Goal: Task Accomplishment & Management: Complete application form

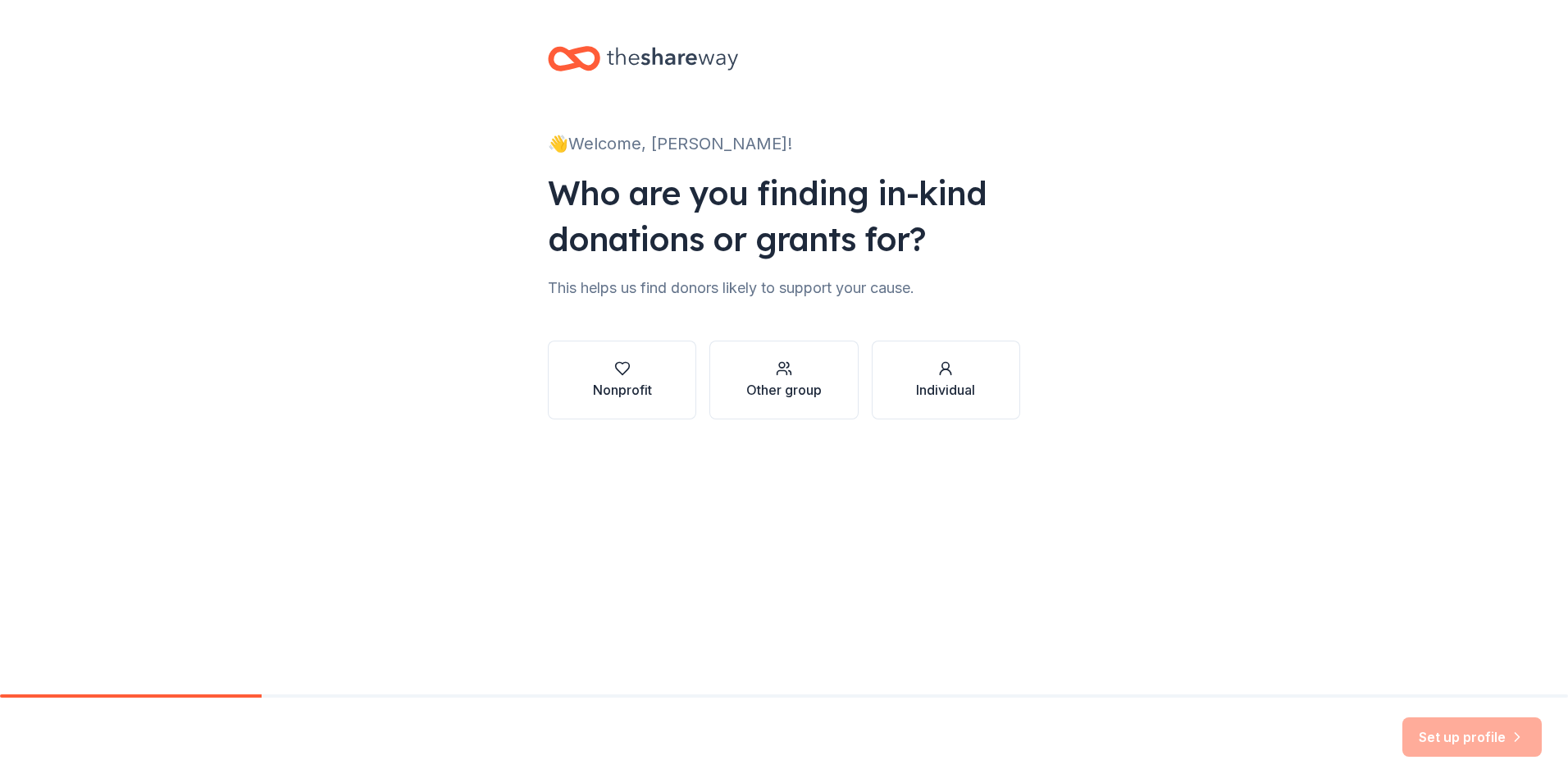
click at [1111, 331] on div "👋 Welcome, GWen! Who are you finding in-kind donations or grants for? This help…" at bounding box center [784, 249] width 1568 height 498
click at [644, 378] on div "Nonprofit" at bounding box center [621, 379] width 59 height 39
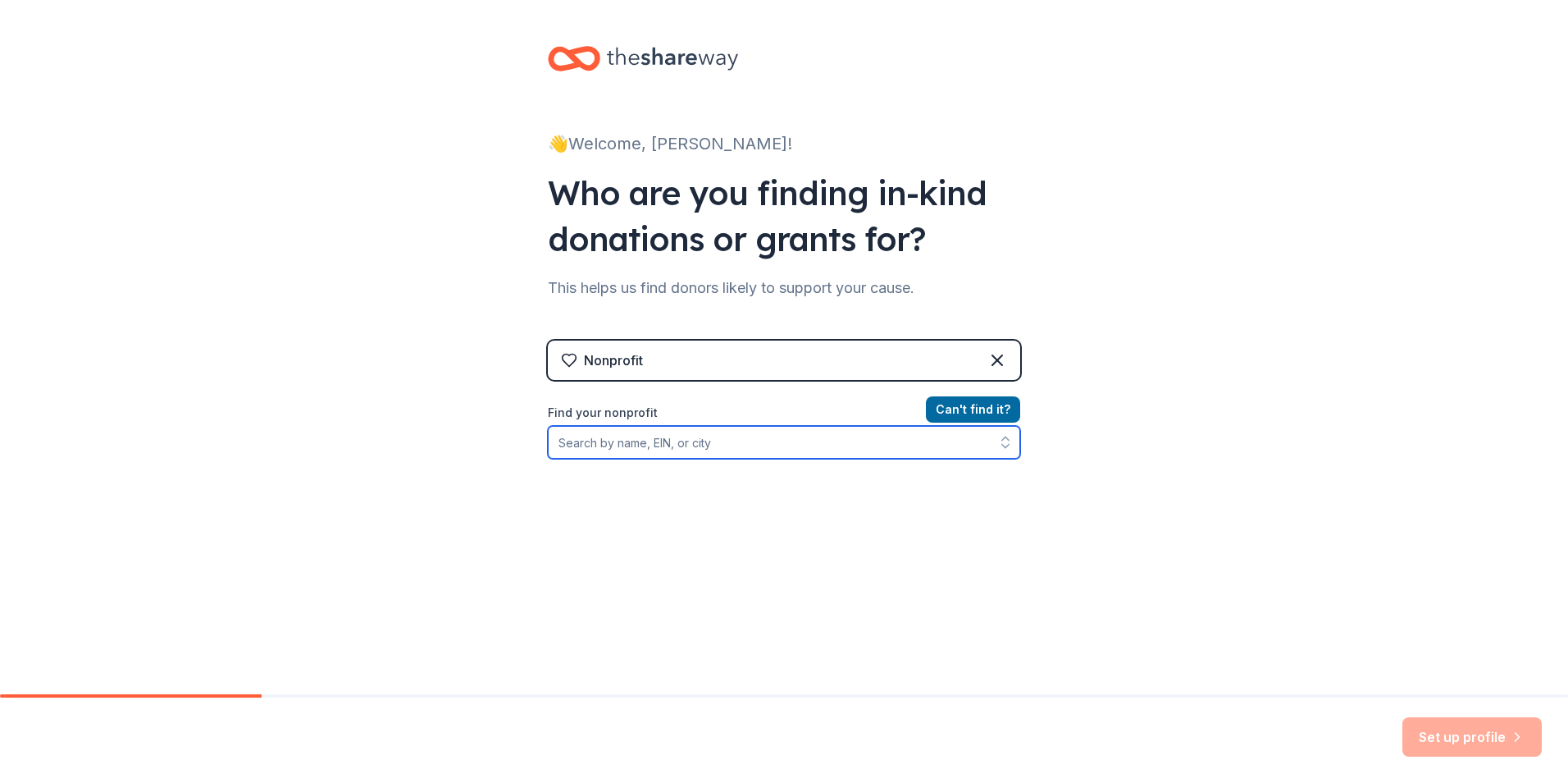
click at [628, 446] on input "Find your nonprofit" at bounding box center [784, 442] width 472 height 33
type input "[US_EMPLOYER_IDENTIFICATION_NUMBER]"
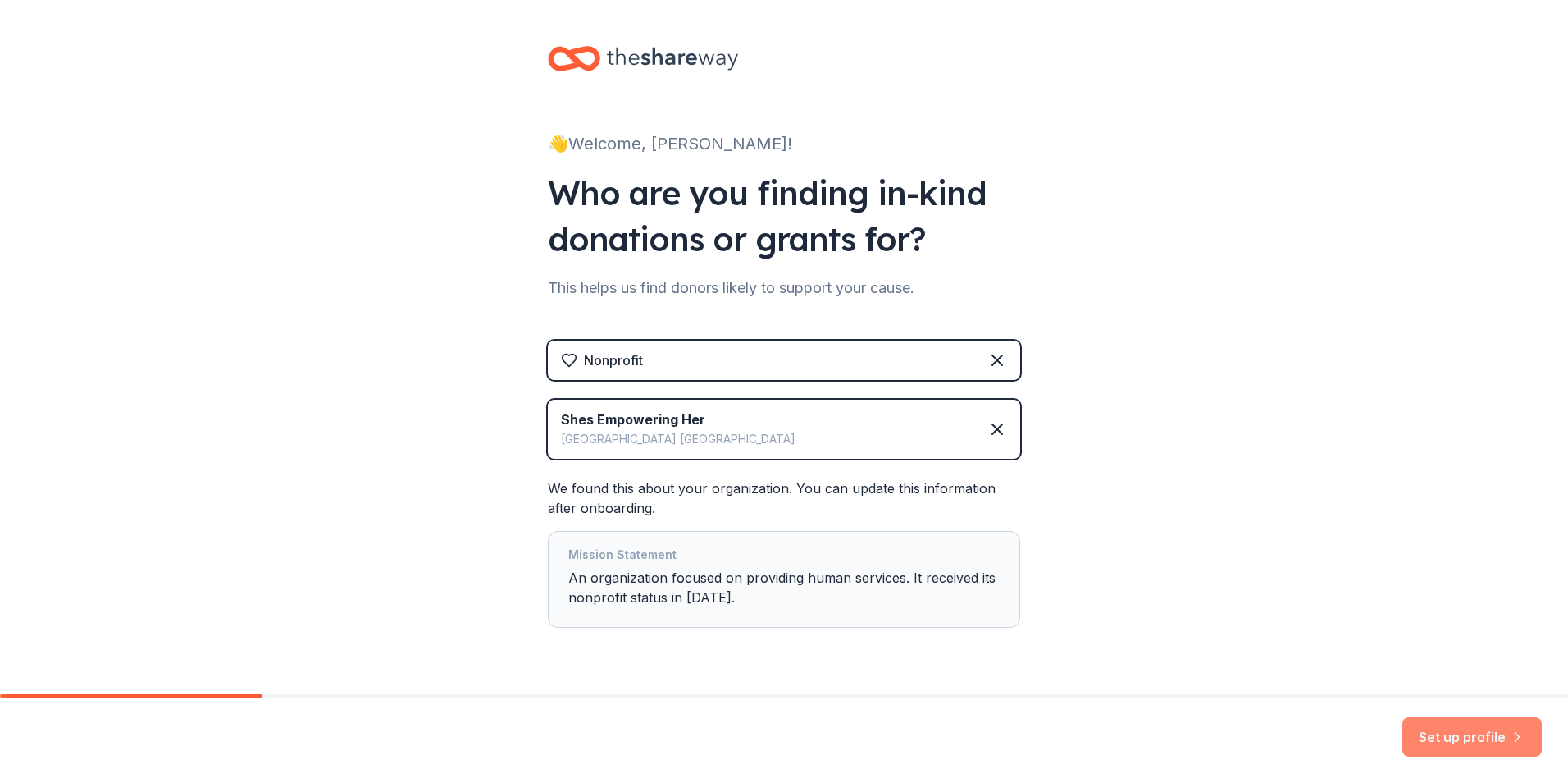
click at [1439, 737] on button "Set up profile" at bounding box center [1471, 736] width 139 height 39
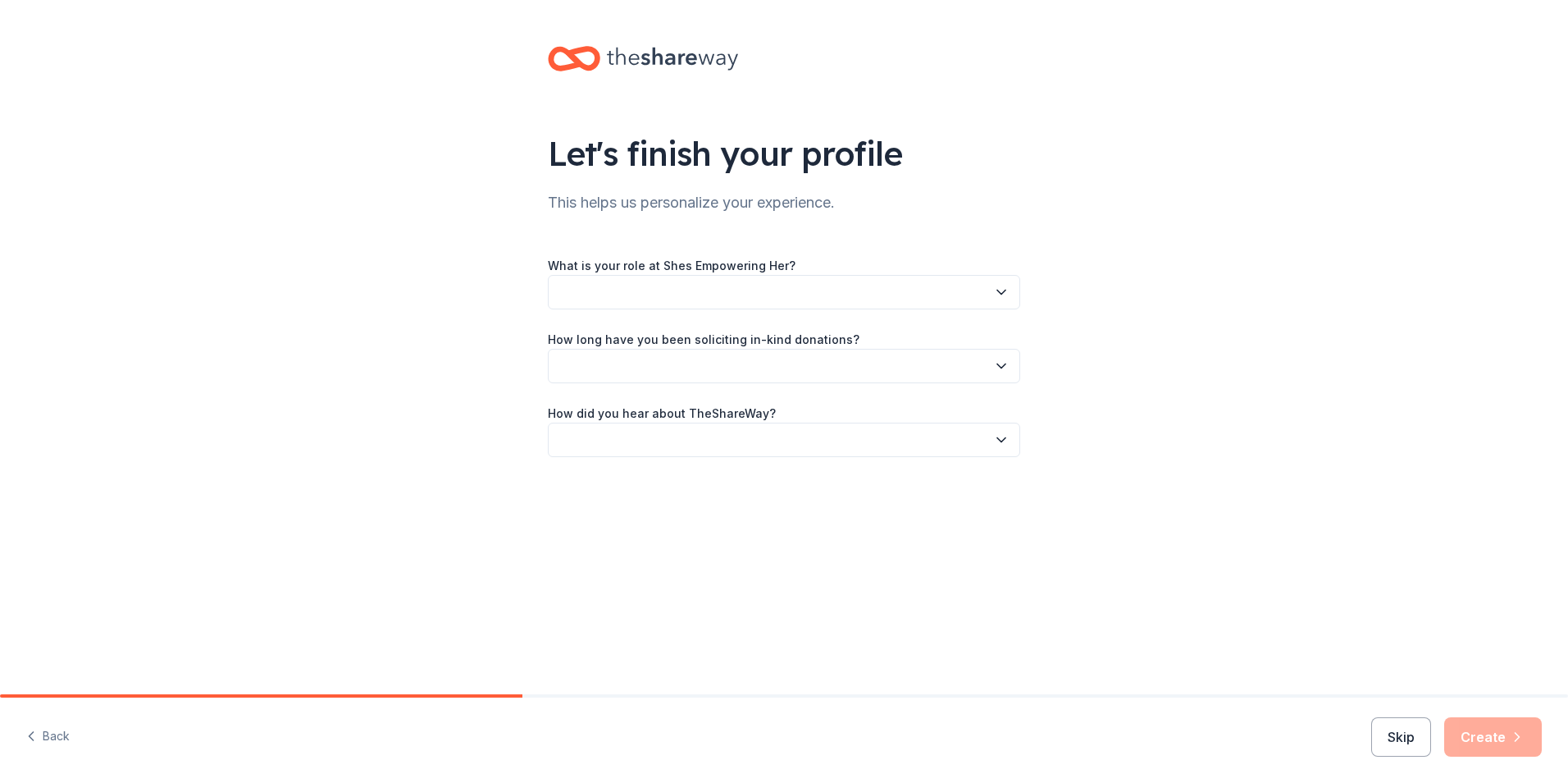
click at [709, 283] on button "button" at bounding box center [784, 292] width 472 height 35
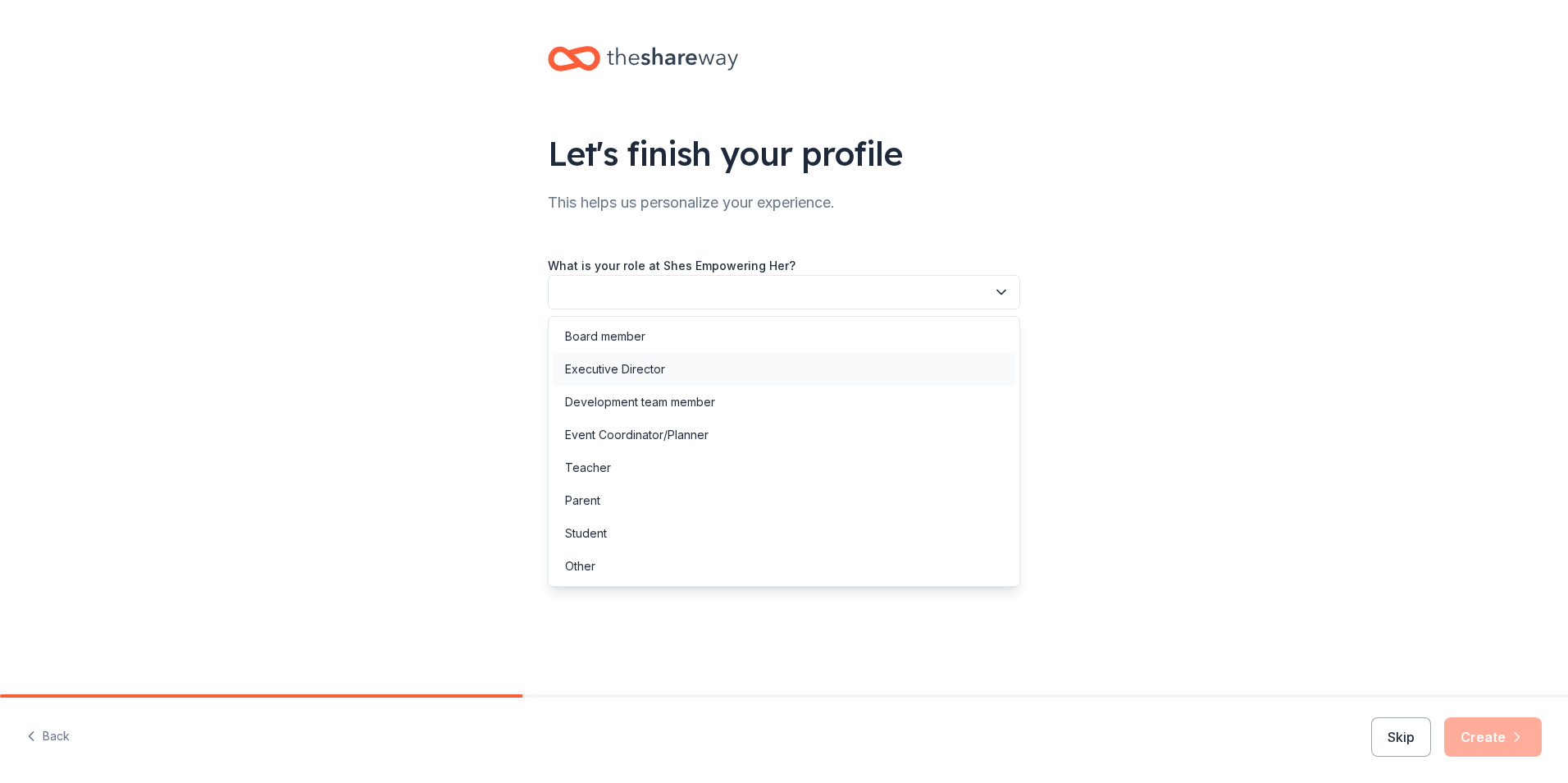
click at [692, 362] on div "Executive Director" at bounding box center [784, 369] width 464 height 33
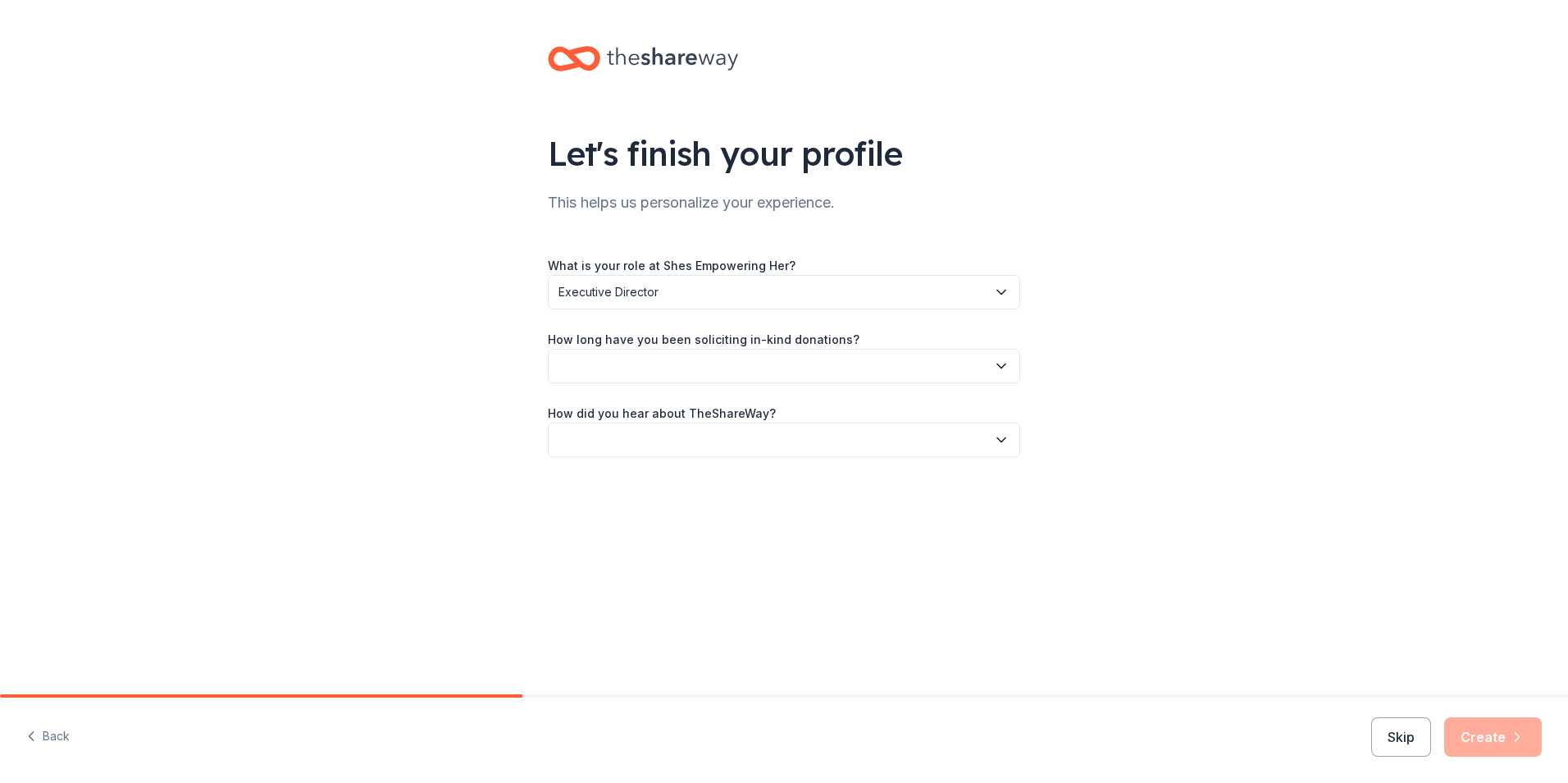
click at [692, 362] on button "button" at bounding box center [784, 366] width 472 height 35
click at [704, 403] on div "This is my first time!" at bounding box center [784, 410] width 464 height 33
click at [726, 432] on button "button" at bounding box center [784, 440] width 472 height 35
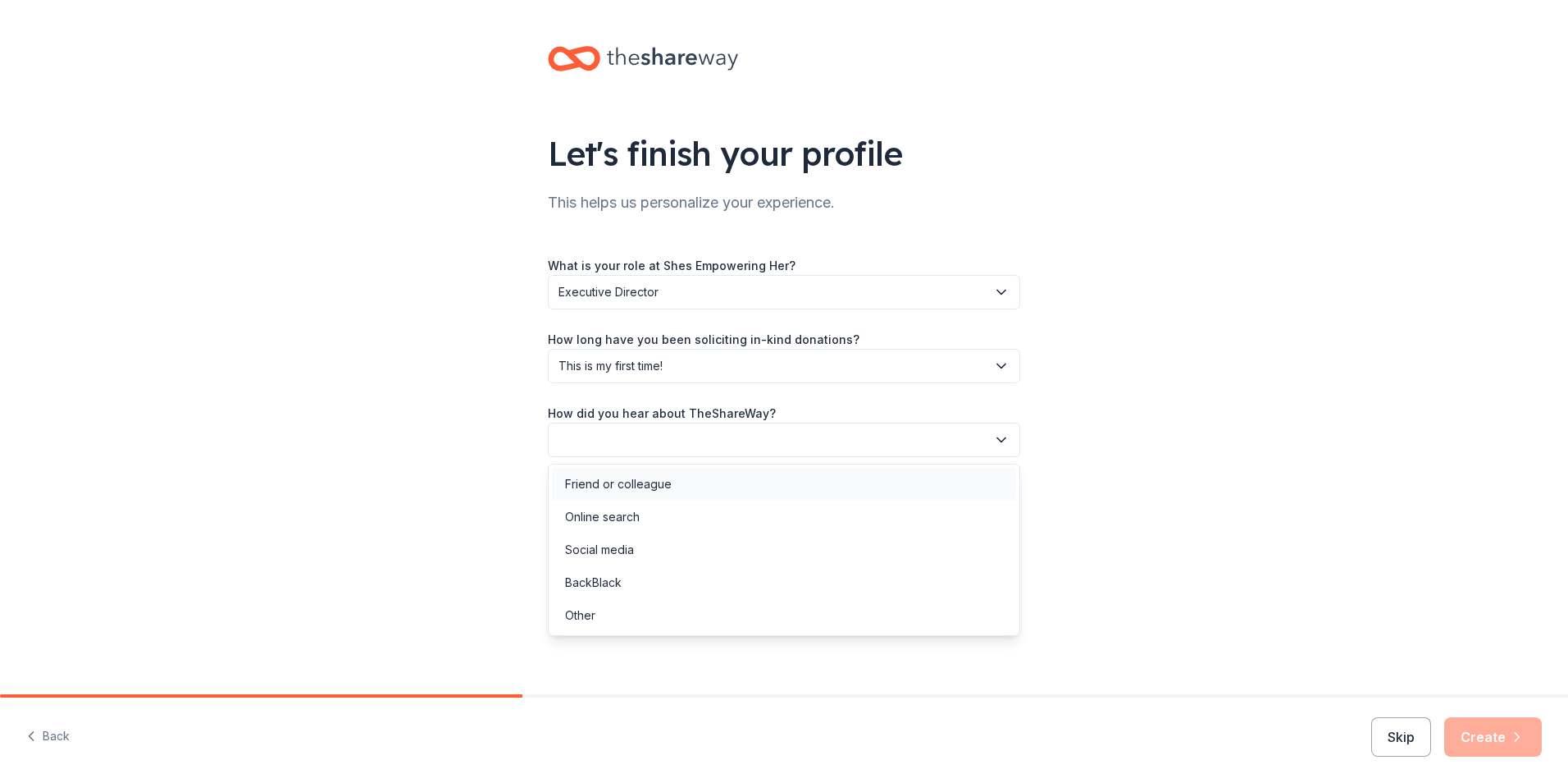
click at [721, 479] on div "Friend or colleague" at bounding box center [784, 484] width 464 height 33
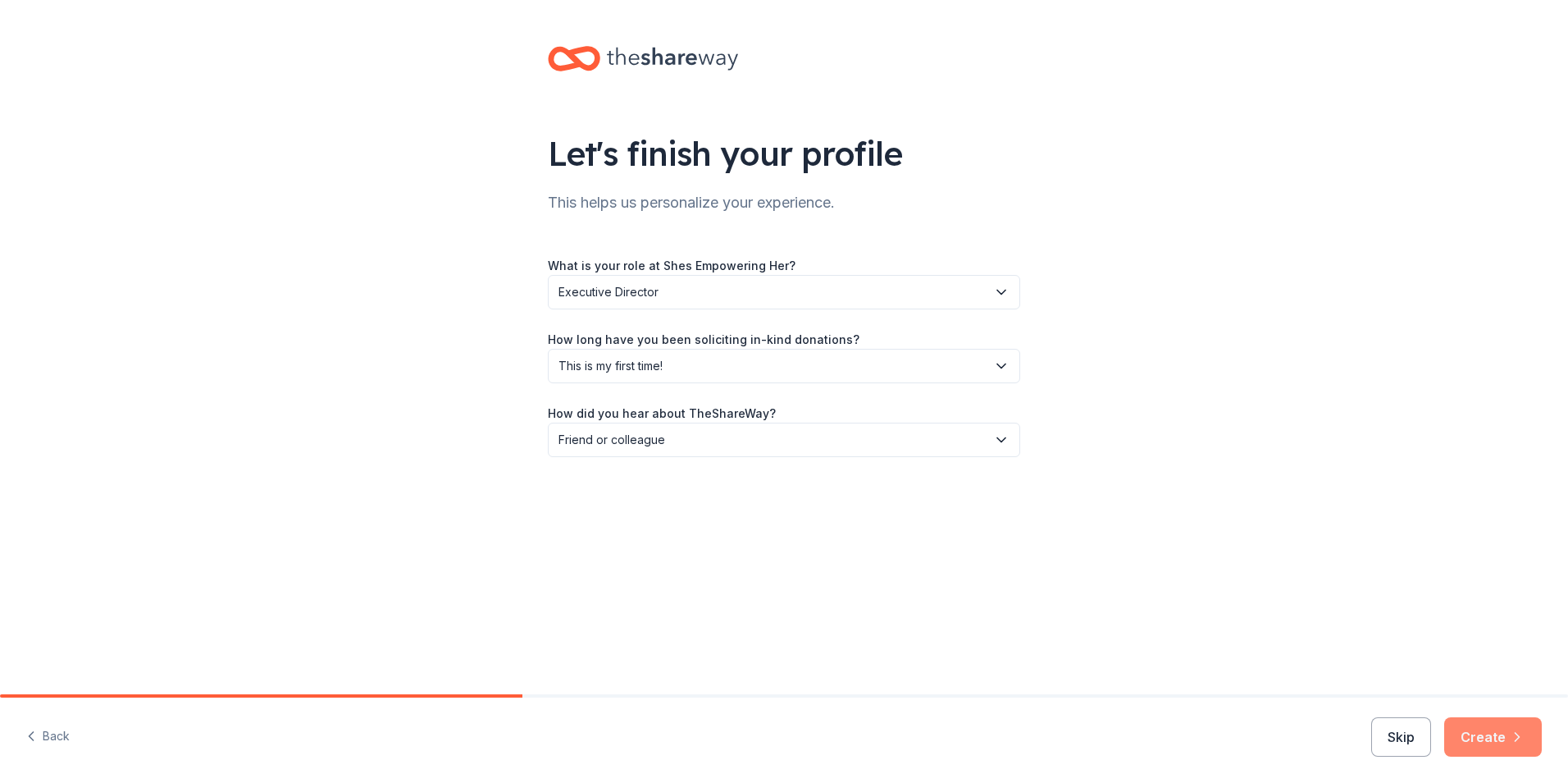
click at [1477, 728] on button "Create" at bounding box center [1493, 736] width 98 height 39
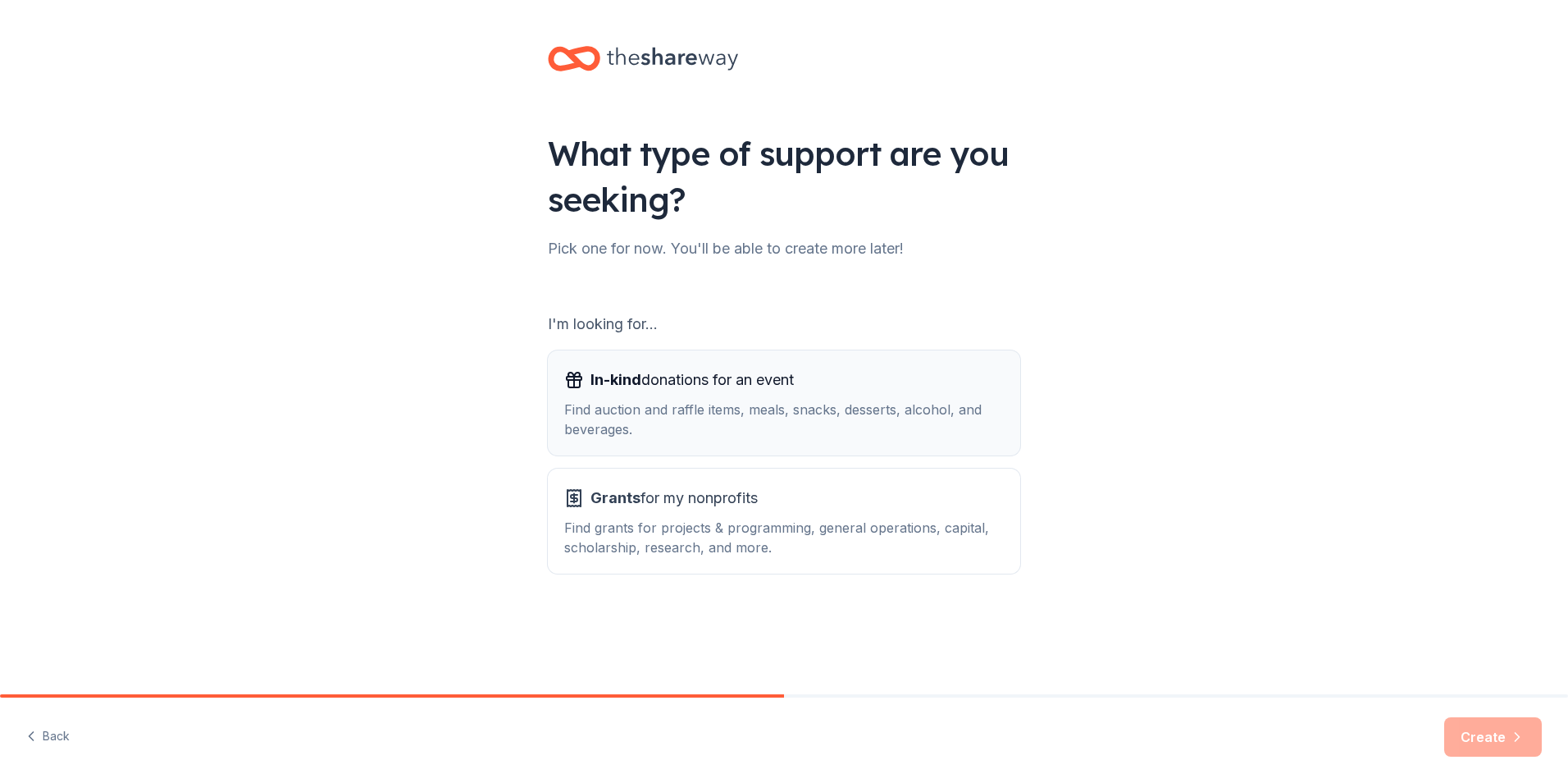
click at [684, 401] on div "Find auction and raffle items, meals, snacks, desserts, alcohol, and beverages." at bounding box center [784, 419] width 440 height 39
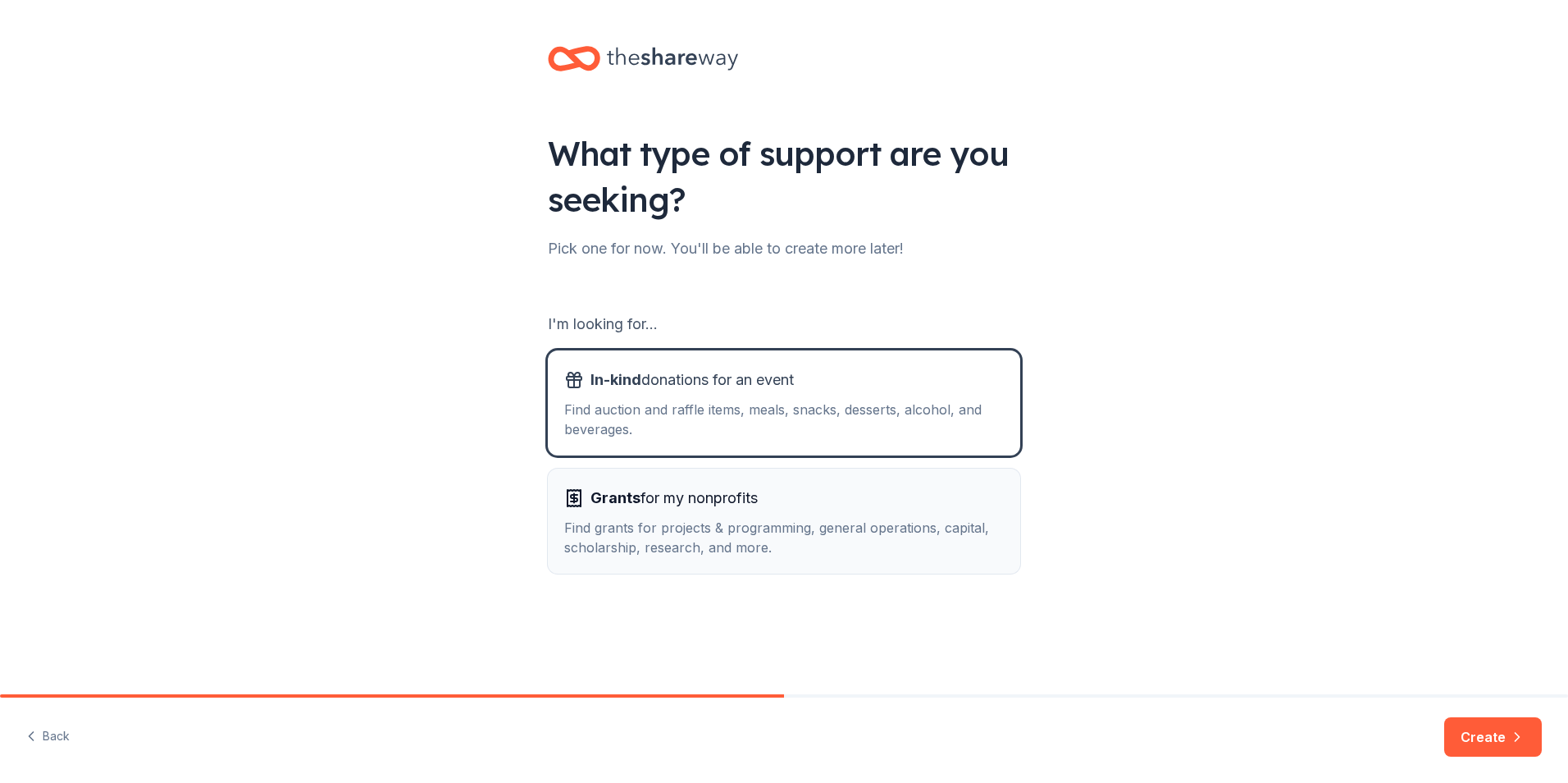
click at [738, 530] on div "Find grants for projects & programming, general operations, capital, scholarshi…" at bounding box center [784, 537] width 440 height 39
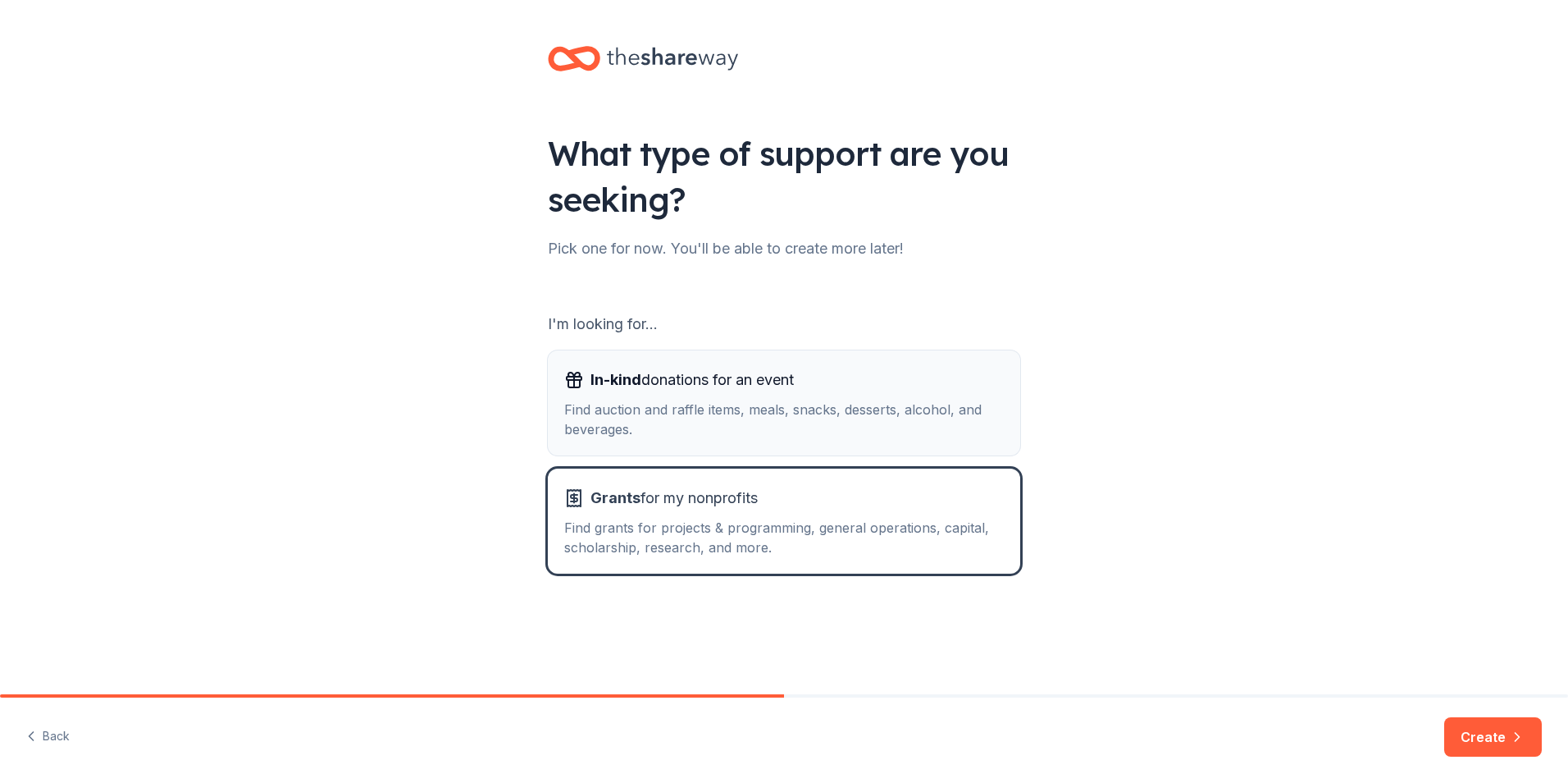
click at [753, 406] on div "Find auction and raffle items, meals, snacks, desserts, alcohol, and beverages." at bounding box center [784, 419] width 440 height 39
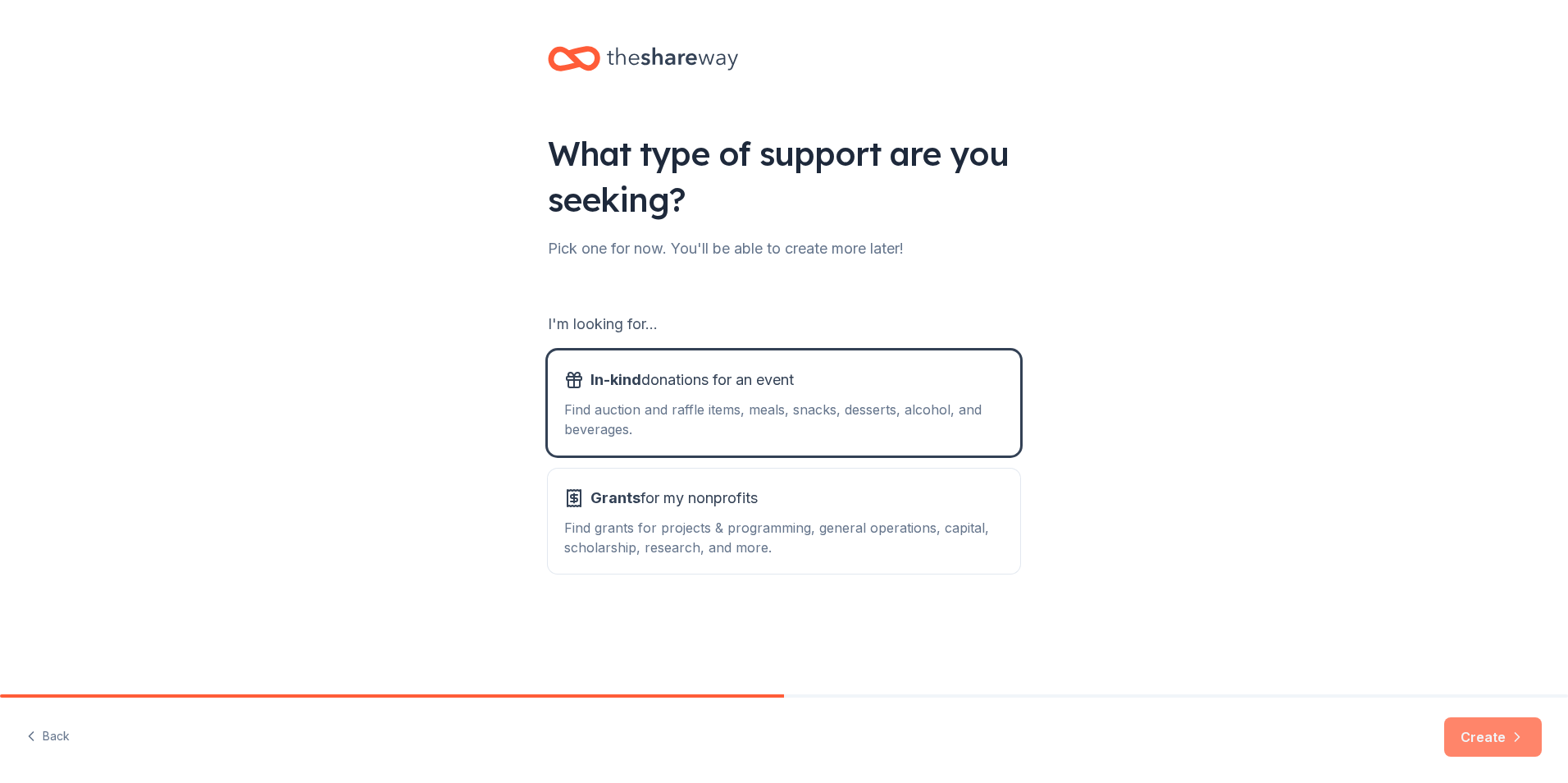
click at [1472, 738] on button "Create" at bounding box center [1493, 736] width 98 height 39
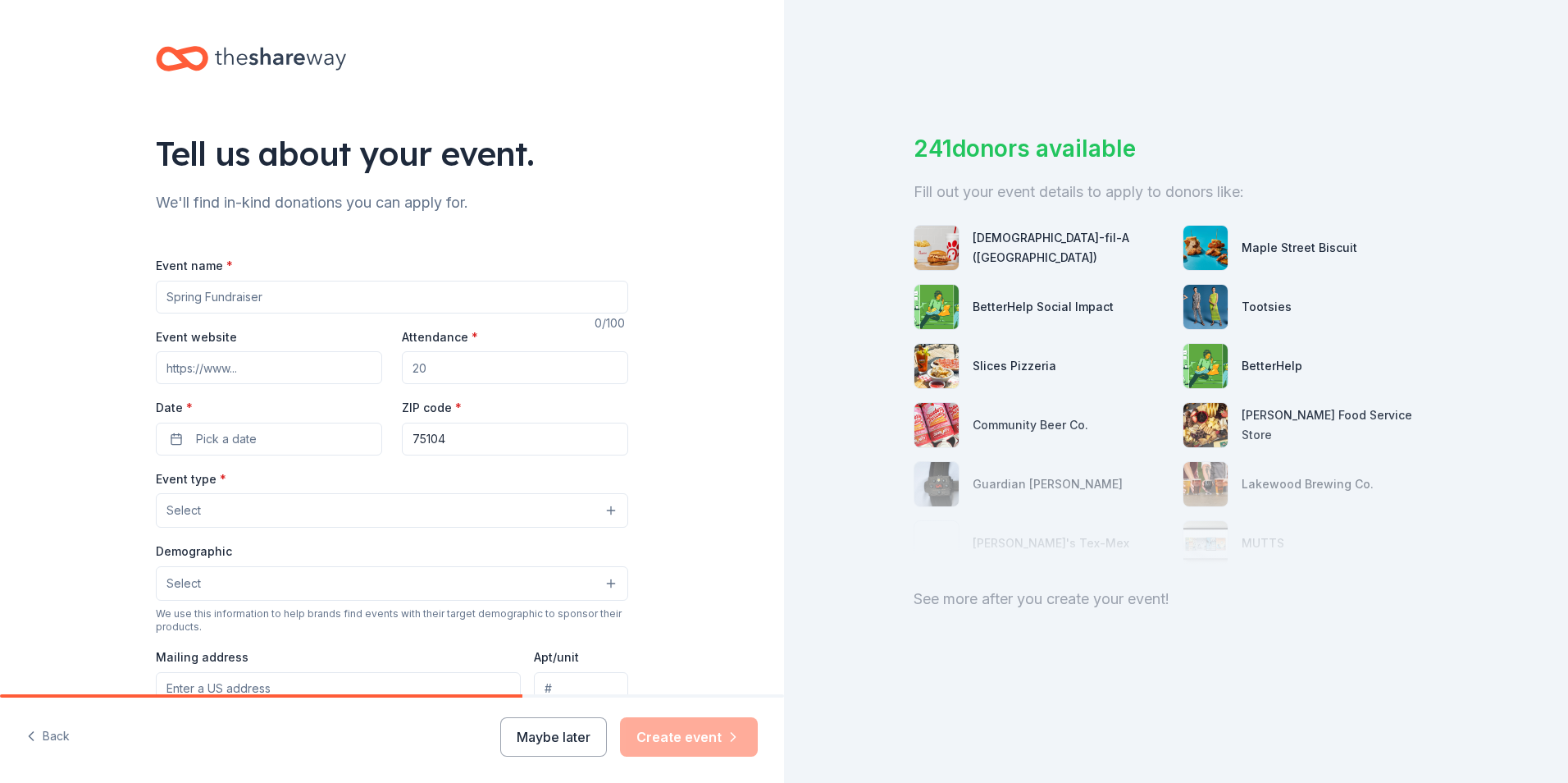
click at [195, 302] on input "Event name *" at bounding box center [392, 297] width 472 height 33
type input "Crown Her Mother Daughter Experience"
click at [205, 363] on input "Event website" at bounding box center [269, 367] width 227 height 33
paste input "https://www.shesempoweringher.com/event-details/crown-her-a-mother-daughter-exp…"
type input "https://www.shesempoweringher.com/event-details/crown-her-a-mother-daughter-exp…"
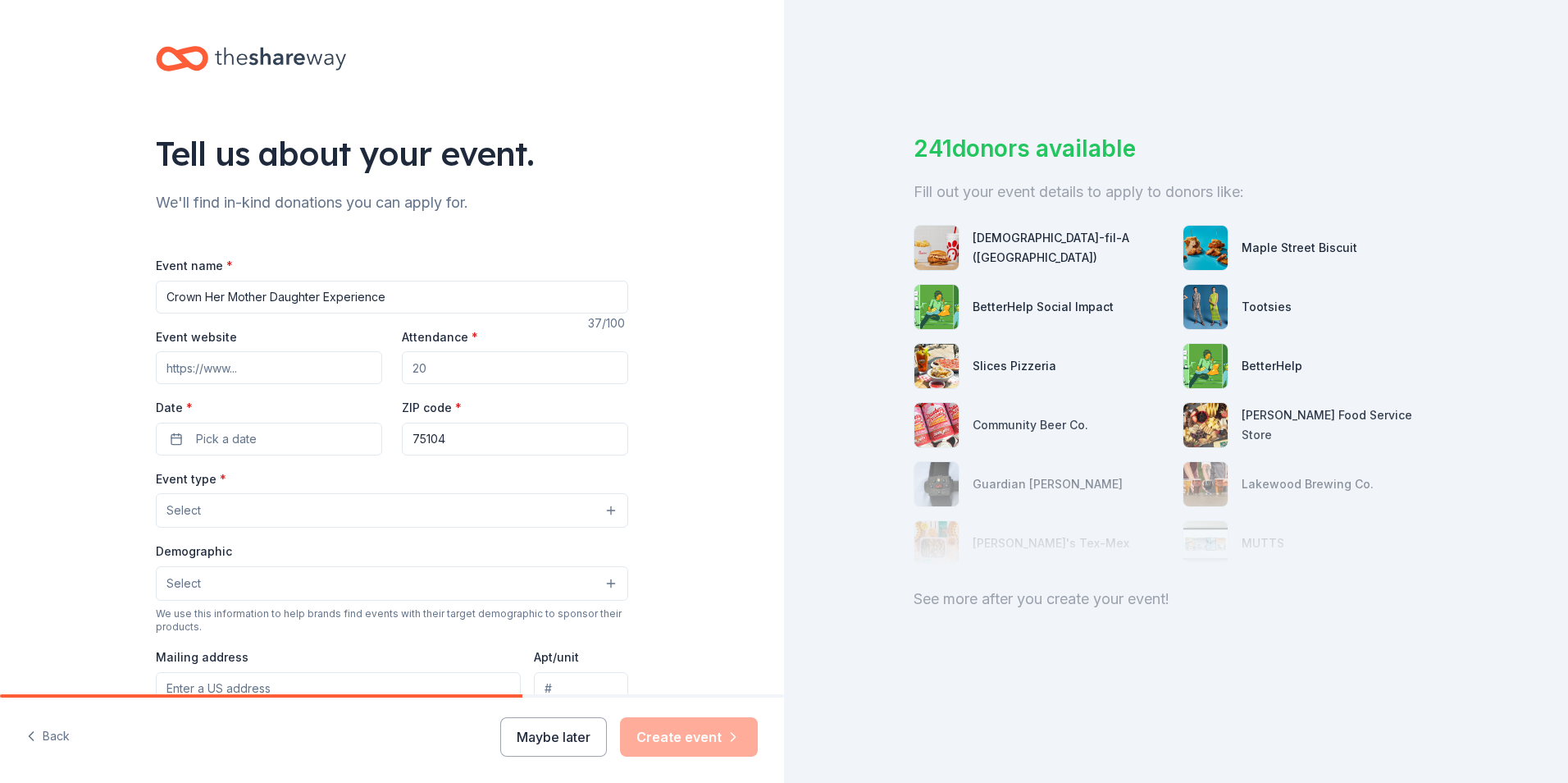
click at [315, 375] on input "Event website" at bounding box center [269, 367] width 227 height 33
type input "www.shesempoweringher.com"
click at [443, 364] on input "Attendance *" at bounding box center [515, 367] width 227 height 33
click at [334, 436] on button "Pick a date" at bounding box center [269, 439] width 227 height 33
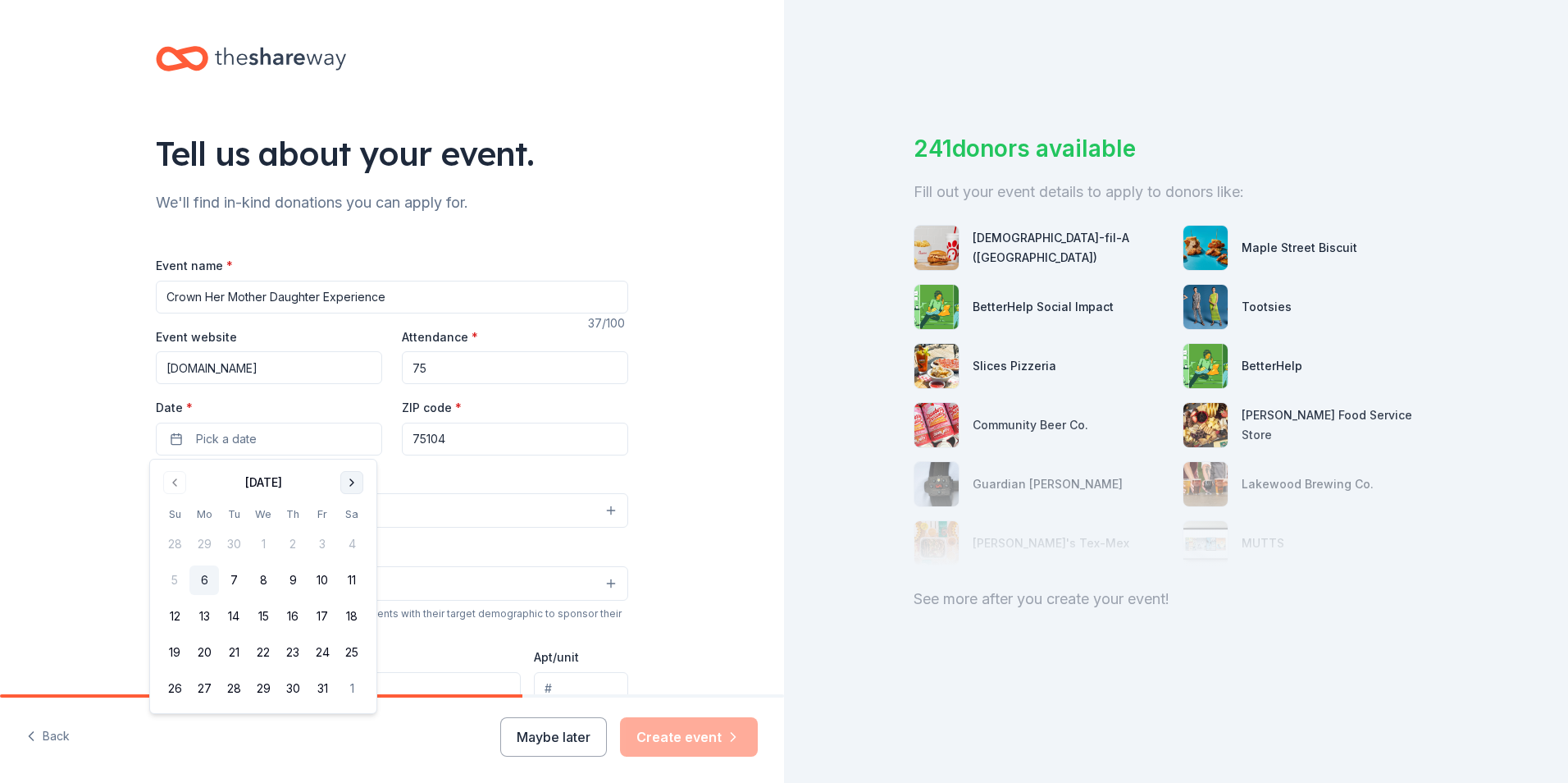
click at [351, 485] on button "Go to next month" at bounding box center [351, 482] width 23 height 23
click at [345, 581] on button "8" at bounding box center [351, 579] width 30 height 30
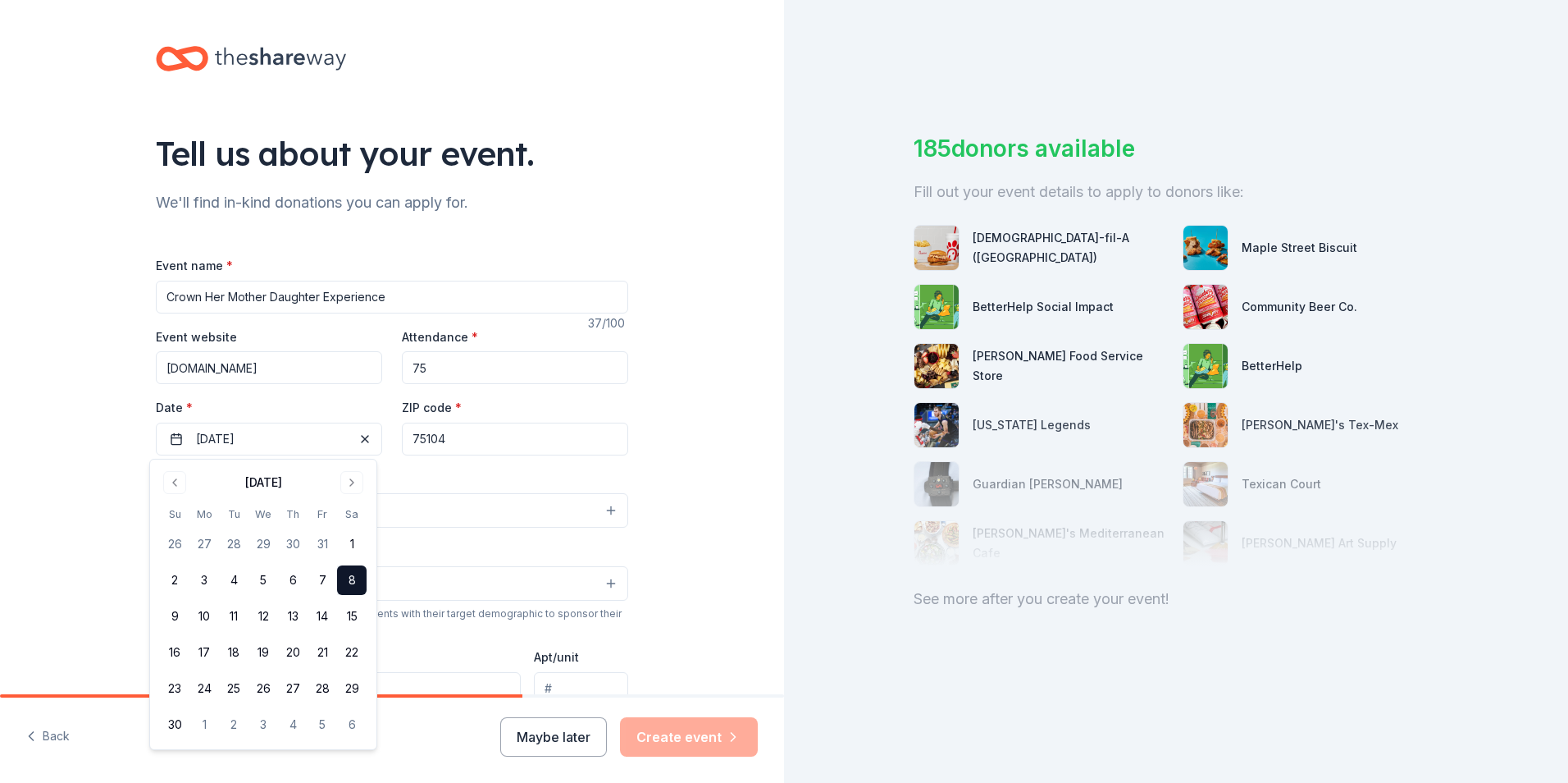
click at [347, 577] on button "8" at bounding box center [351, 579] width 30 height 30
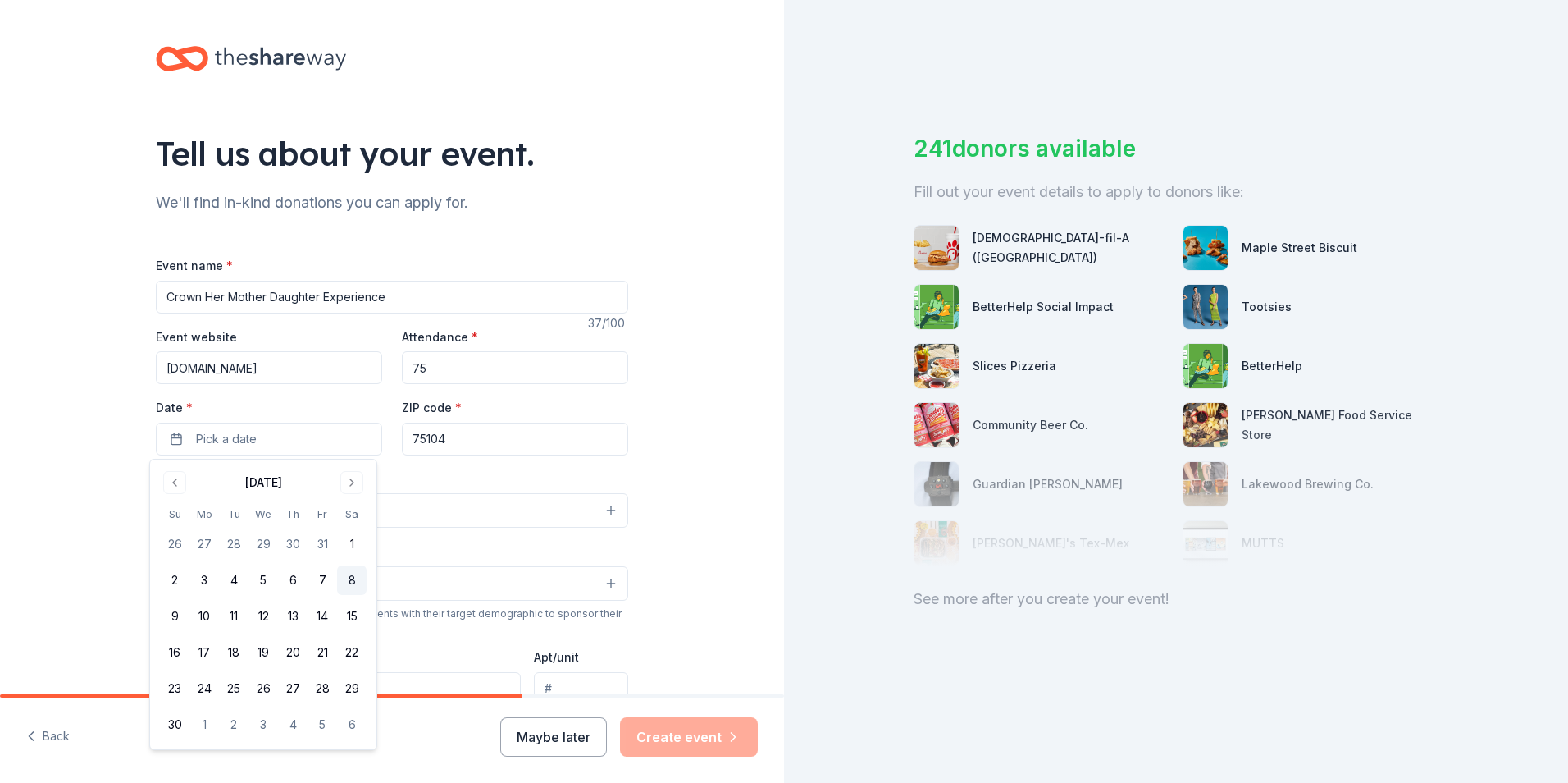
click at [350, 581] on button "8" at bounding box center [351, 579] width 30 height 30
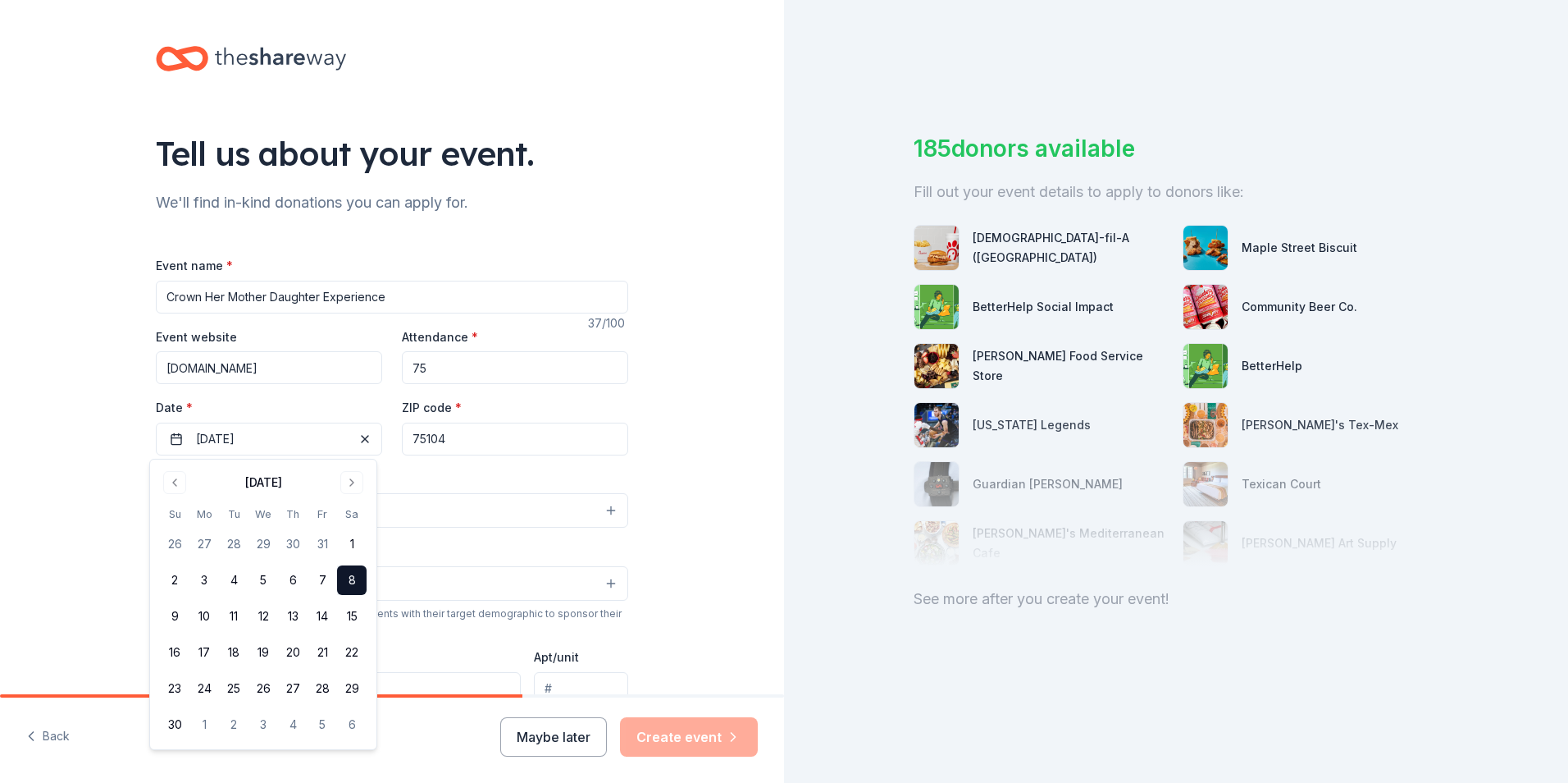
click at [670, 543] on div "Tell us about your event. We'll find in-kind donations you can apply for. Event…" at bounding box center [392, 546] width 784 height 1091
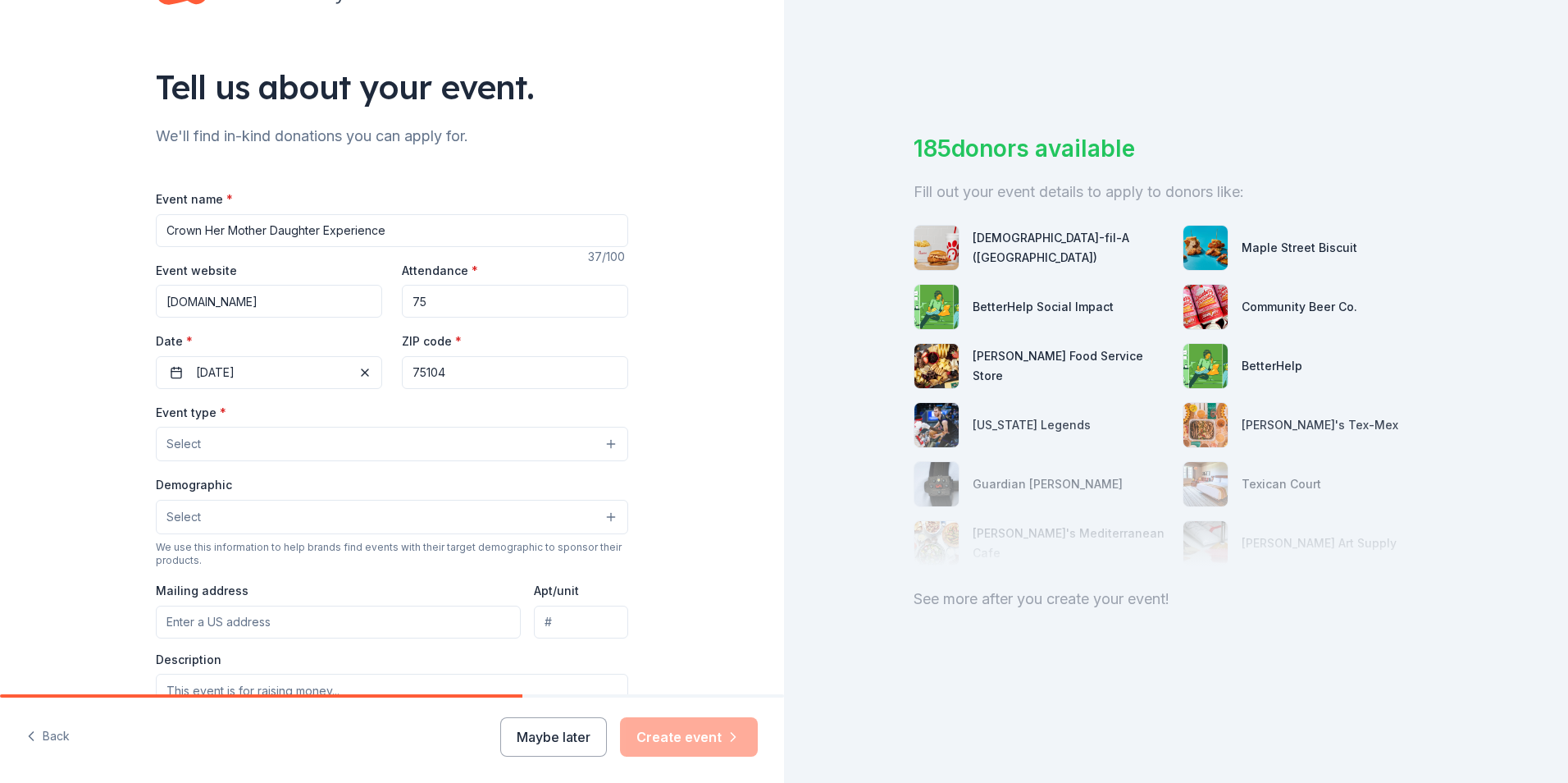
scroll to position [82, 0]
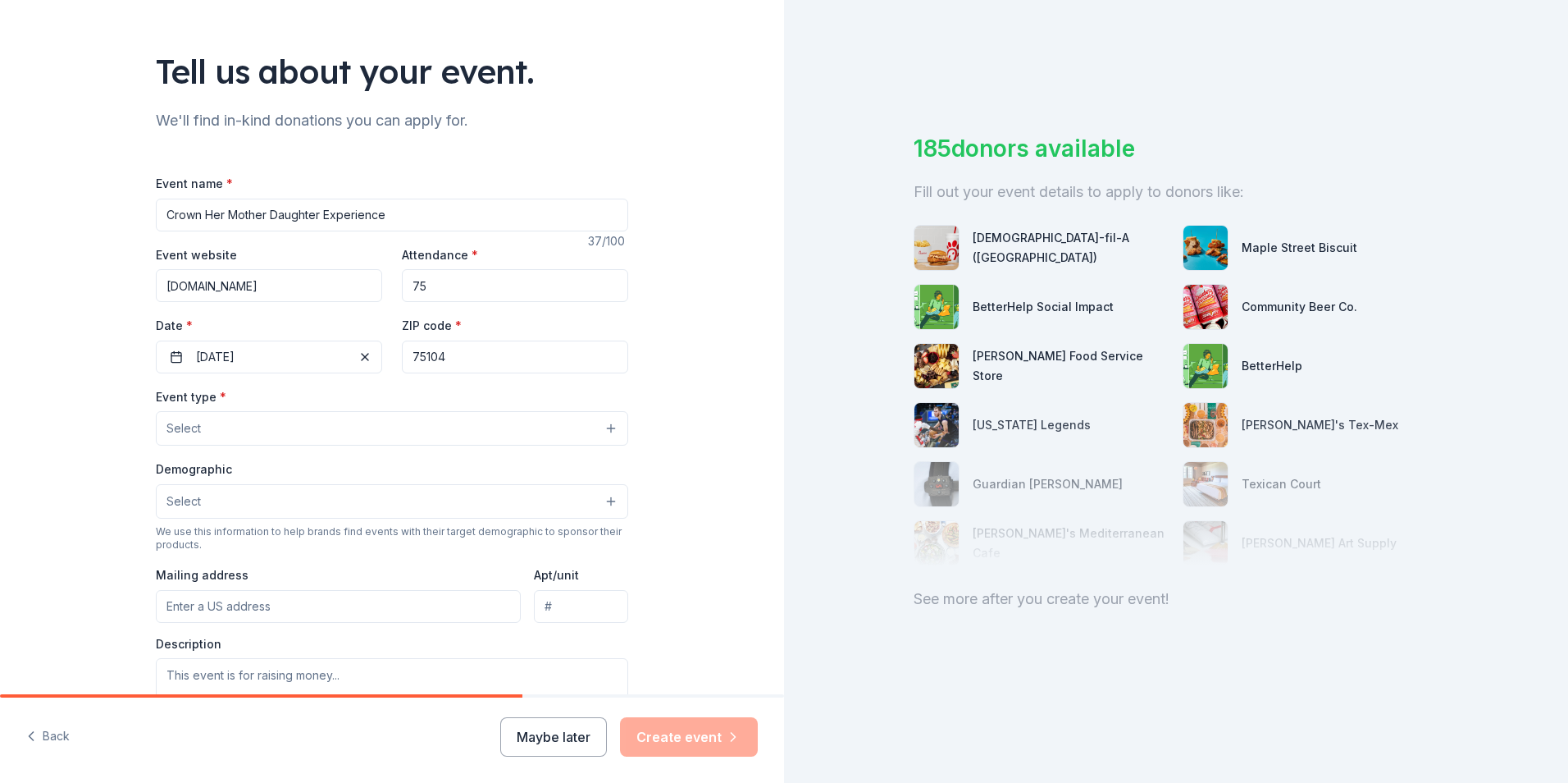
click at [235, 425] on button "Select" at bounding box center [392, 428] width 472 height 35
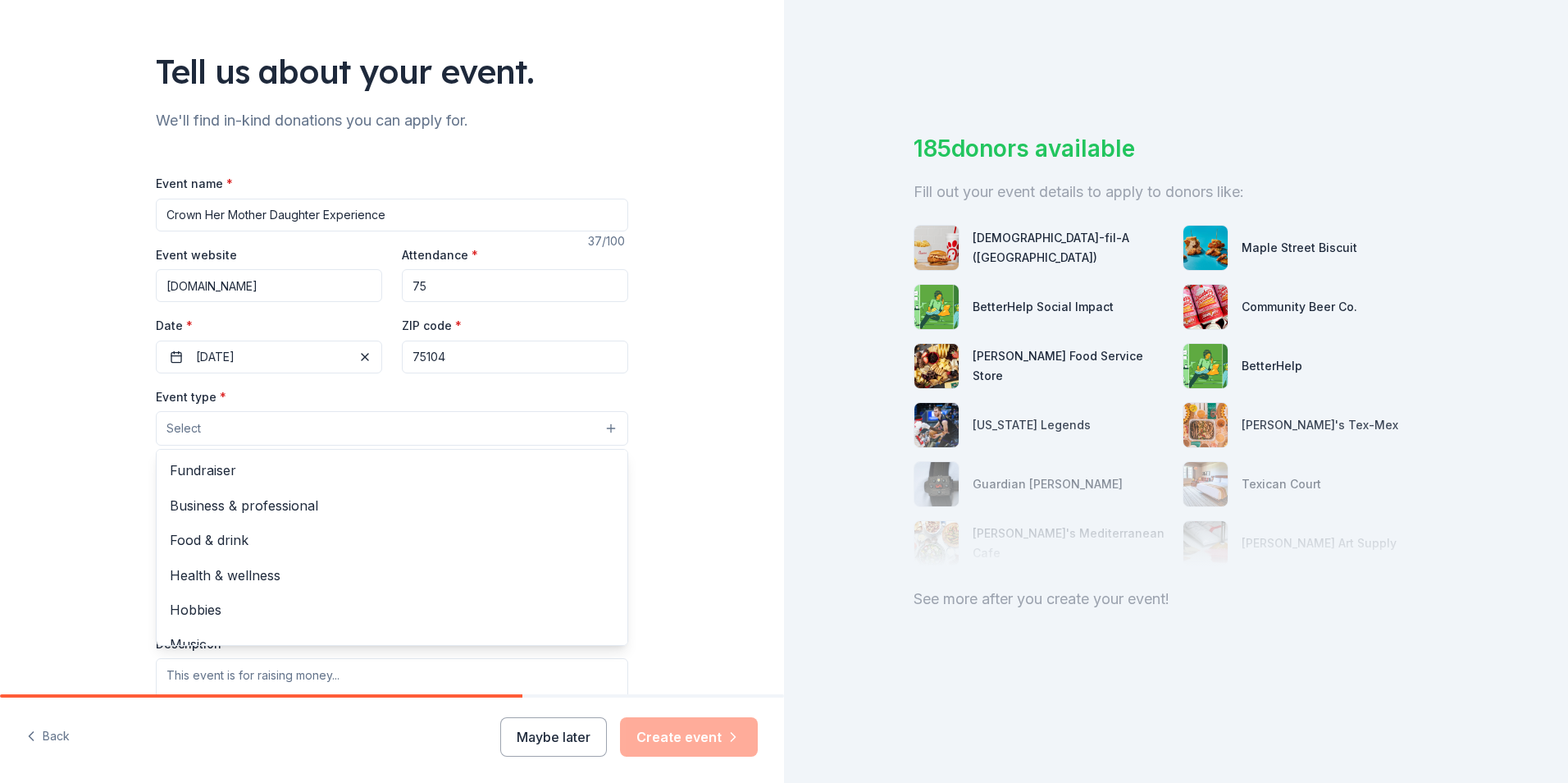
click at [435, 294] on div "Event name * Crown Her Mother Daughter Experience 37 /100 Event website www.she…" at bounding box center [392, 551] width 472 height 758
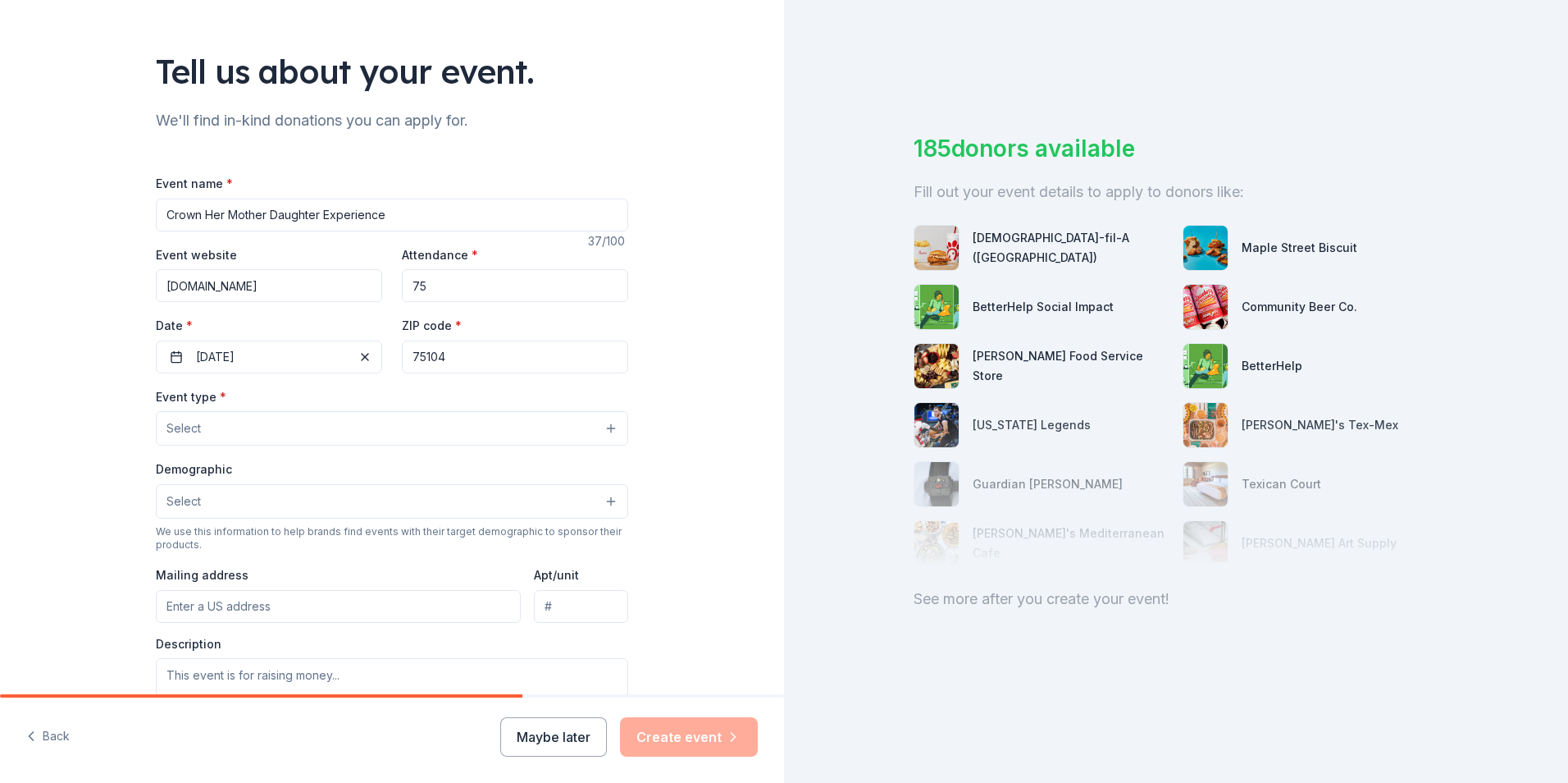
click at [434, 294] on input "75" at bounding box center [515, 285] width 227 height 33
type input "7"
type input "100"
click at [687, 435] on div "Tell us about your event. We'll find in-kind donations you can apply for. Event…" at bounding box center [392, 464] width 784 height 1091
click at [469, 224] on input "Crown Her Mother Daughter Experience" at bounding box center [392, 215] width 472 height 33
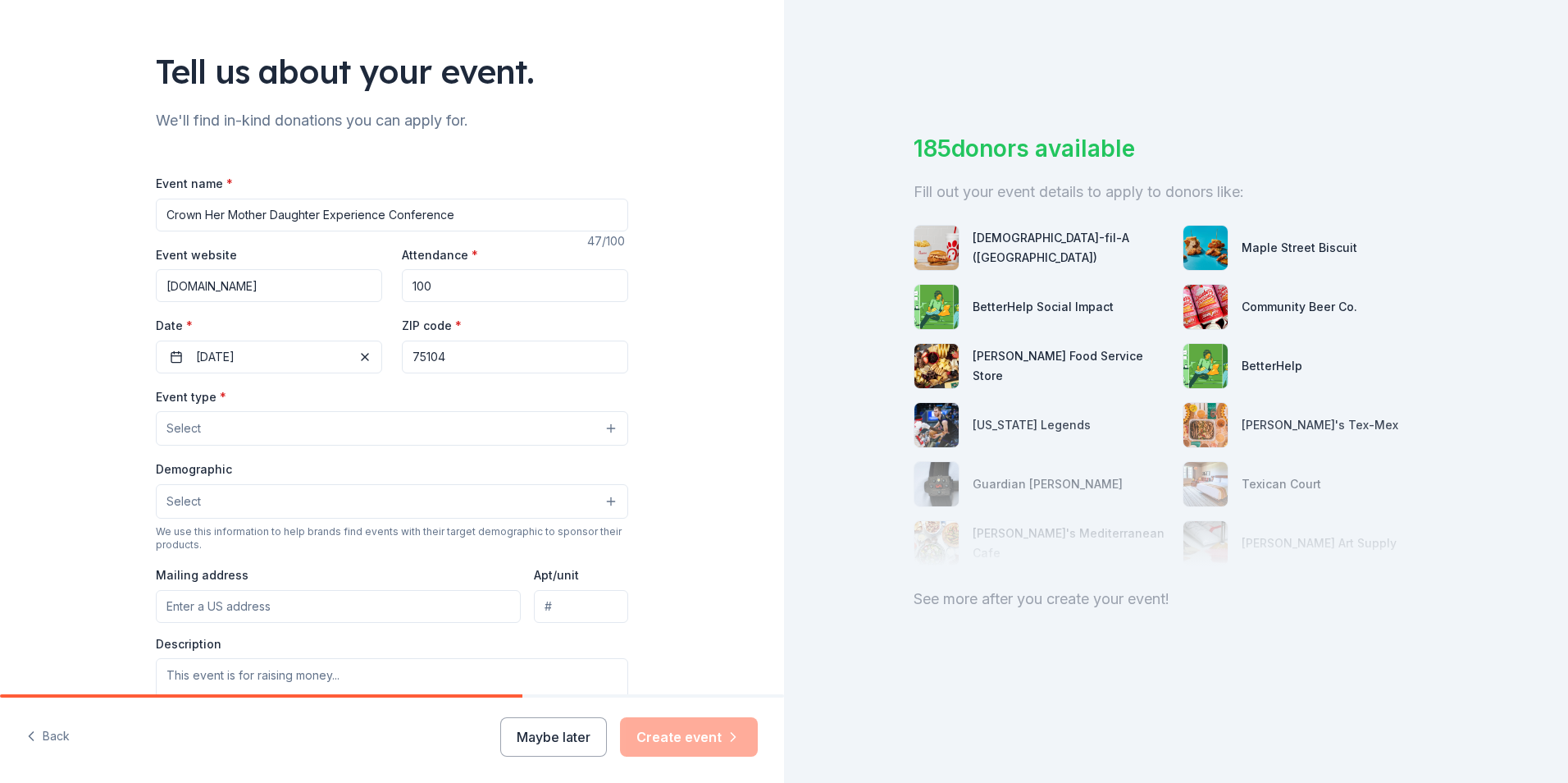
type input "Crown Her Mother Daughter Experience Conference"
click at [658, 267] on div "Tell us about your event. We'll find in-kind donations you can apply for. Event…" at bounding box center [392, 464] width 784 height 1091
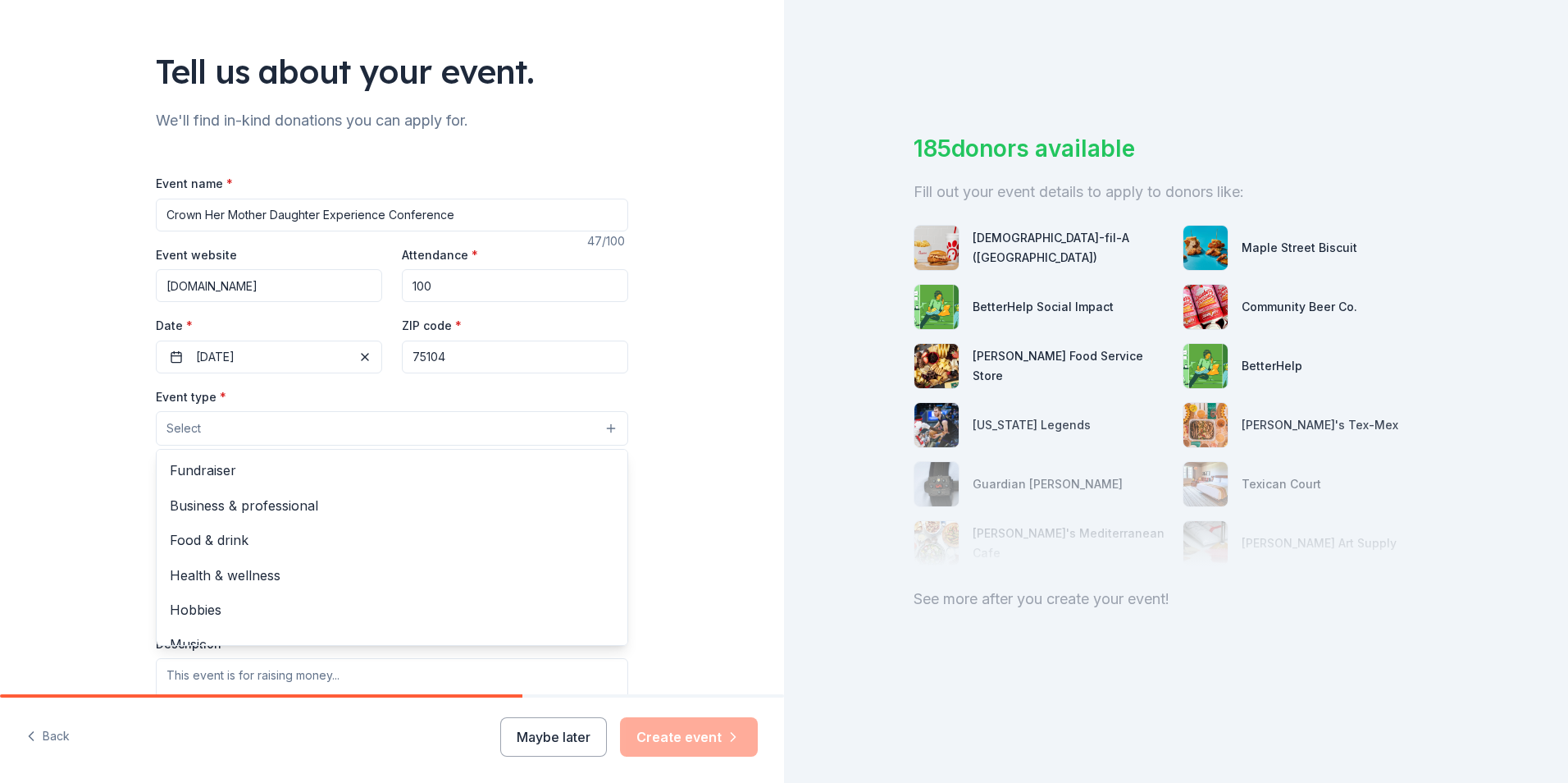
click at [182, 430] on span "Select" at bounding box center [183, 428] width 35 height 19
click at [98, 441] on div "Tell us about your event. We'll find in-kind donations you can apply for. Event…" at bounding box center [392, 464] width 784 height 1091
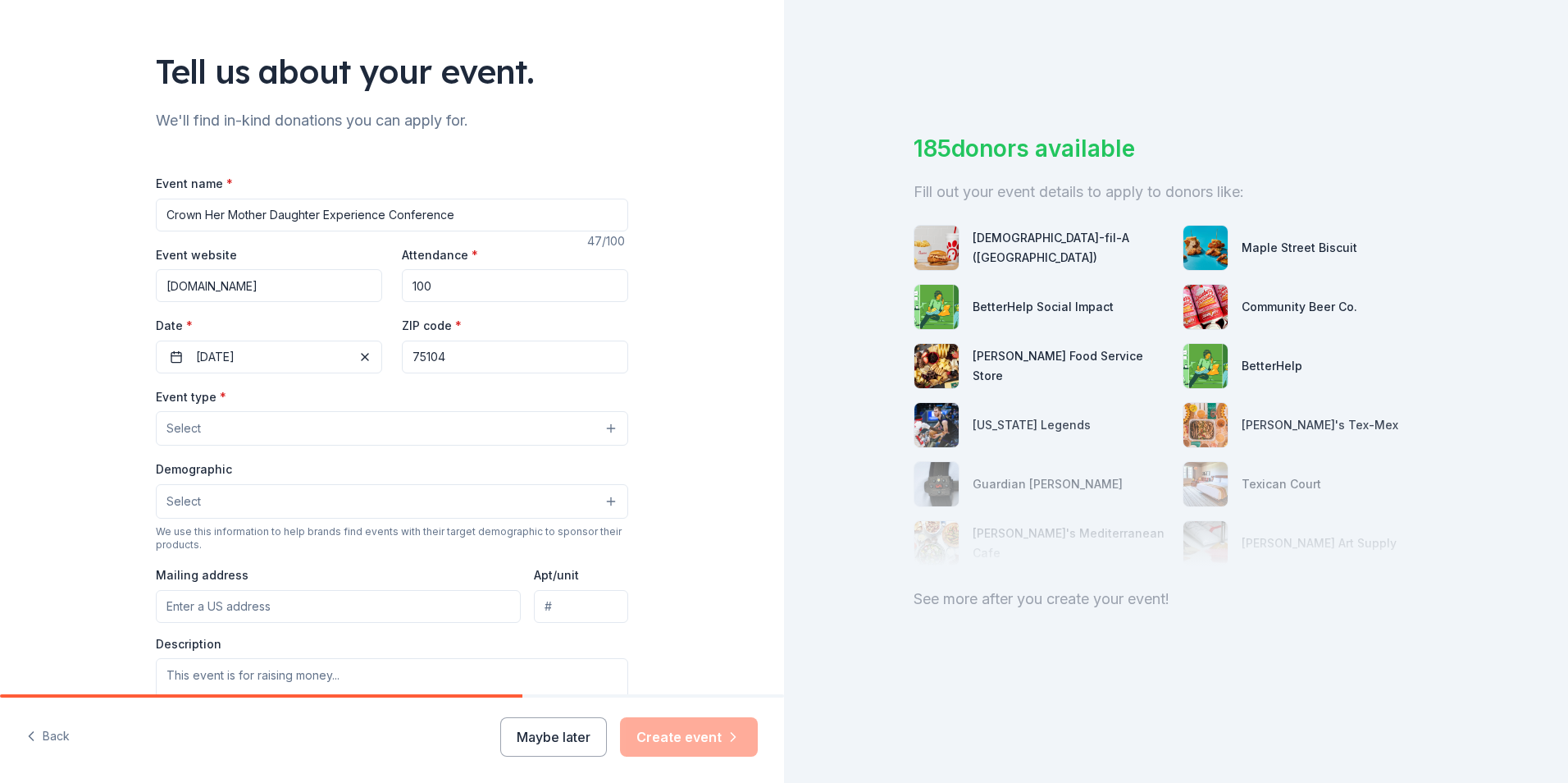
click at [130, 496] on div "Tell us about your event. We'll find in-kind donations you can apply for. Event…" at bounding box center [392, 464] width 524 height 1091
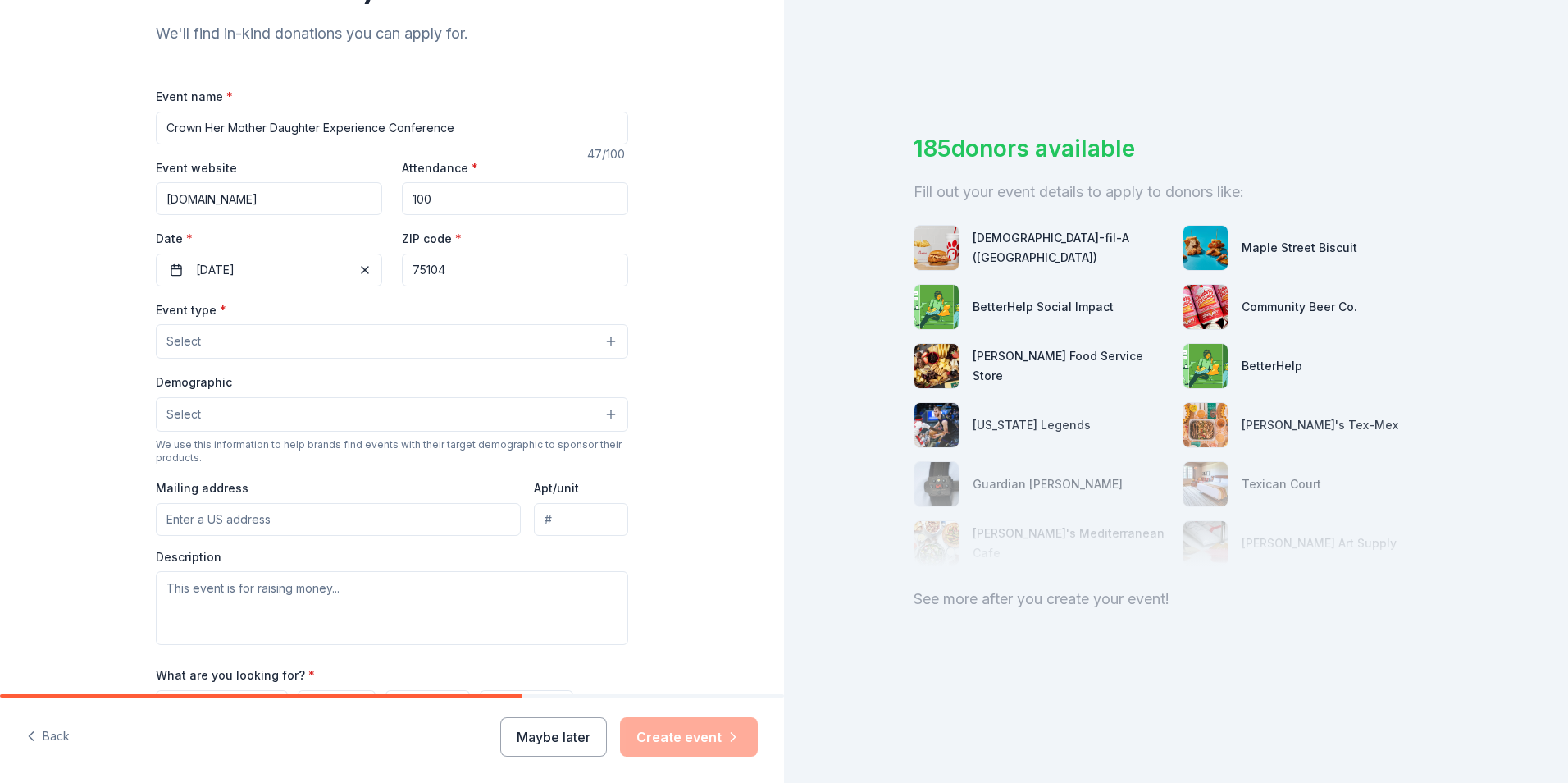
scroll to position [246, 0]
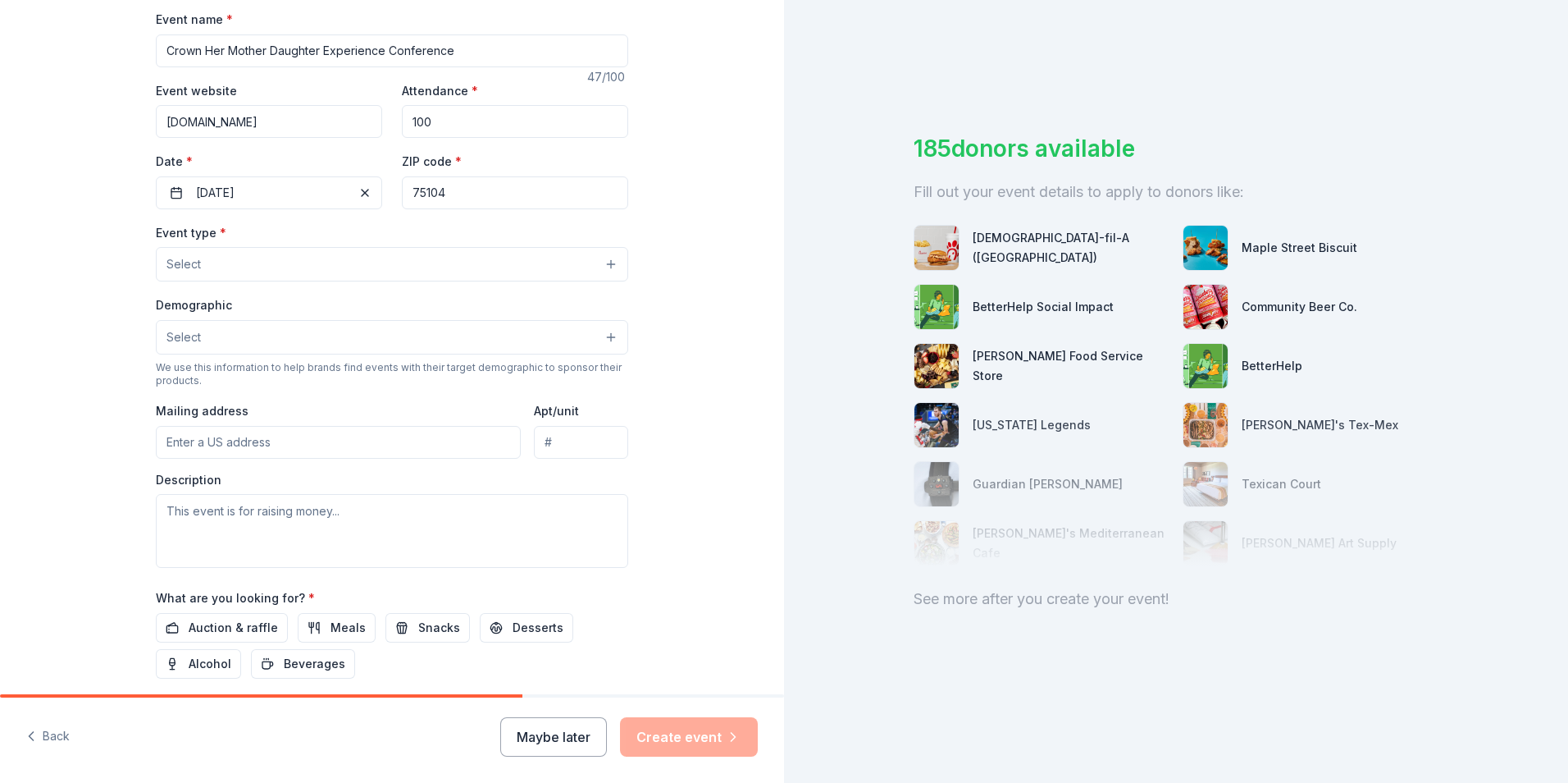
click at [199, 446] on input "Mailing address" at bounding box center [338, 442] width 365 height 33
type input "301 North Joe Wilson Road, Cedar Hill, TX, 75104"
click at [583, 441] on input "Apt/unit" at bounding box center [581, 442] width 94 height 33
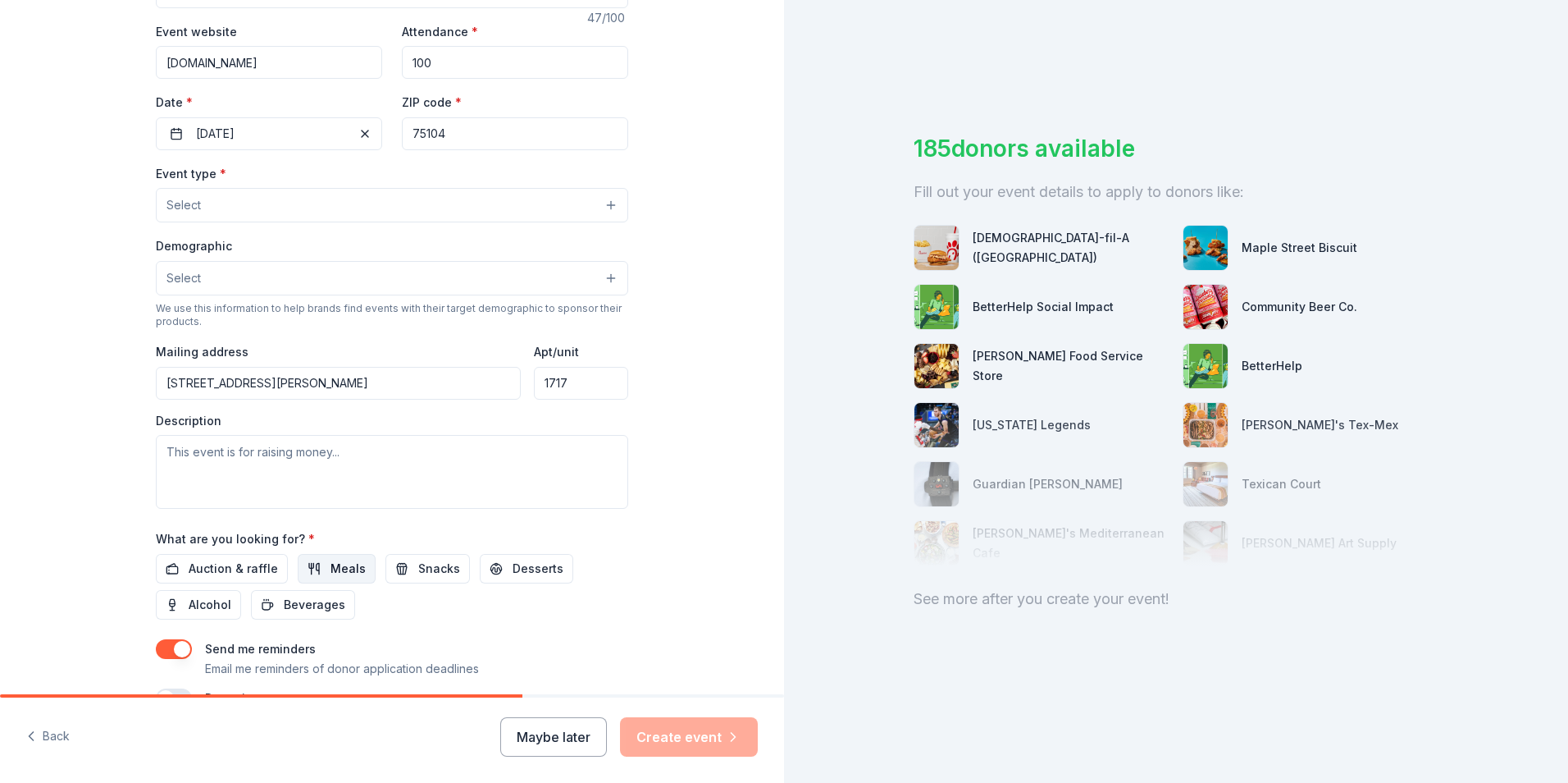
scroll to position [329, 0]
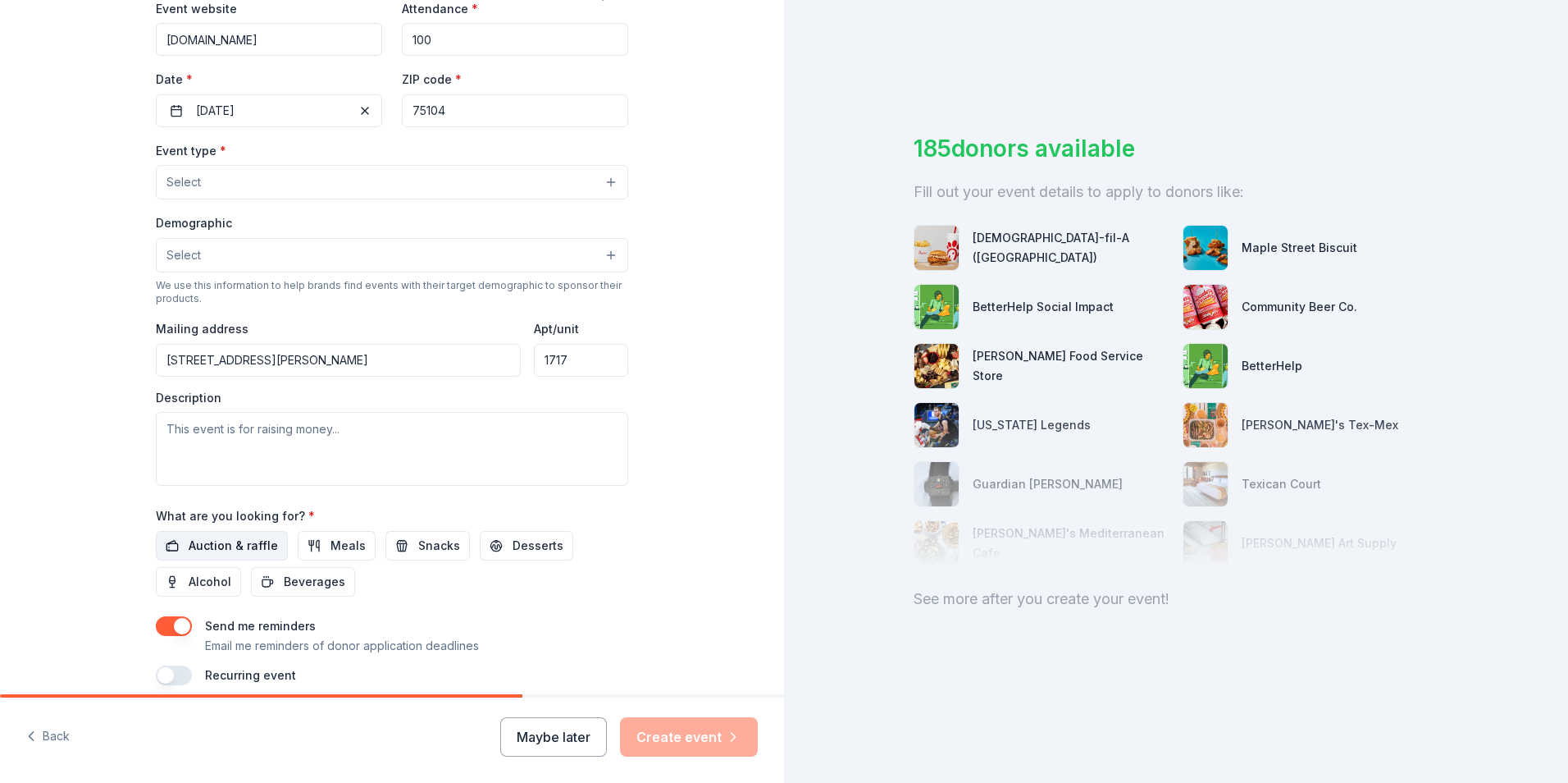
type input "1717"
click at [253, 553] on span "Auction & raffle" at bounding box center [232, 546] width 89 height 19
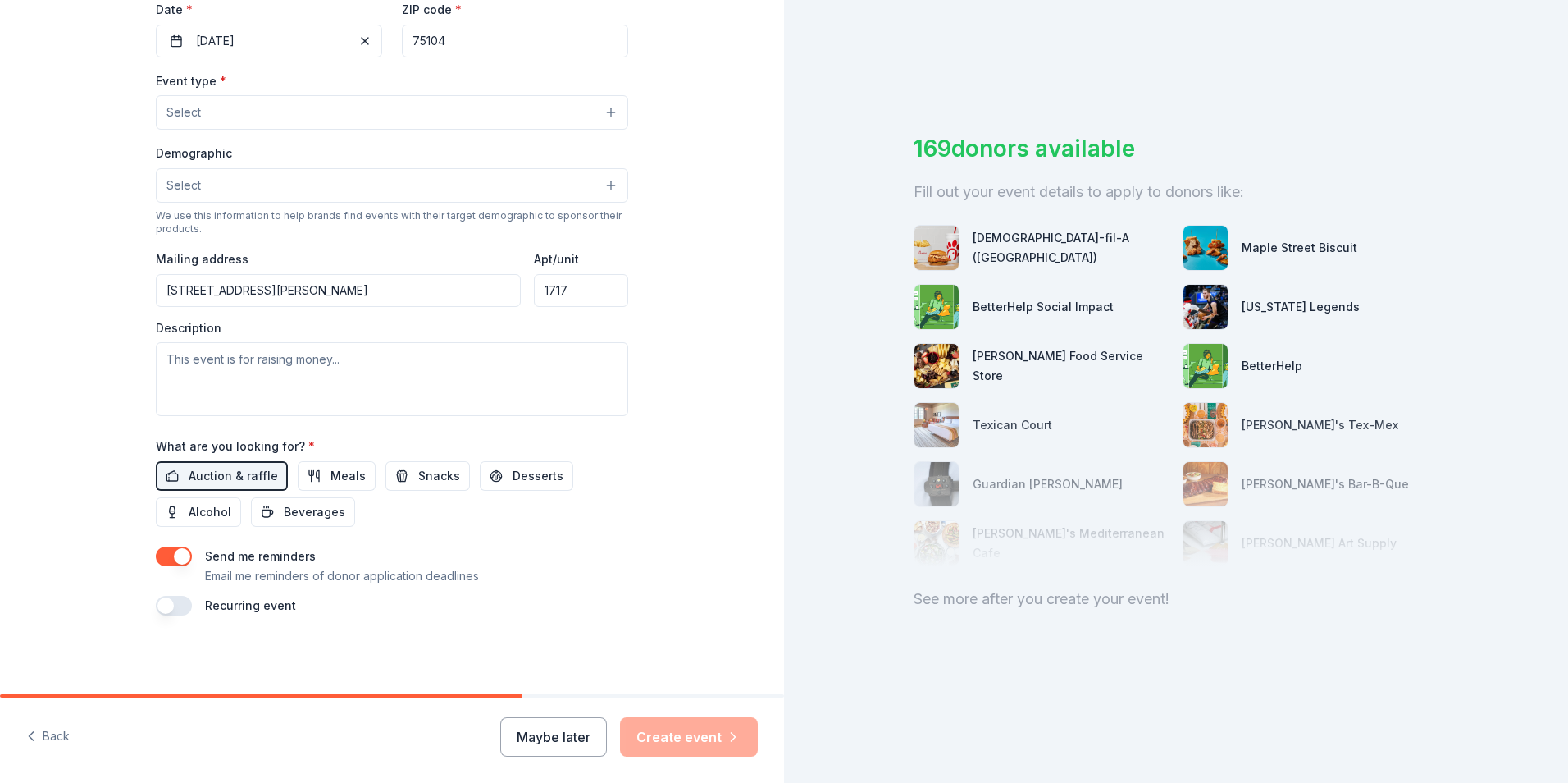
scroll to position [316, 0]
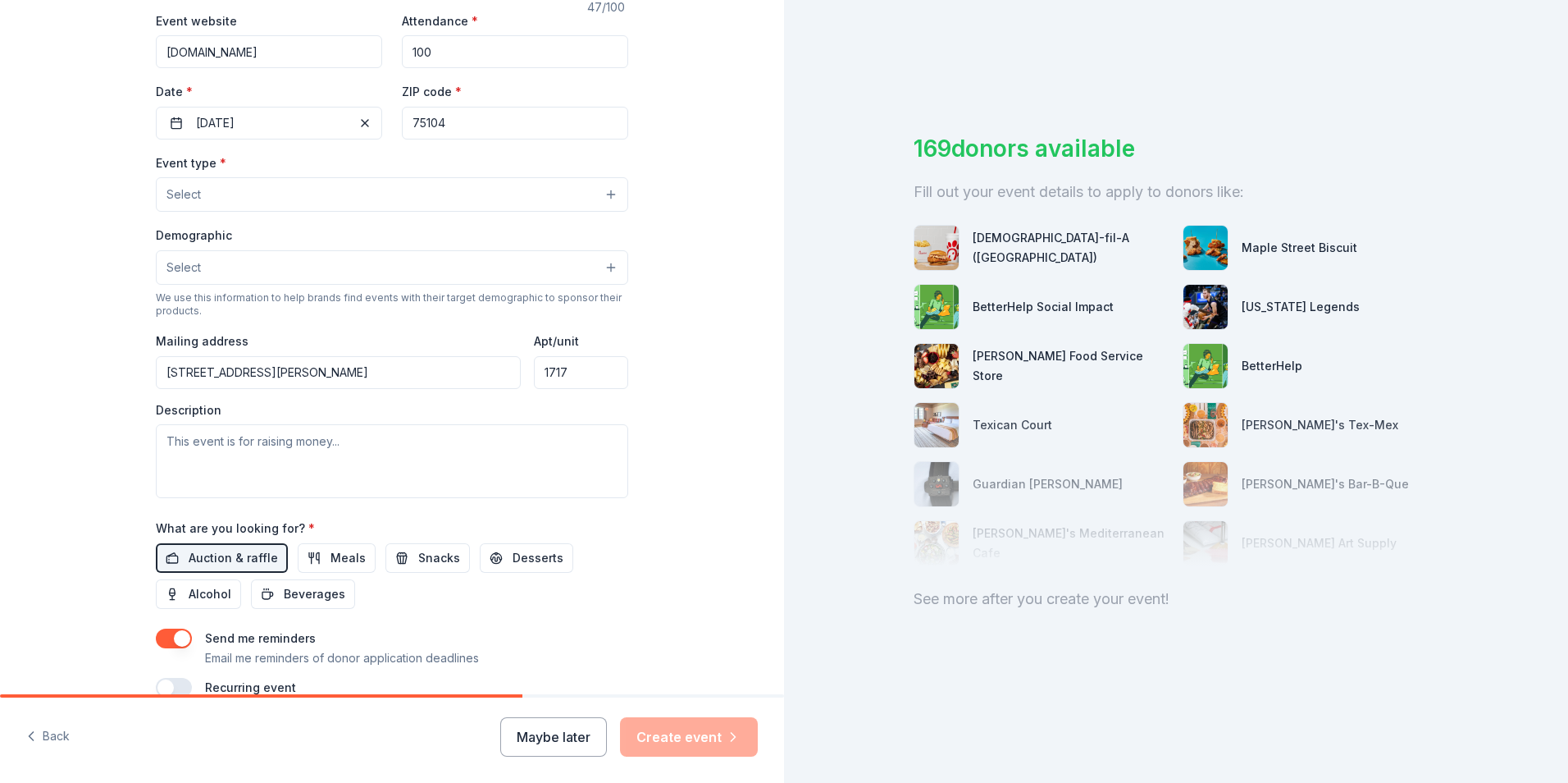
click at [217, 268] on button "Select" at bounding box center [392, 267] width 472 height 35
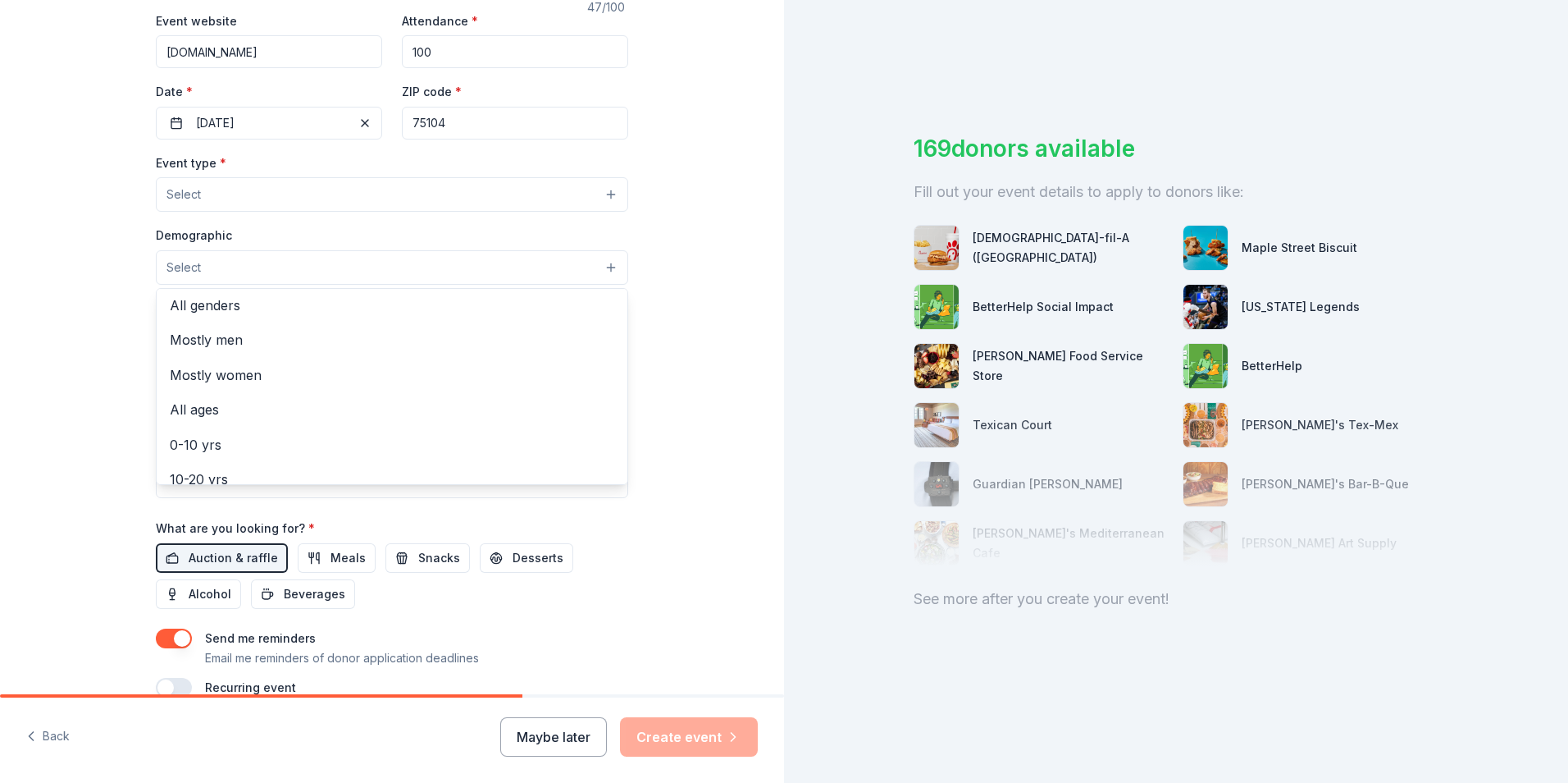
scroll to position [0, 0]
click at [260, 379] on span "Mostly women" at bounding box center [392, 379] width 445 height 21
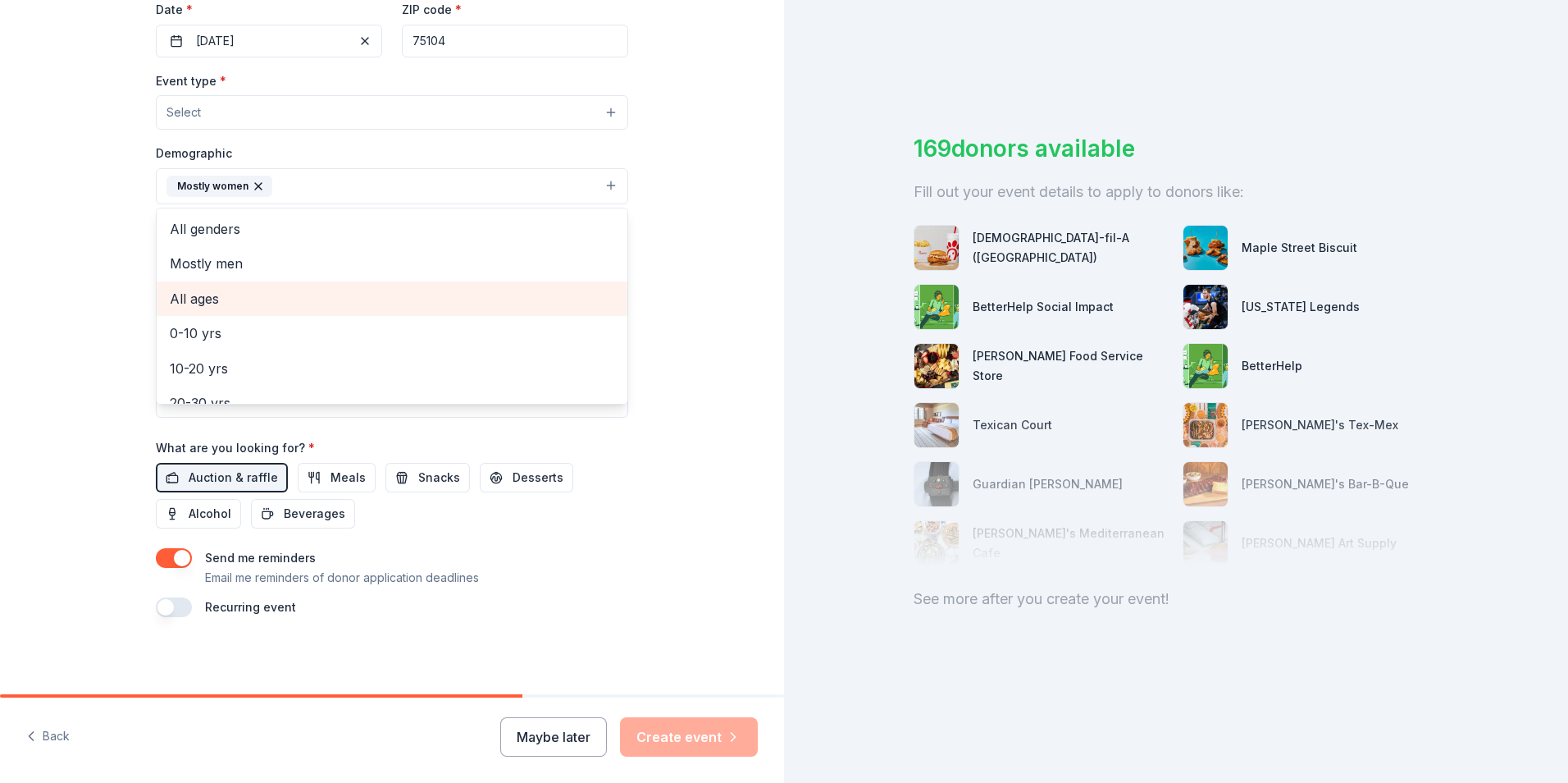
scroll to position [82, 0]
click at [194, 290] on span "10-20 yrs" at bounding box center [392, 286] width 445 height 21
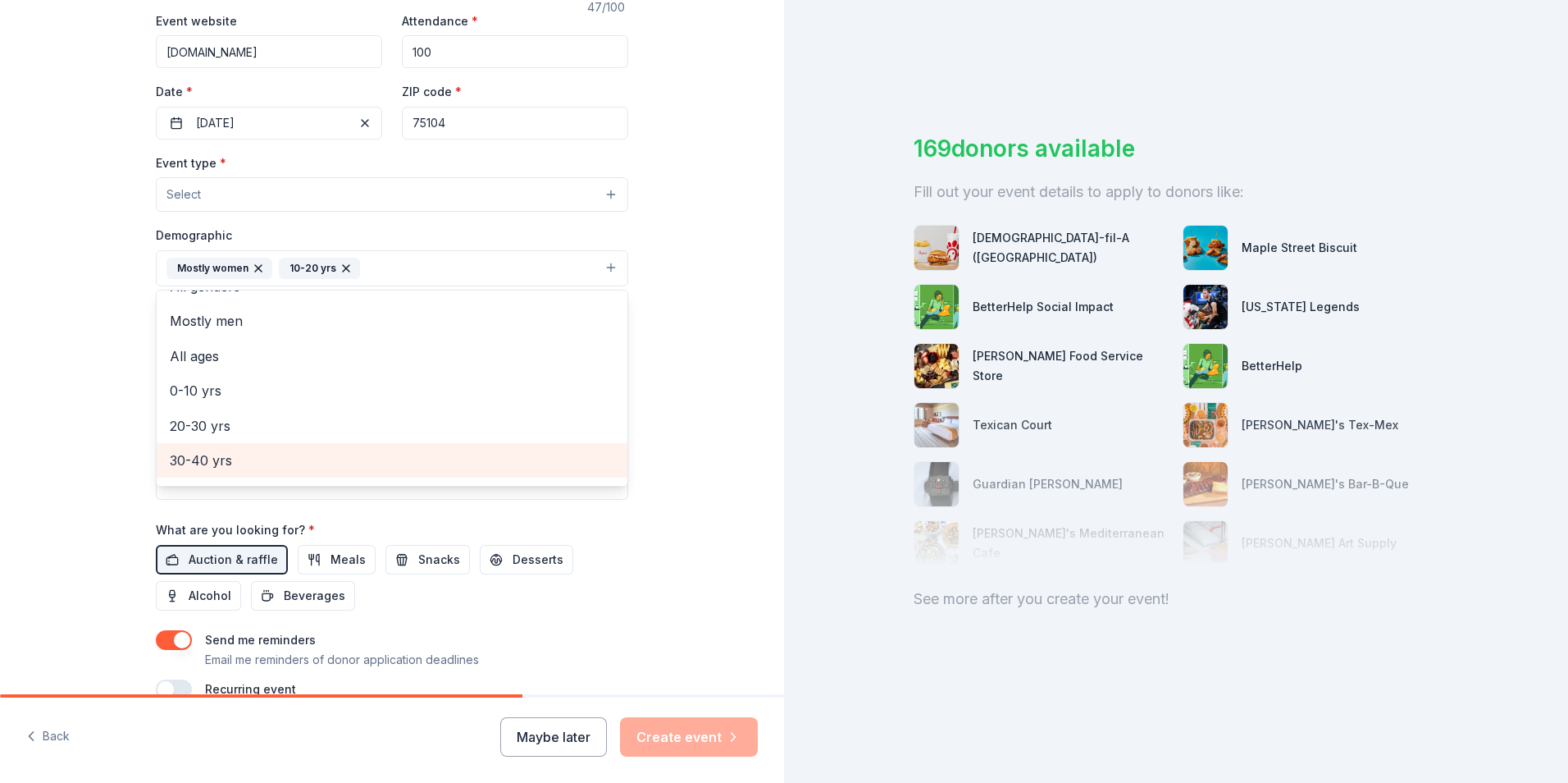
scroll to position [0, 0]
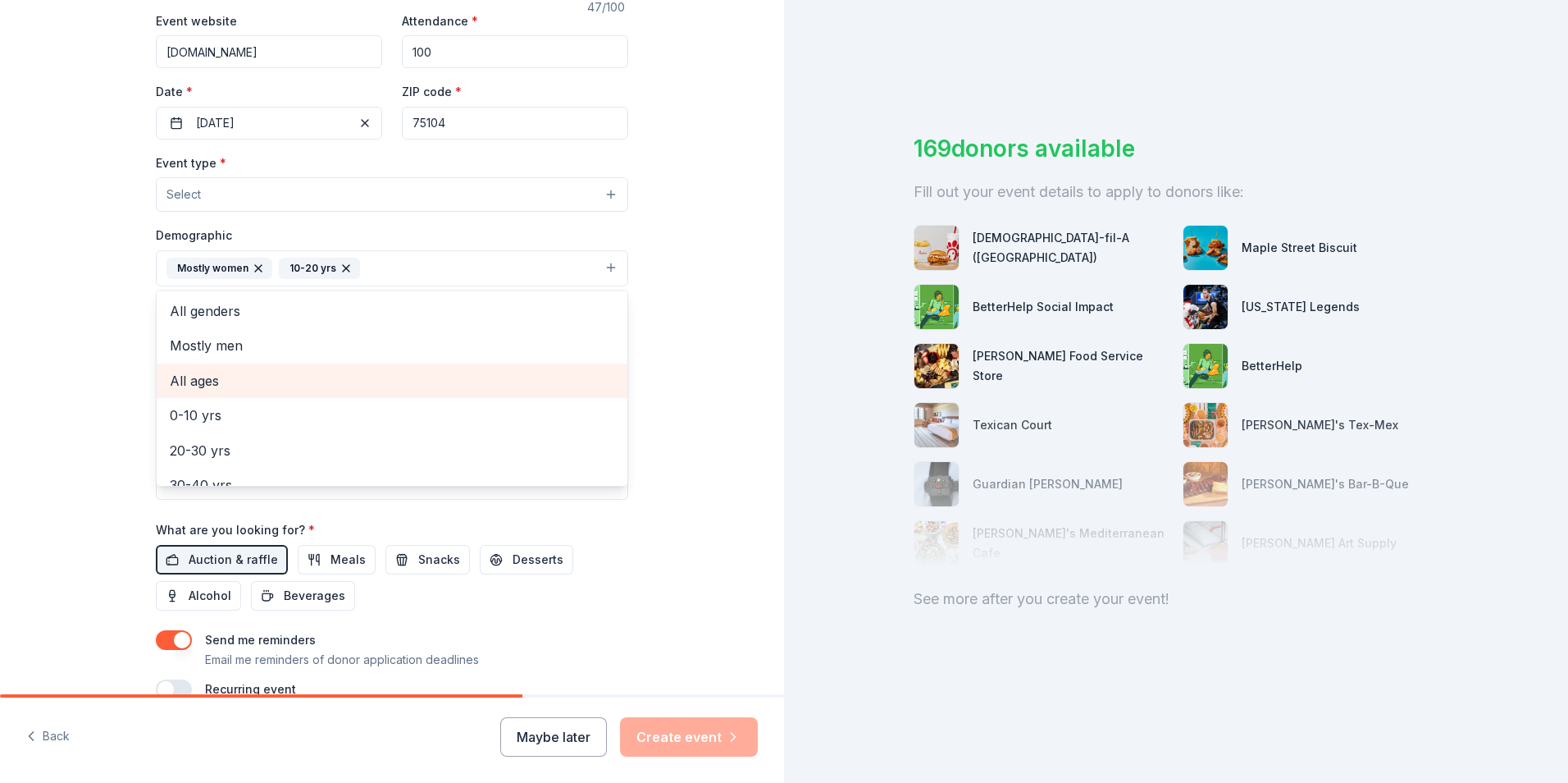
click at [224, 384] on span "All ages" at bounding box center [392, 380] width 445 height 21
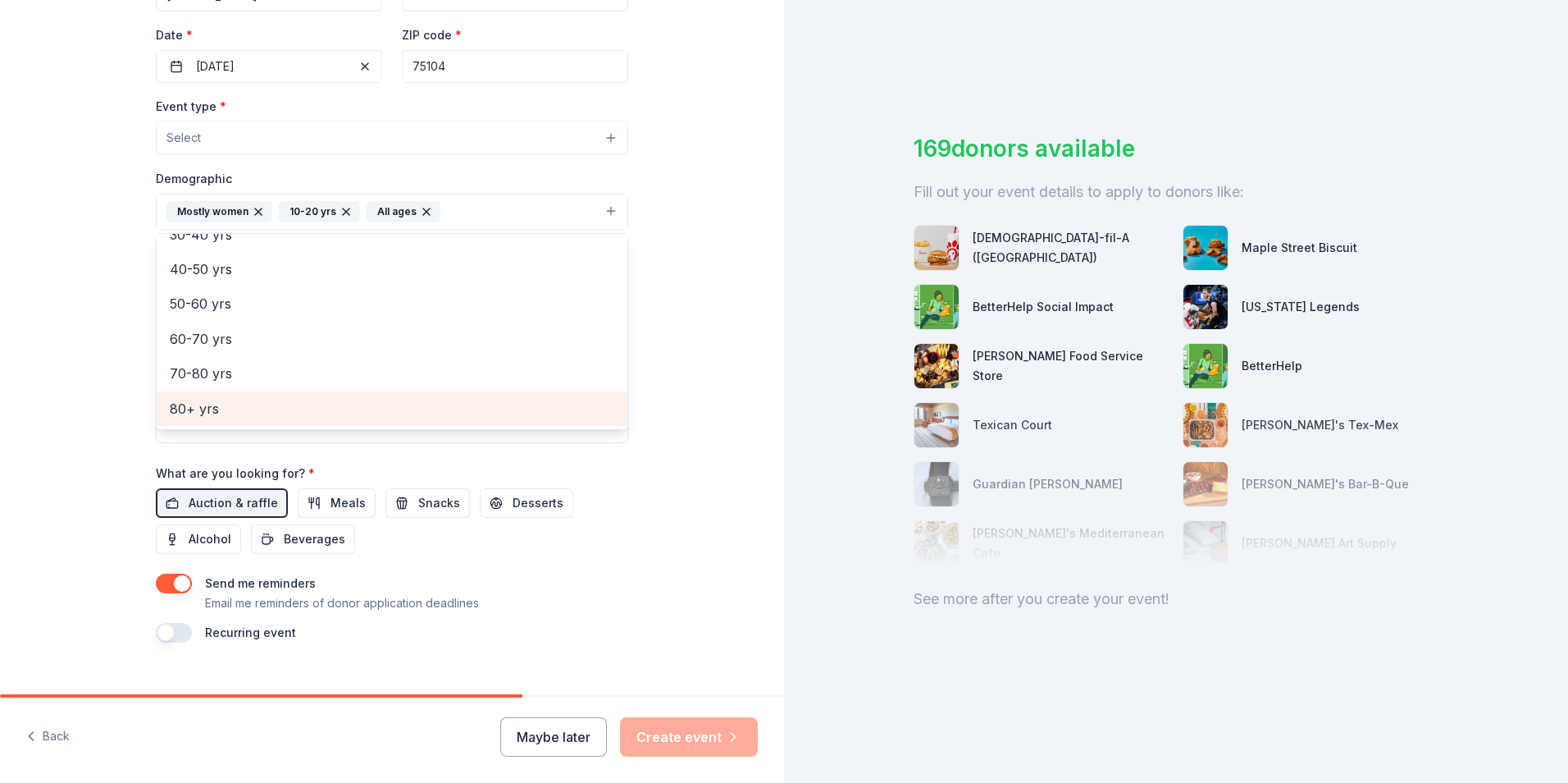
scroll to position [398, 0]
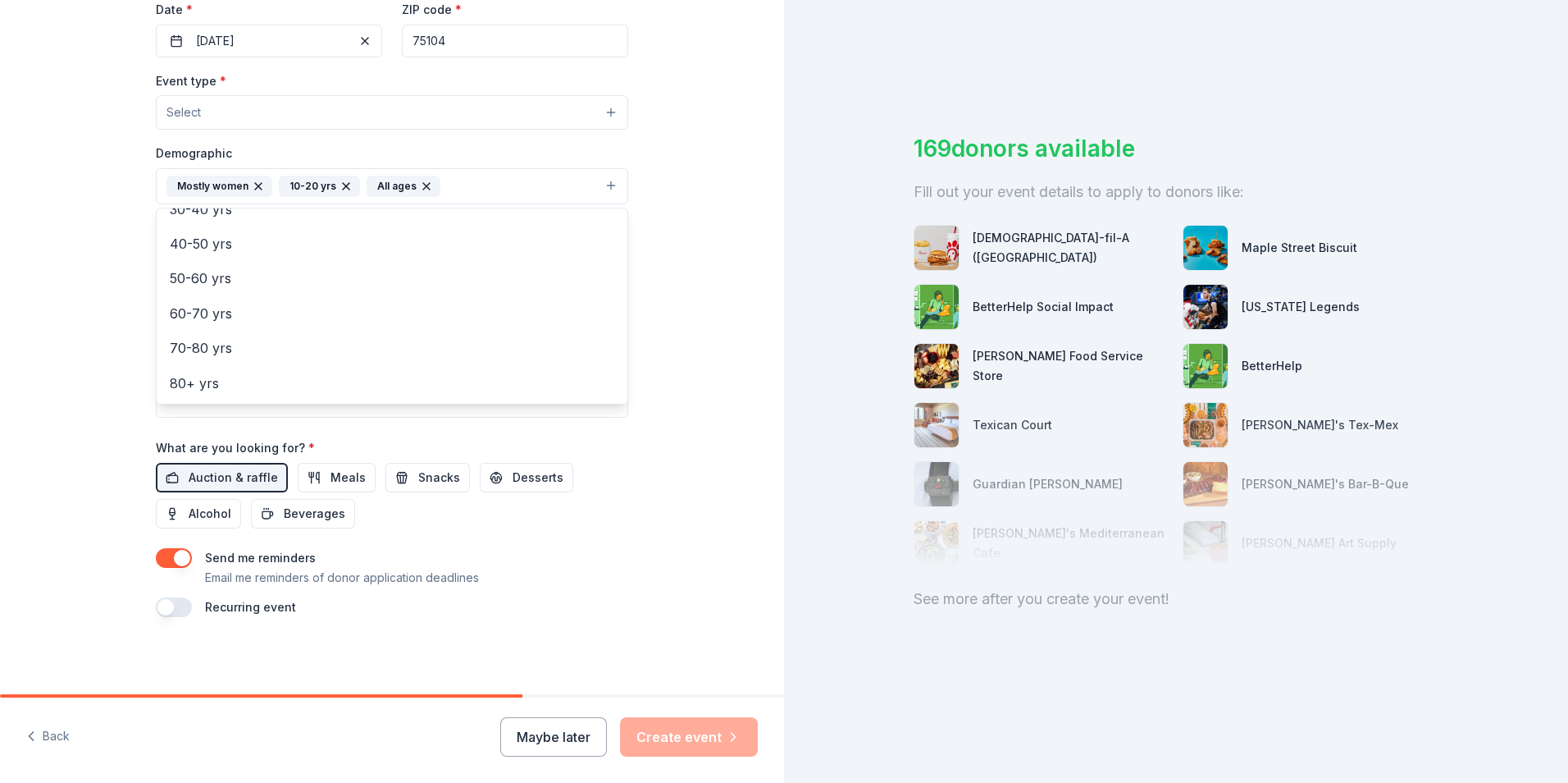
click at [423, 189] on icon "button" at bounding box center [426, 185] width 7 height 7
click at [389, 187] on button "Mostly women 10-20 yrs" at bounding box center [392, 186] width 472 height 37
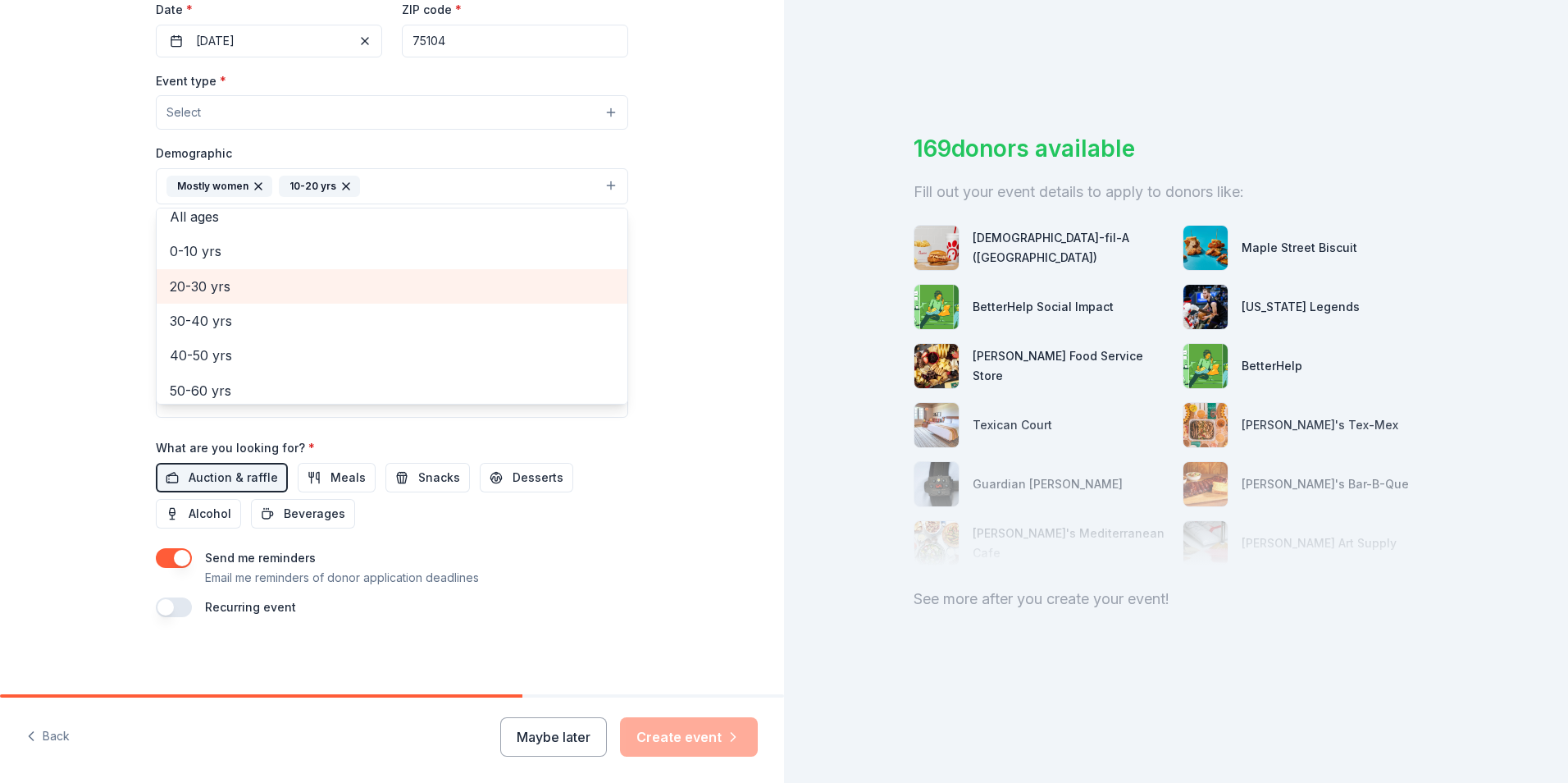
click at [267, 281] on span "20-30 yrs" at bounding box center [392, 286] width 445 height 21
click at [260, 295] on span "30-40 yrs" at bounding box center [392, 286] width 445 height 21
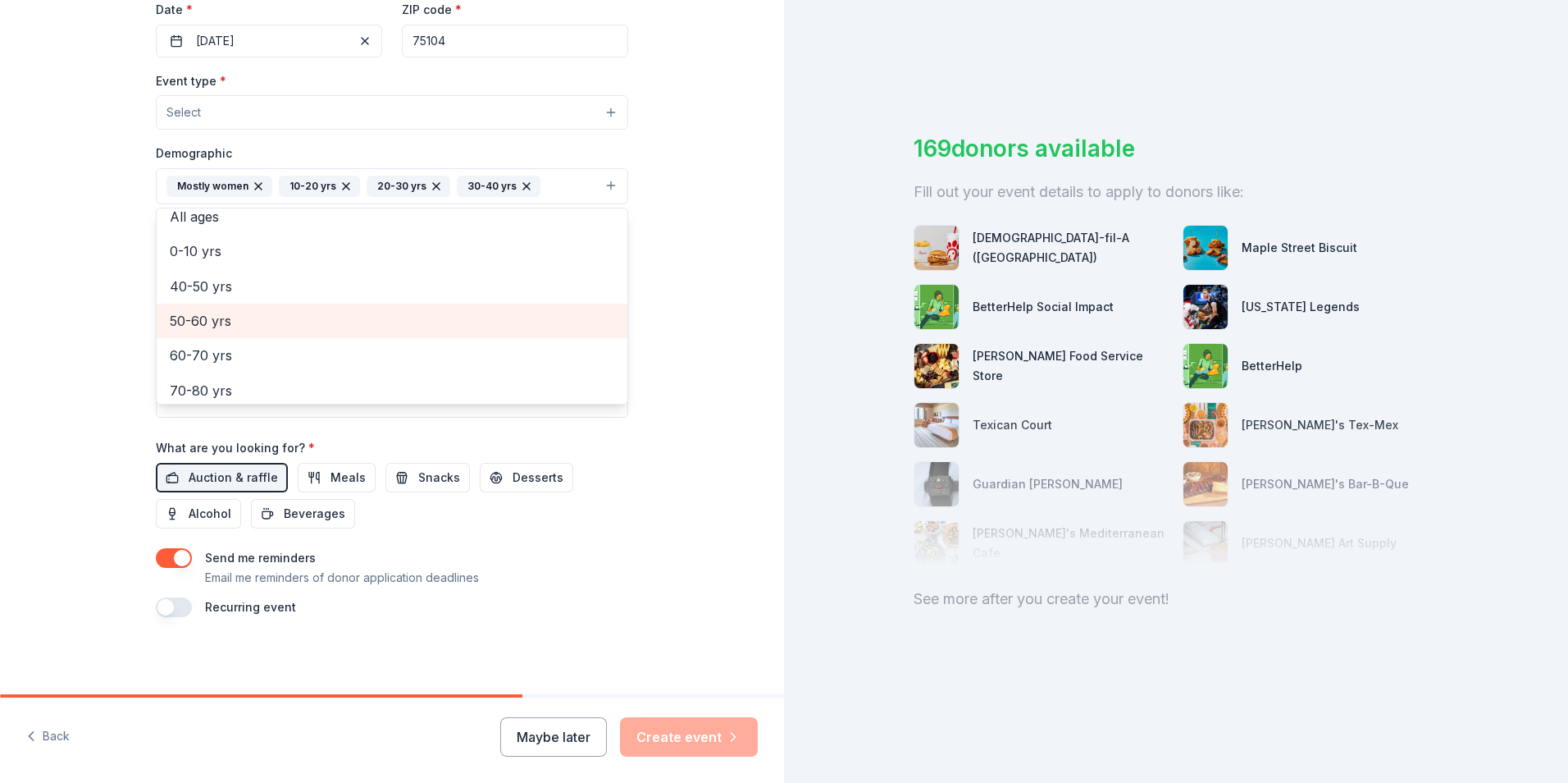
click at [260, 311] on span "50-60 yrs" at bounding box center [392, 321] width 445 height 21
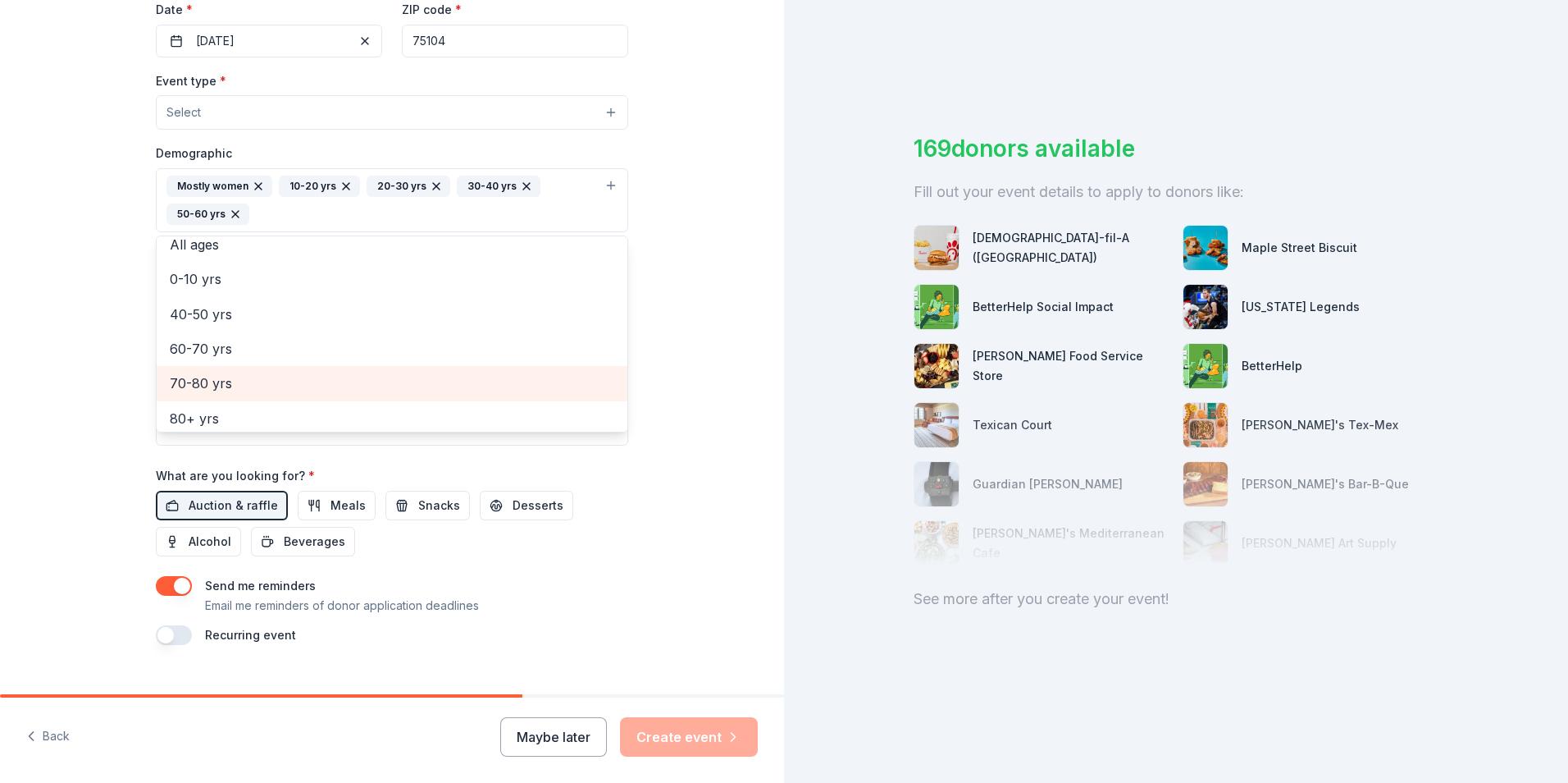
click at [195, 378] on span "70-80 yrs" at bounding box center [392, 383] width 445 height 21
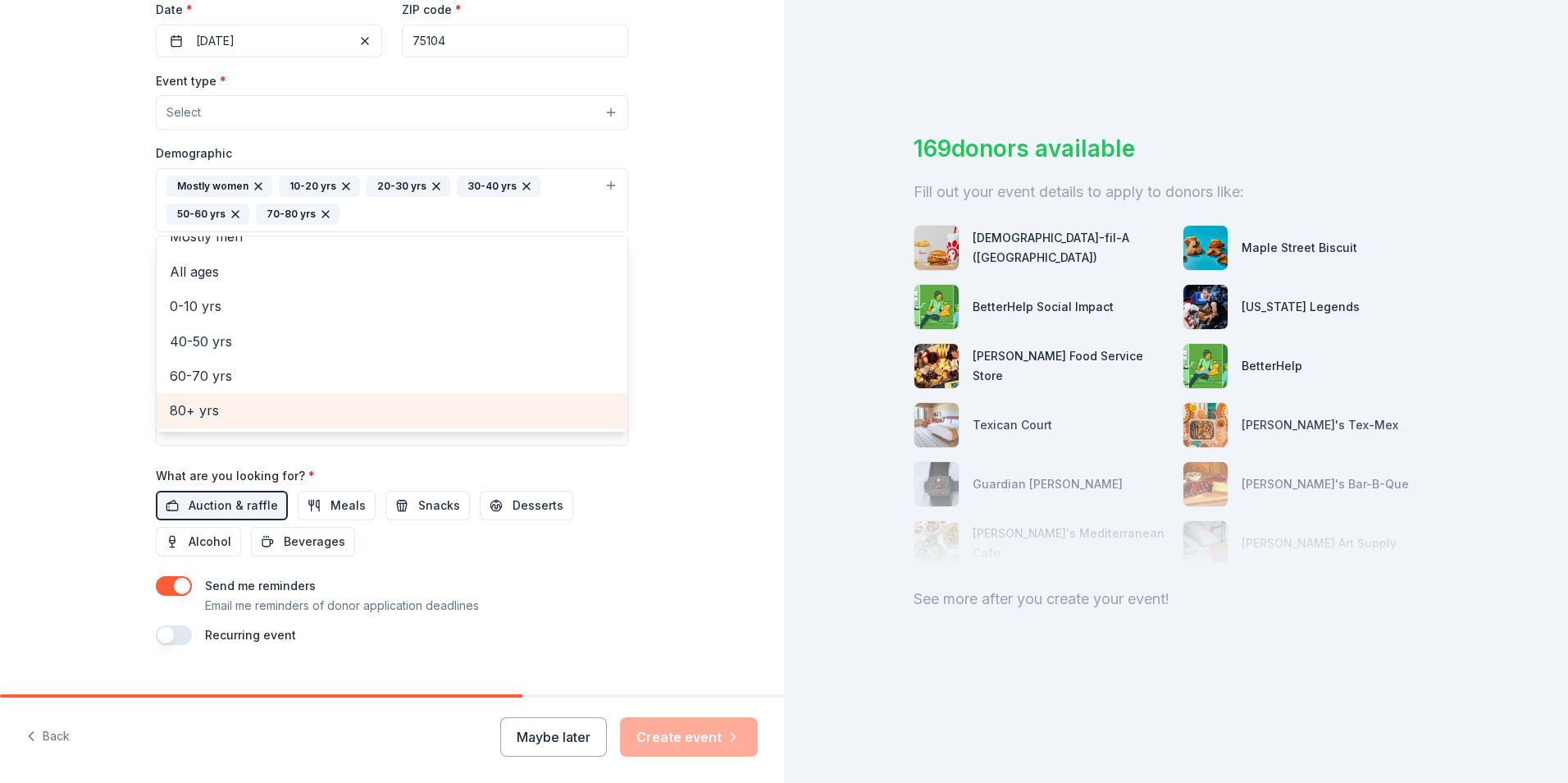
click at [191, 417] on span "80+ yrs" at bounding box center [392, 410] width 445 height 21
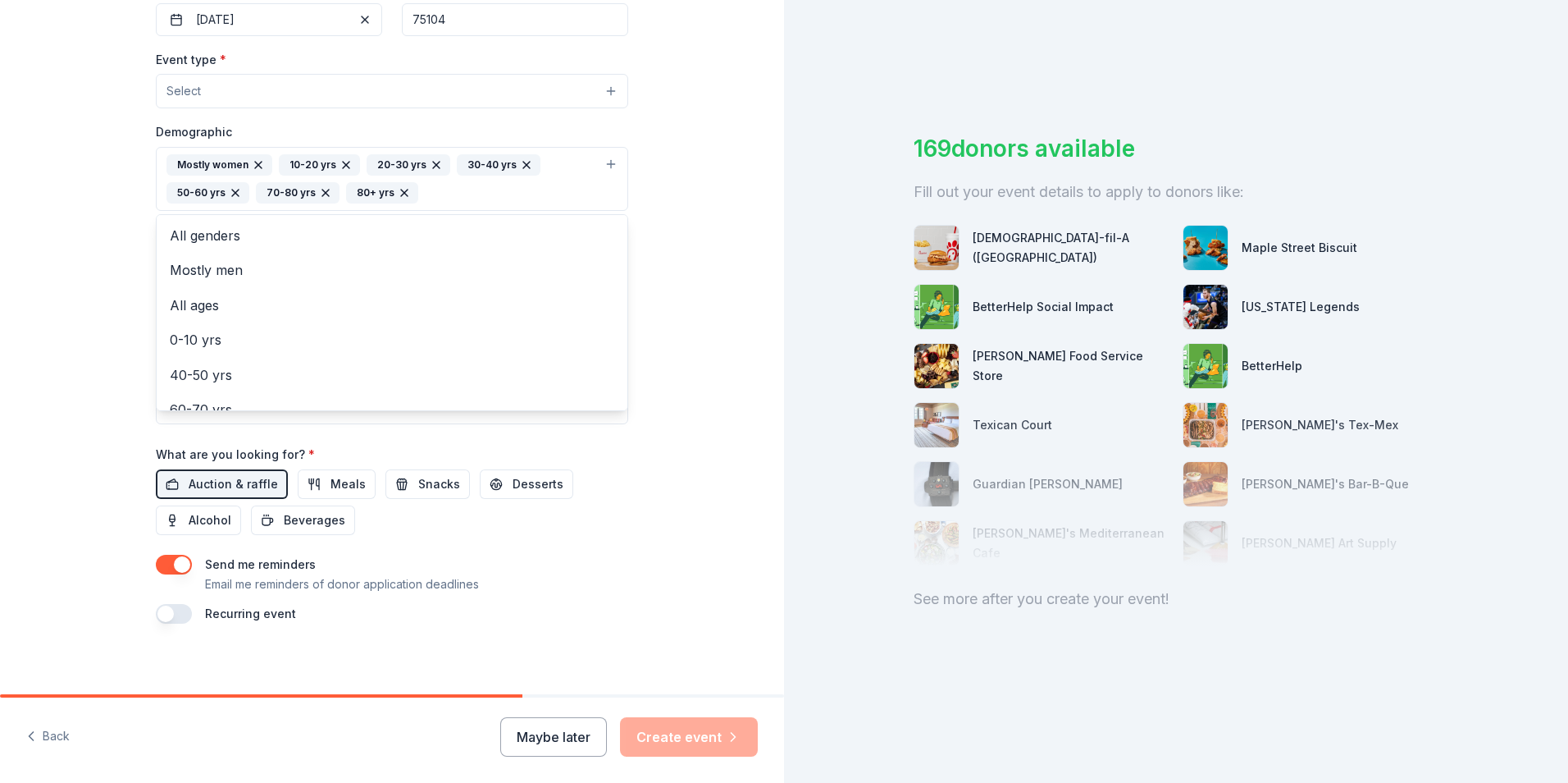
scroll to position [428, 0]
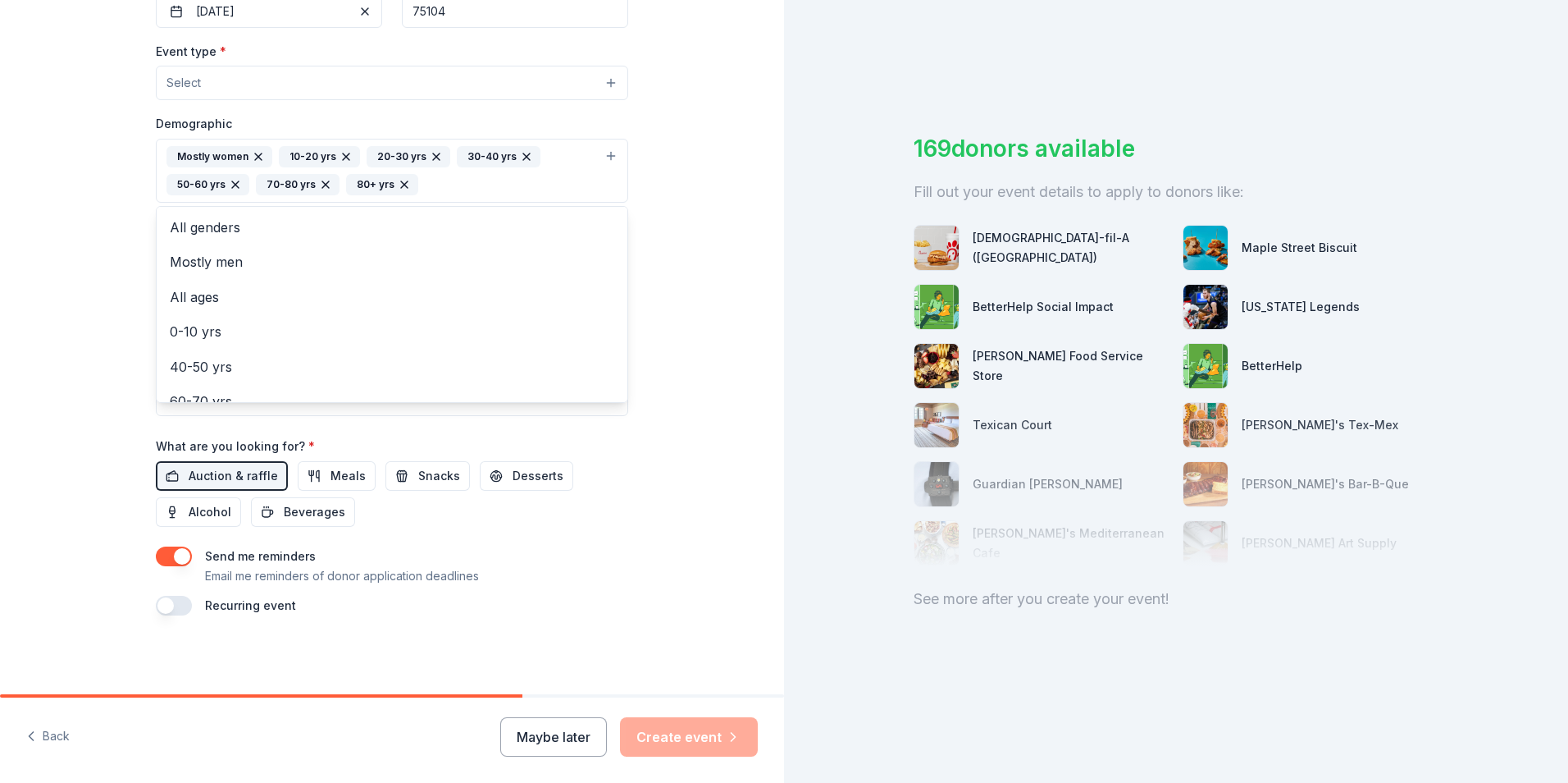
click at [133, 405] on div "Tell us about your event. We'll find in-kind donations you can apply for. Event…" at bounding box center [392, 133] width 524 height 1121
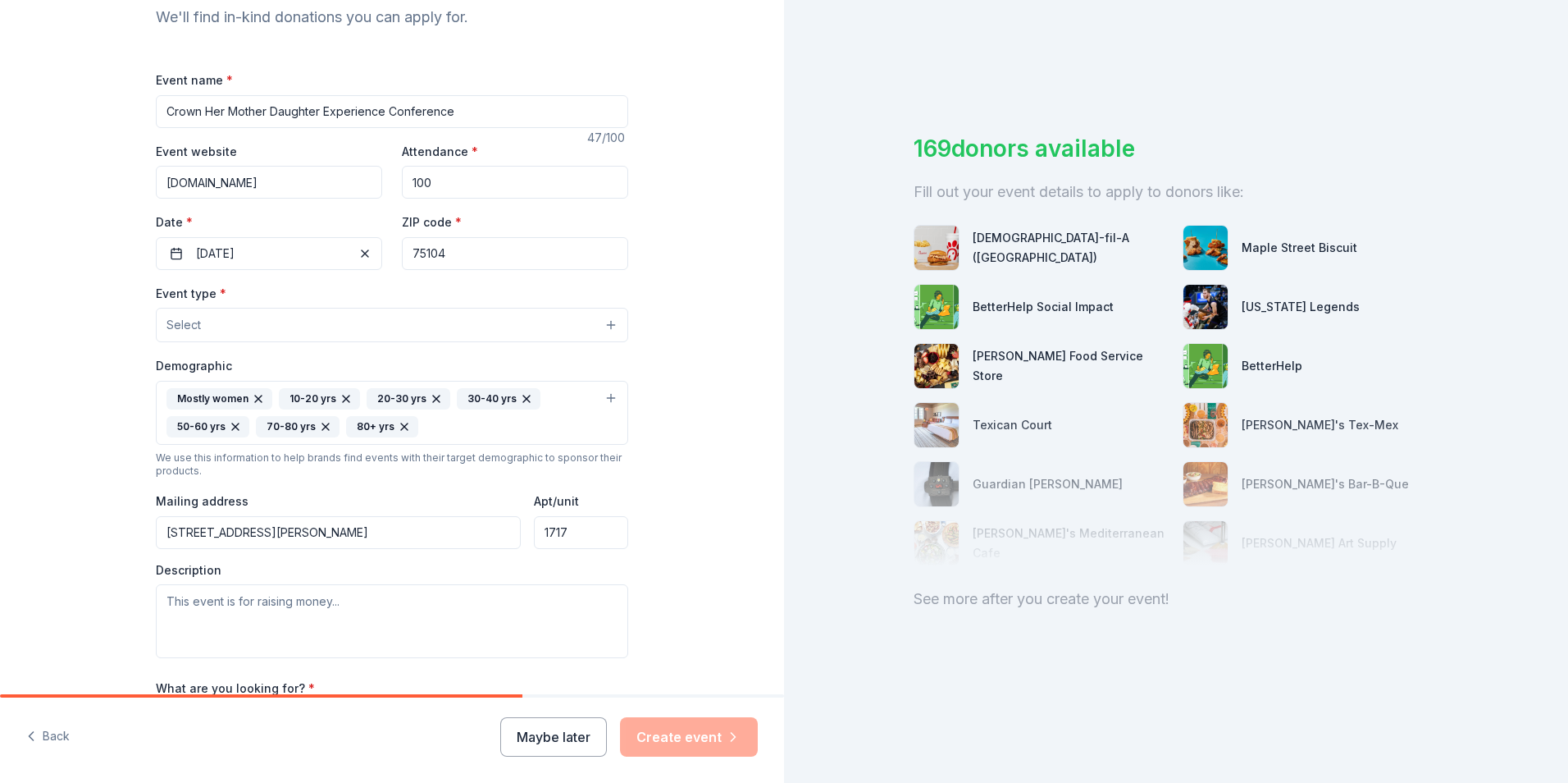
scroll to position [182, 0]
click at [250, 305] on div "Event type * Select" at bounding box center [392, 317] width 472 height 60
click at [239, 335] on button "Select" at bounding box center [392, 329] width 472 height 35
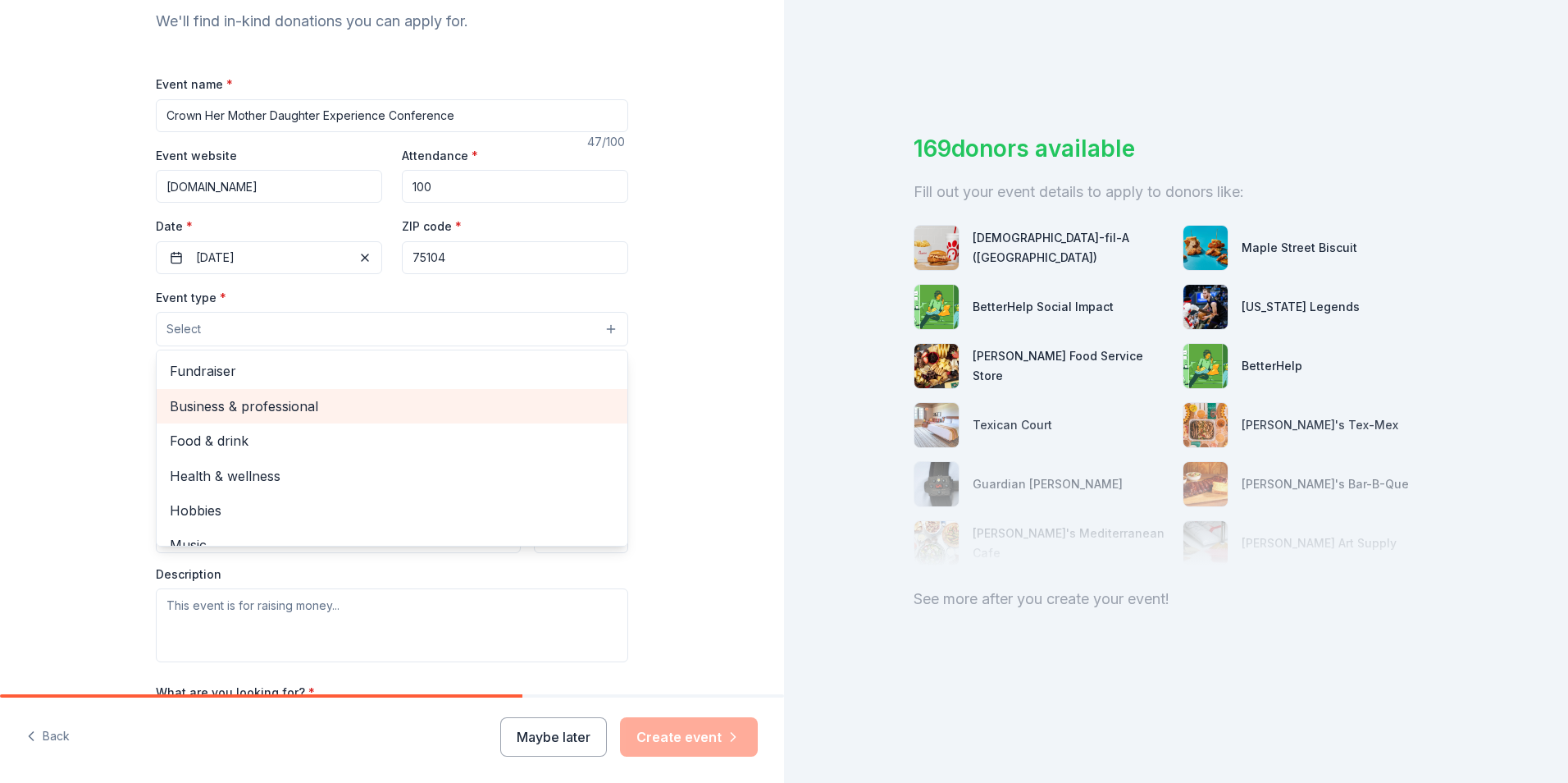
click at [240, 402] on span "Business & professional" at bounding box center [392, 406] width 445 height 21
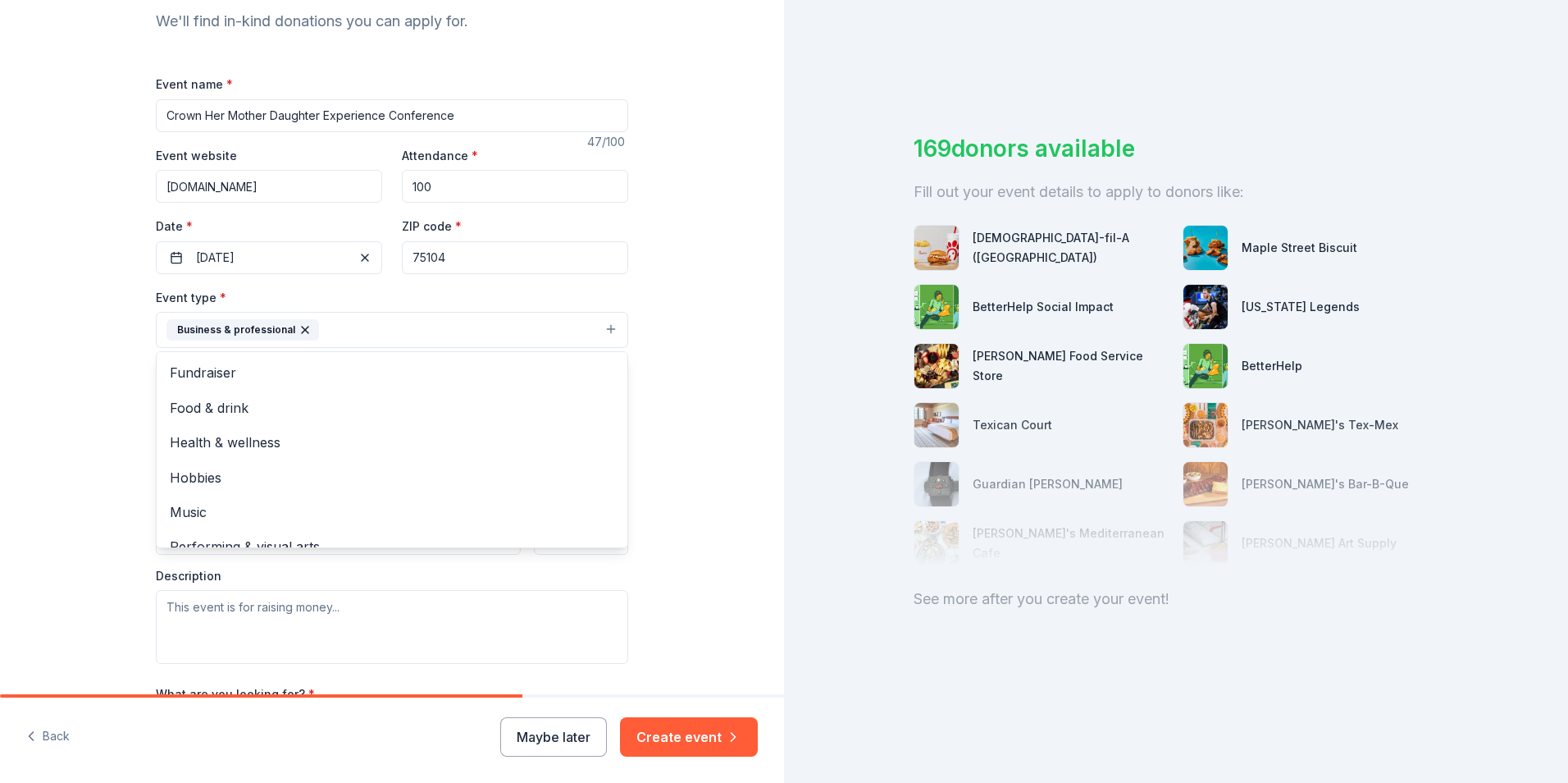
scroll to position [19, 0]
click at [465, 325] on button "Business & professional" at bounding box center [392, 330] width 472 height 37
click at [459, 328] on button "Business & professional" at bounding box center [392, 330] width 472 height 37
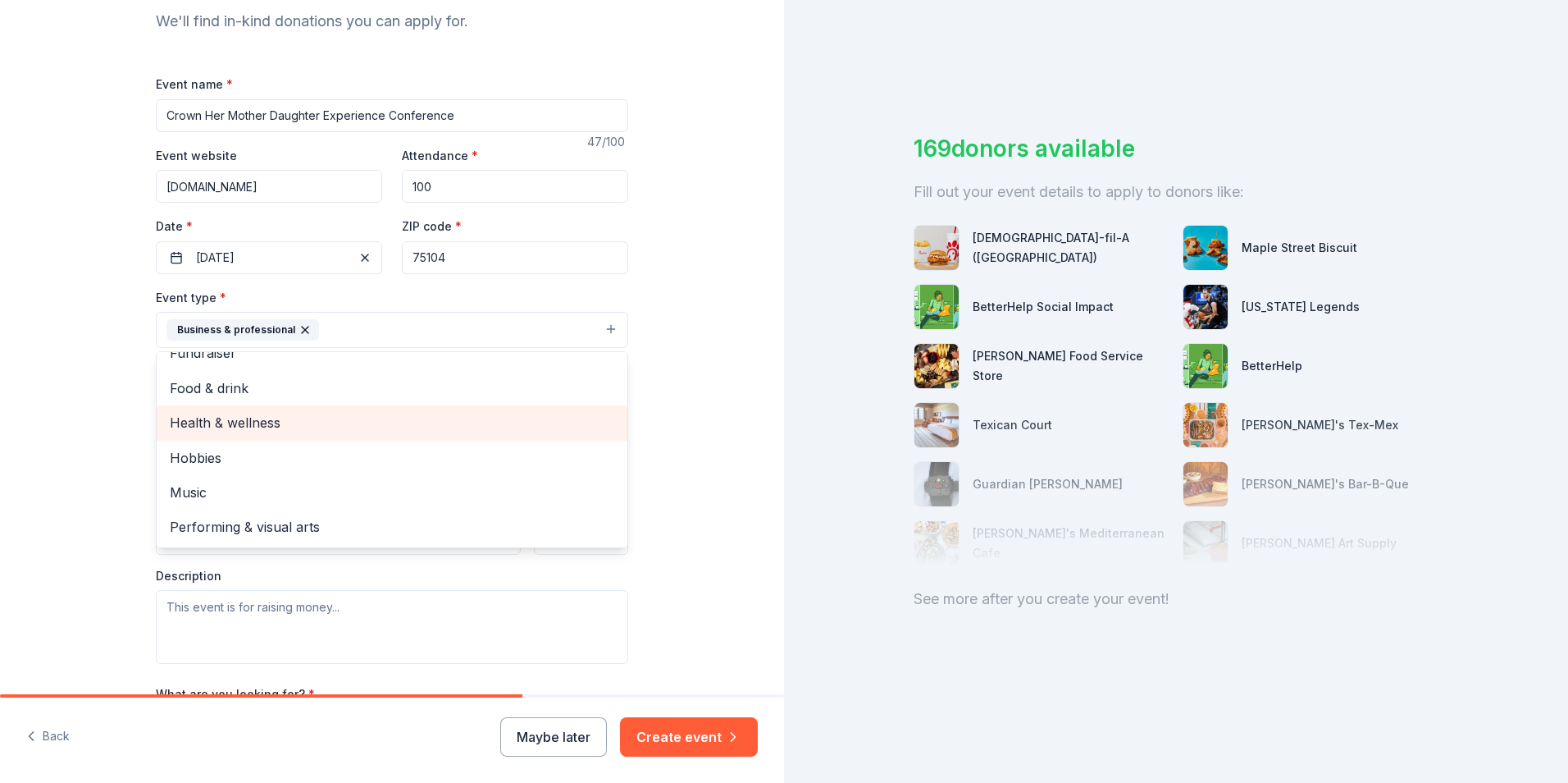
click at [171, 429] on span "Health & wellness" at bounding box center [392, 423] width 445 height 21
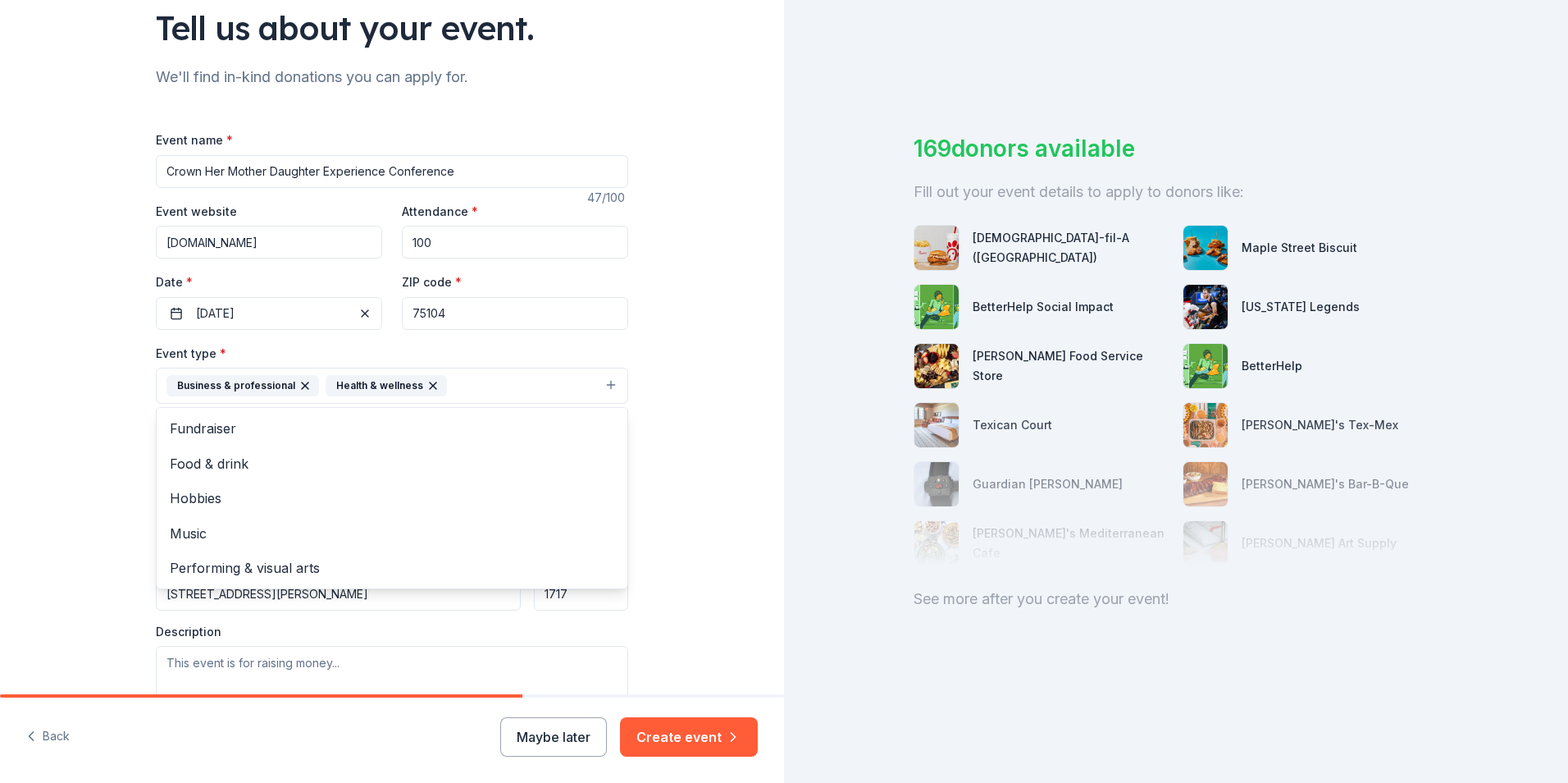
scroll to position [99, 0]
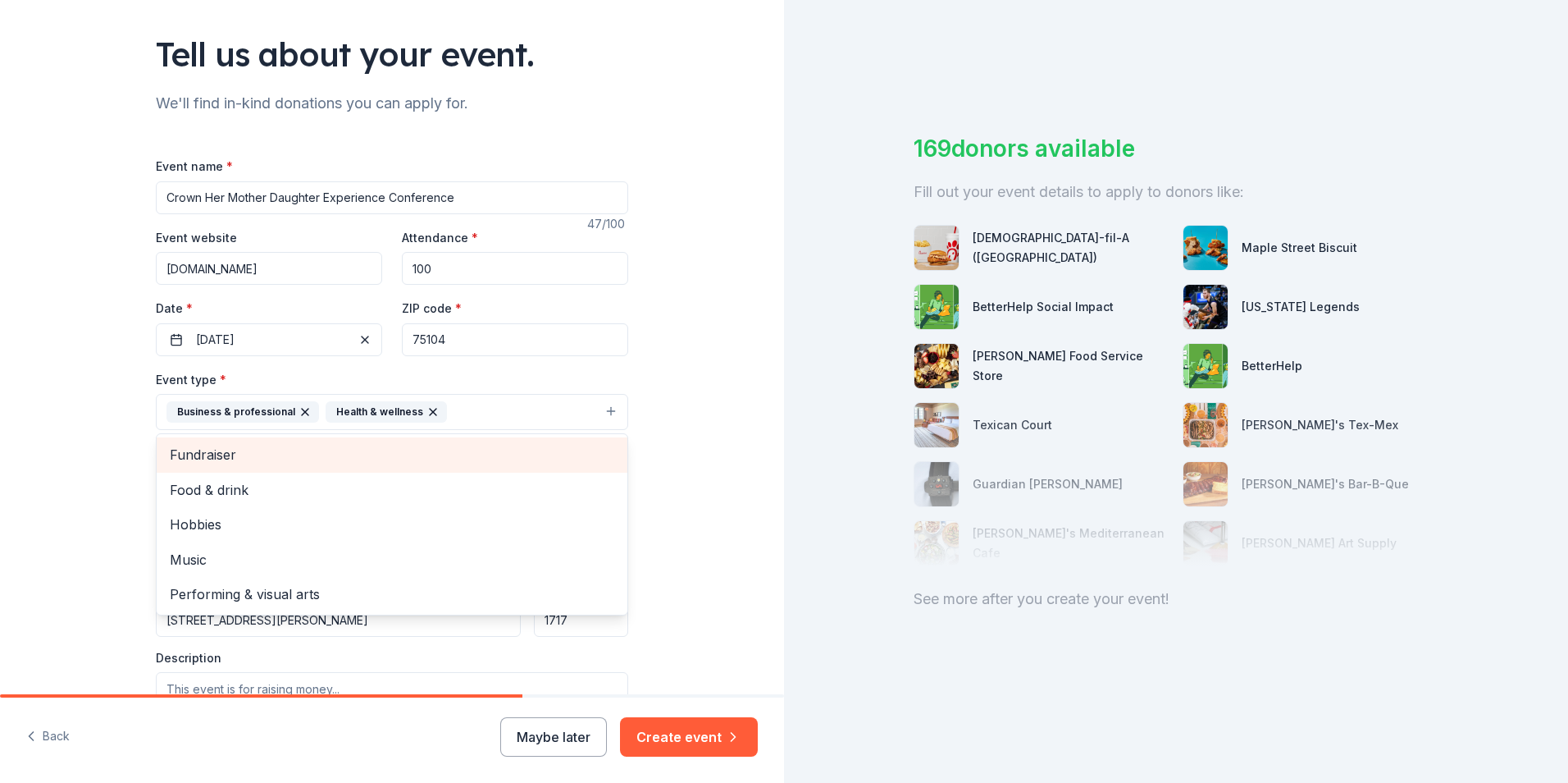
click at [186, 459] on span "Fundraiser" at bounding box center [392, 454] width 445 height 21
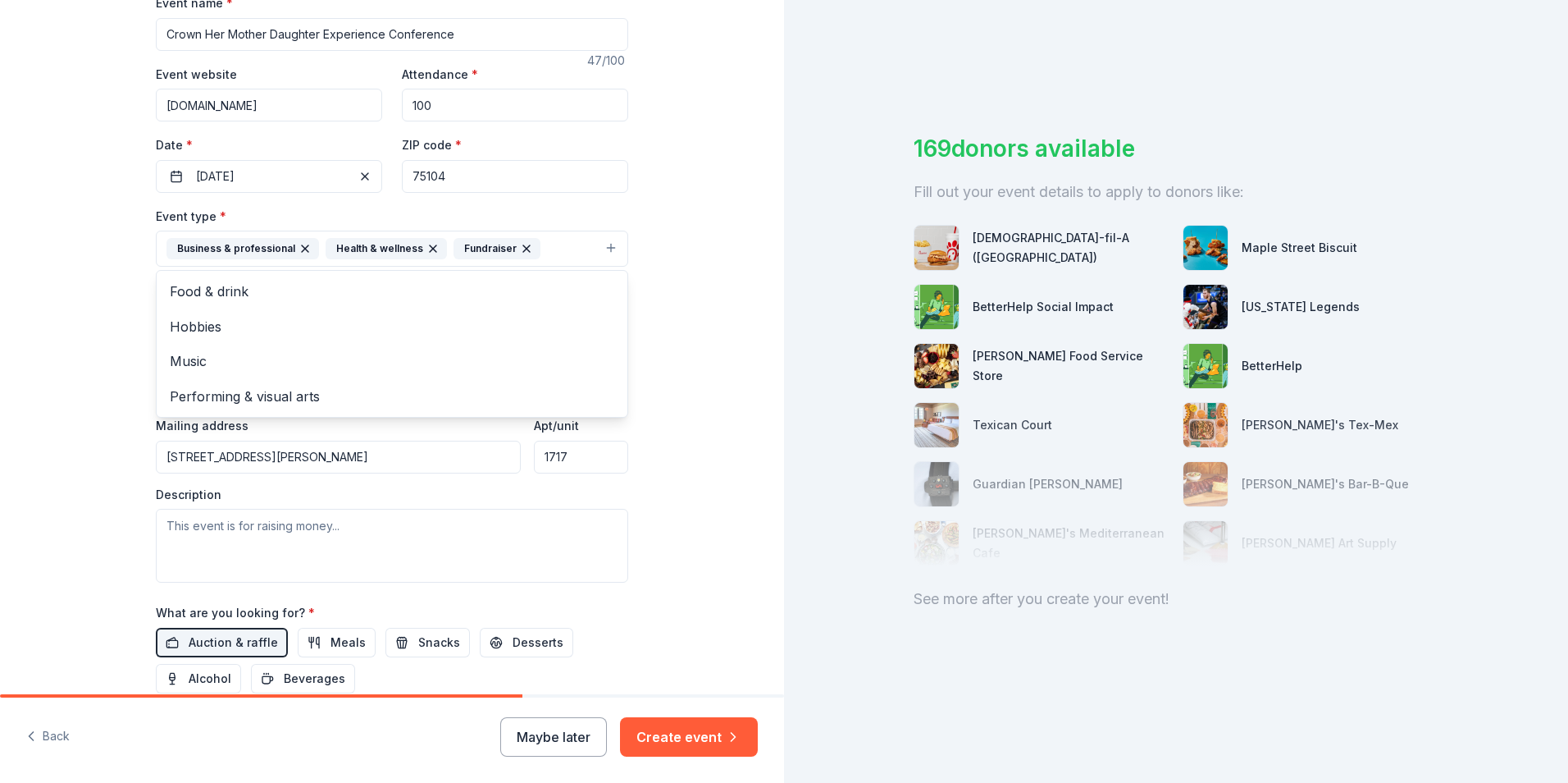
scroll to position [263, 0]
click at [519, 246] on icon "button" at bounding box center [526, 248] width 13 height 13
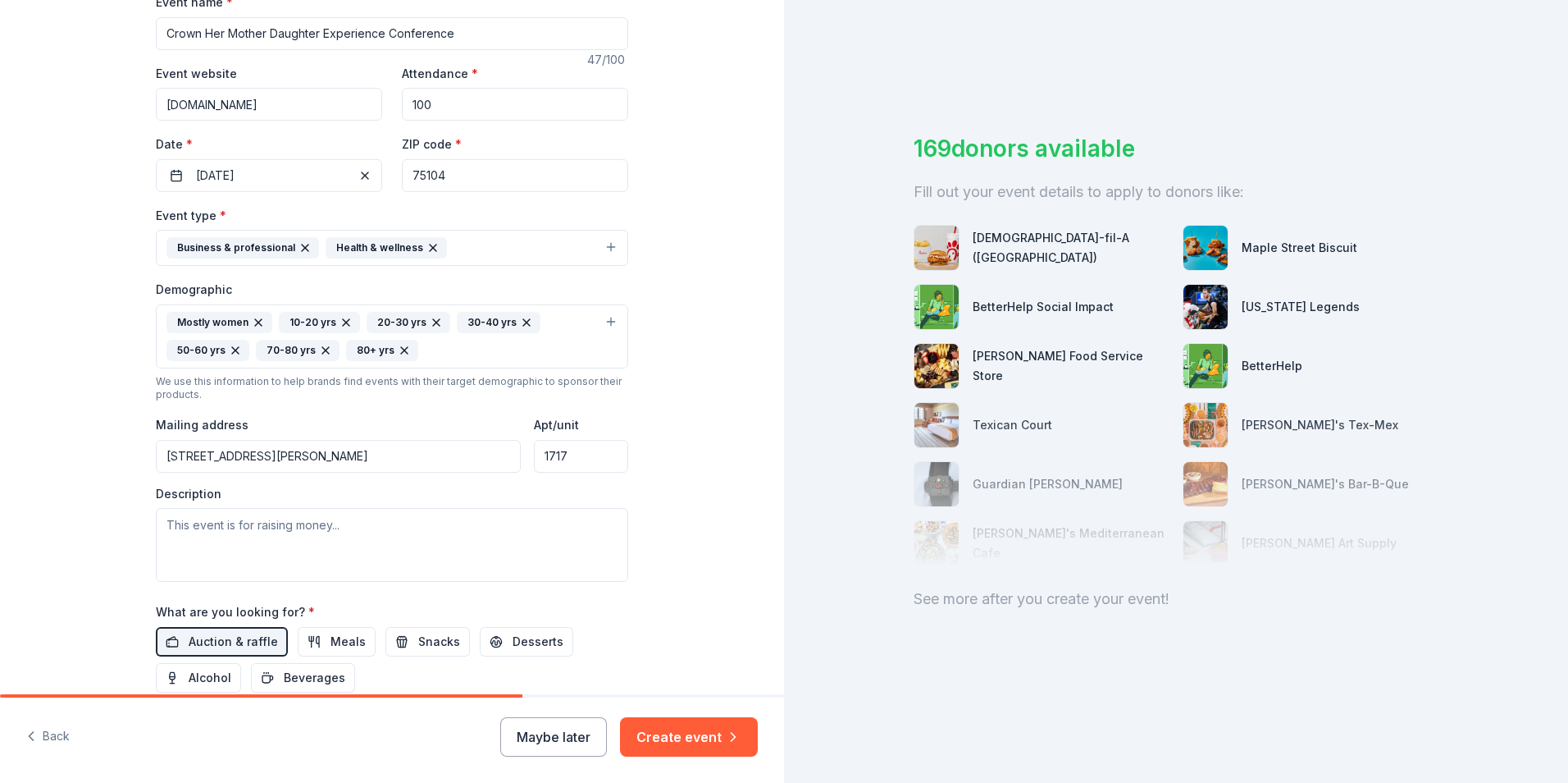
click at [484, 248] on button "Business & professional Health & wellness" at bounding box center [392, 248] width 472 height 37
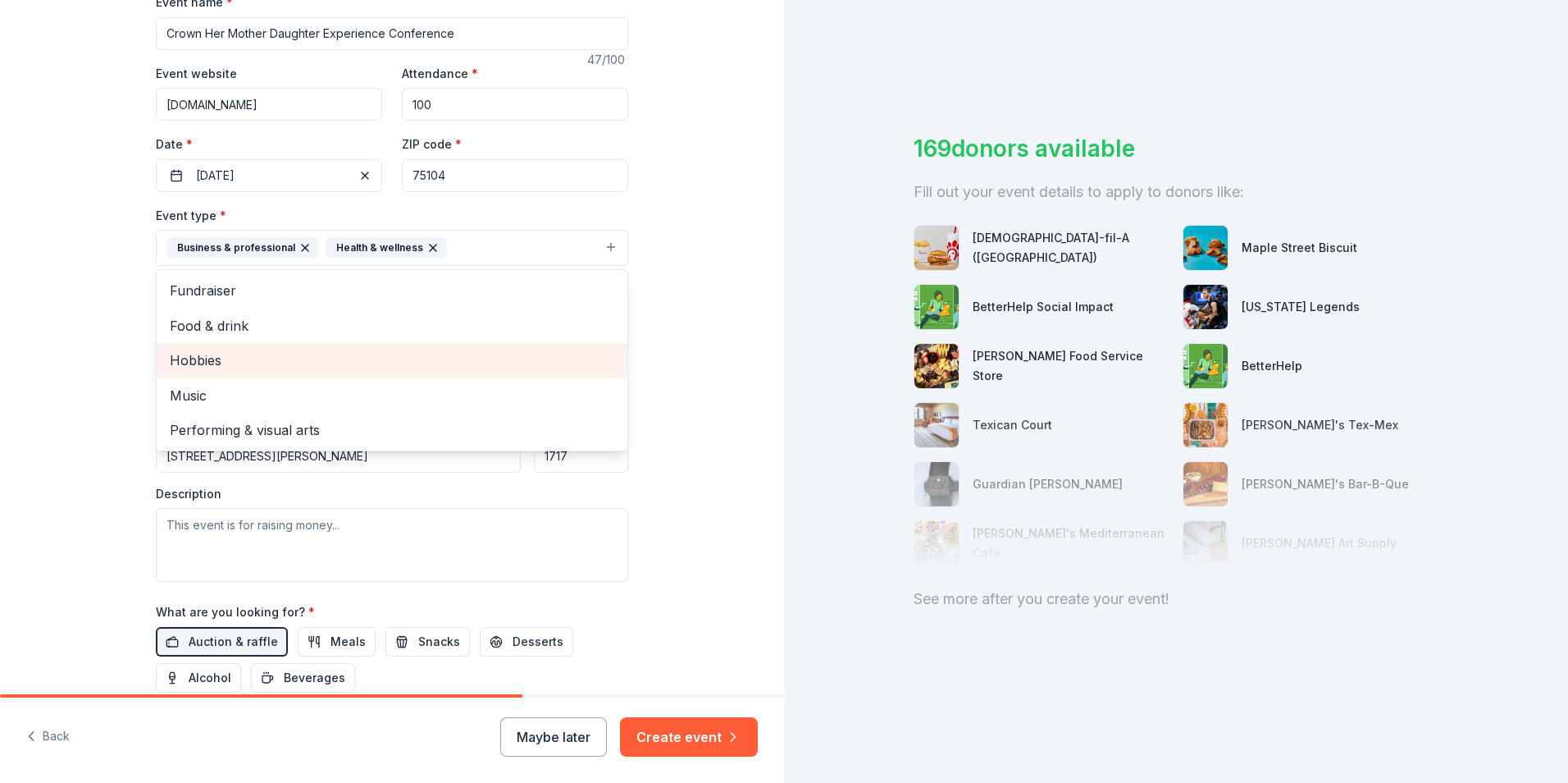
scroll to position [345, 0]
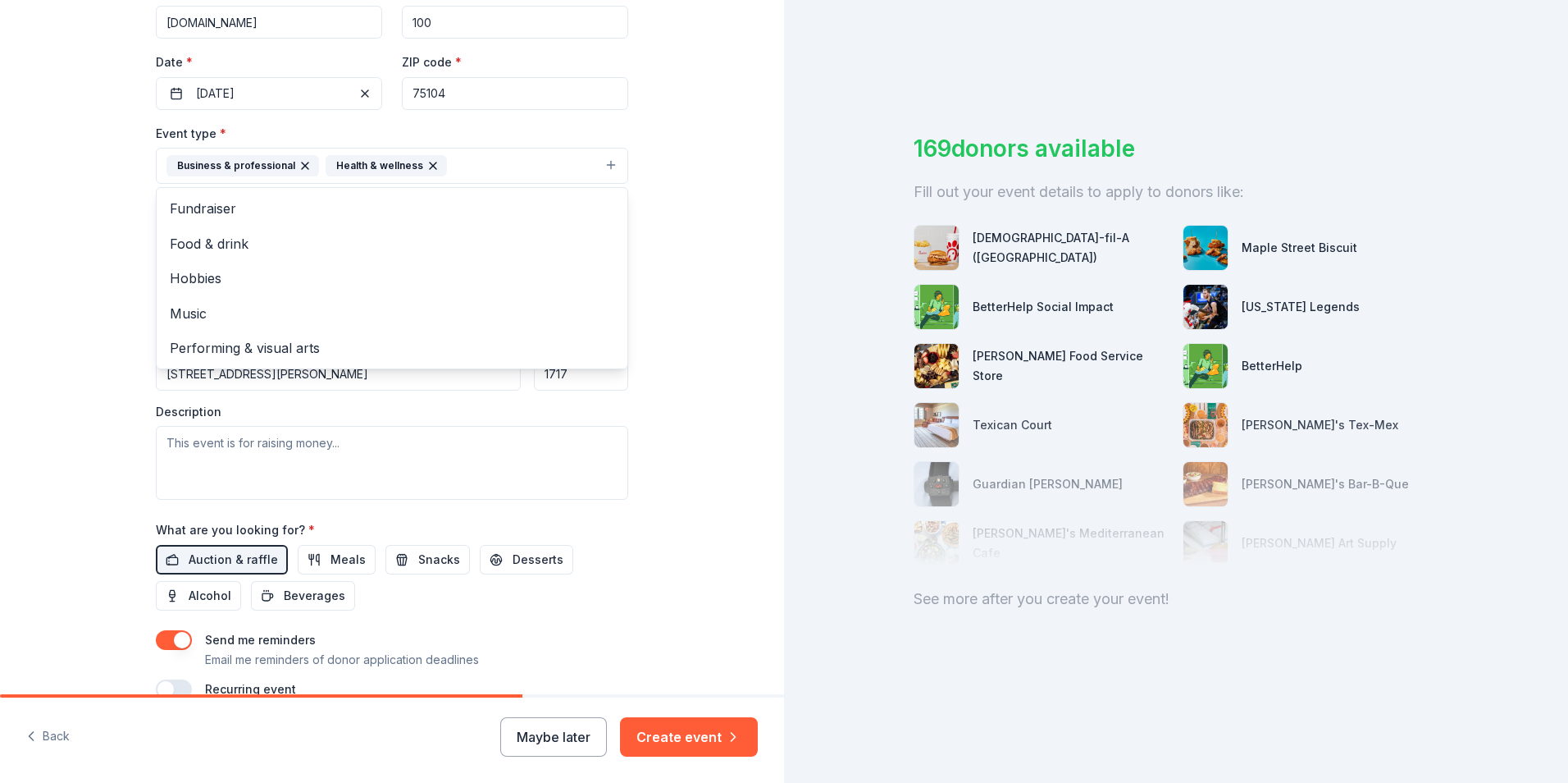
click at [173, 476] on div "Event type * Business & professional Health & wellness Fundraiser Food & drink …" at bounding box center [392, 311] width 472 height 377
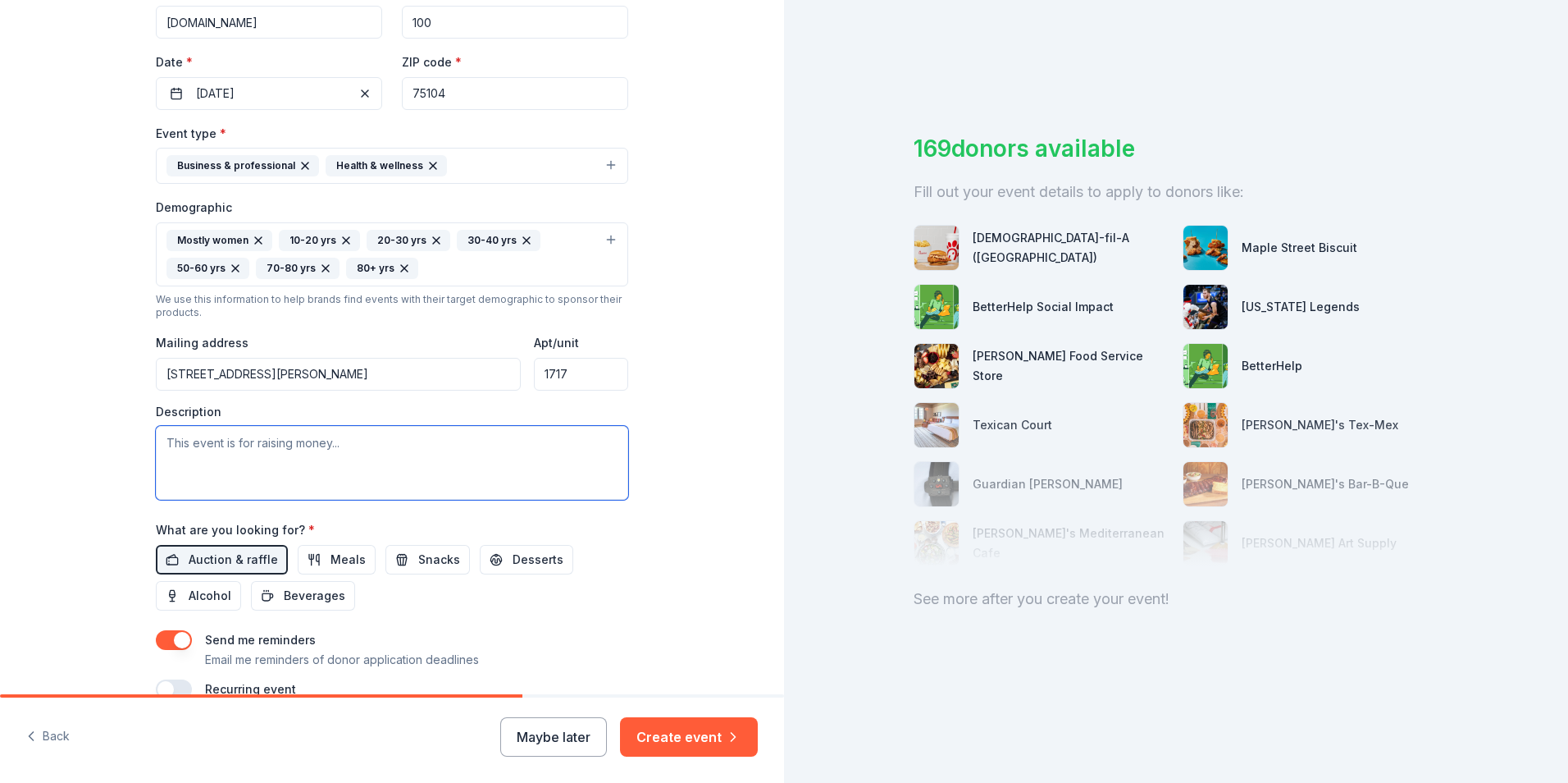
click at [196, 463] on textarea at bounding box center [392, 462] width 472 height 74
click at [218, 461] on textarea at bounding box center [392, 462] width 472 height 74
paste textarea "The Crown Her Mother & Daughter Experience is an annual one-day empowerment con…"
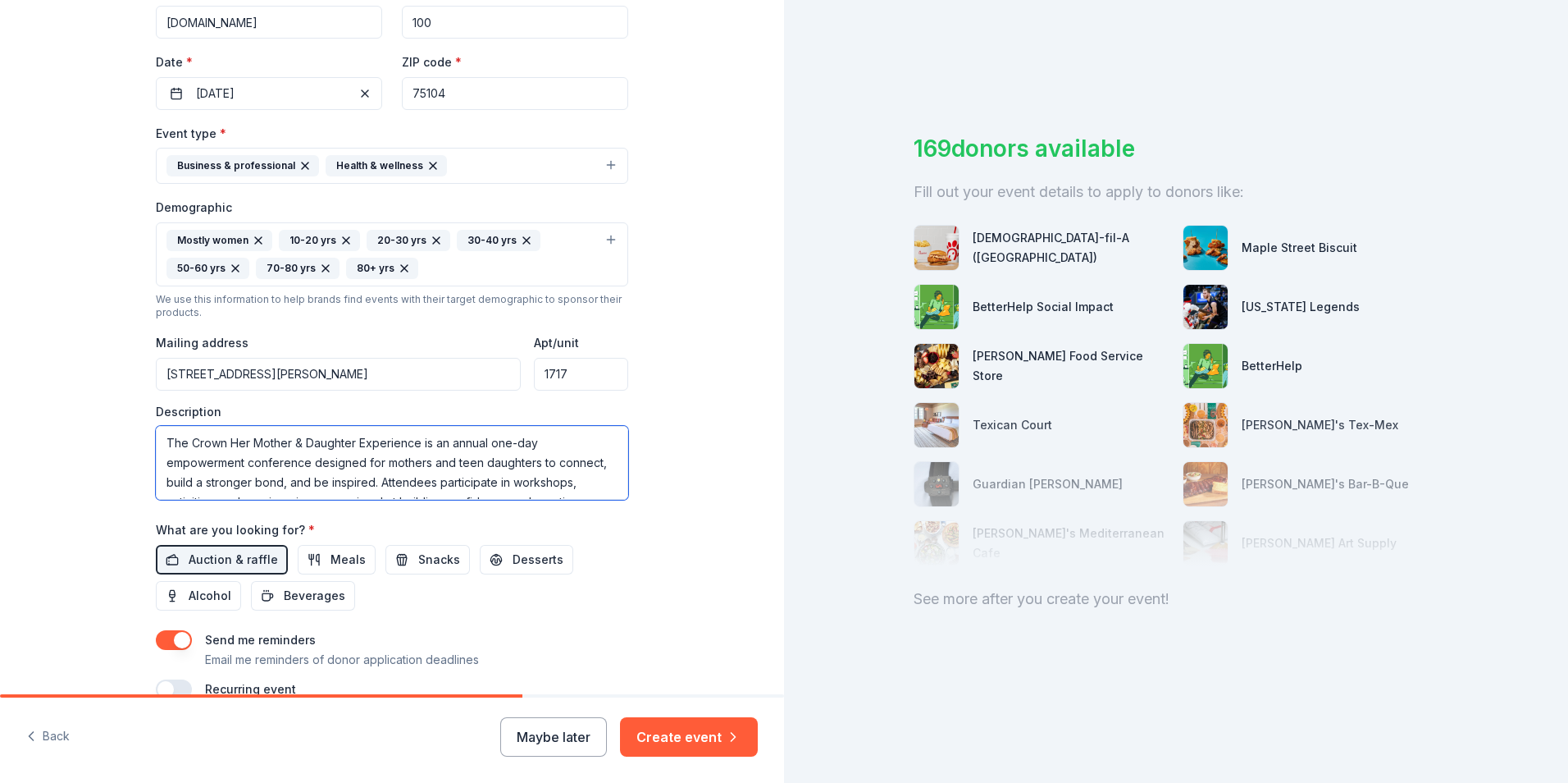
type textarea "The Crown Her Mother & Daughter Experience is an annual one-day empowerment con…"
click at [607, 165] on button "Business & professional Health & wellness" at bounding box center [392, 166] width 472 height 37
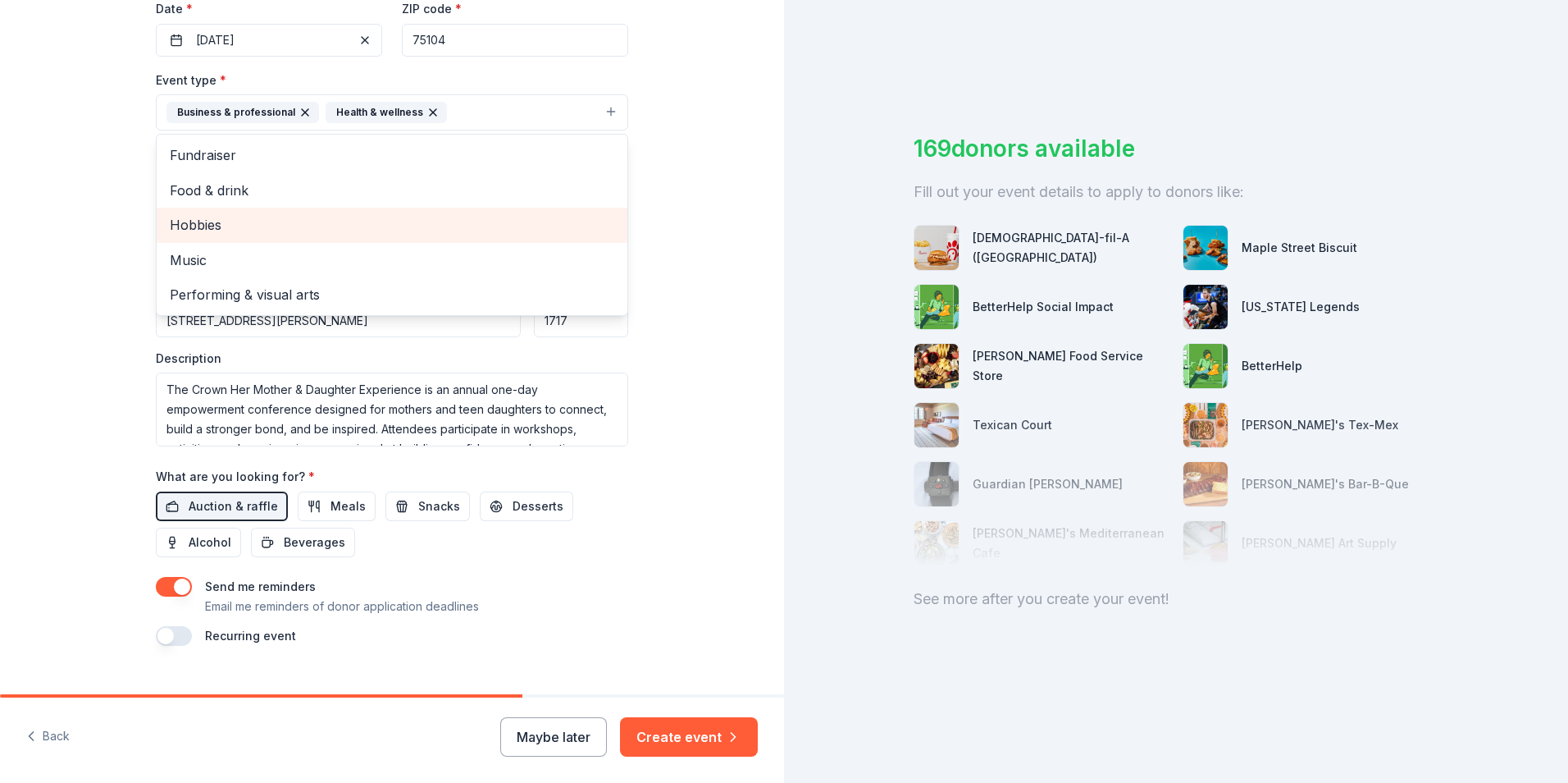
scroll to position [428, 0]
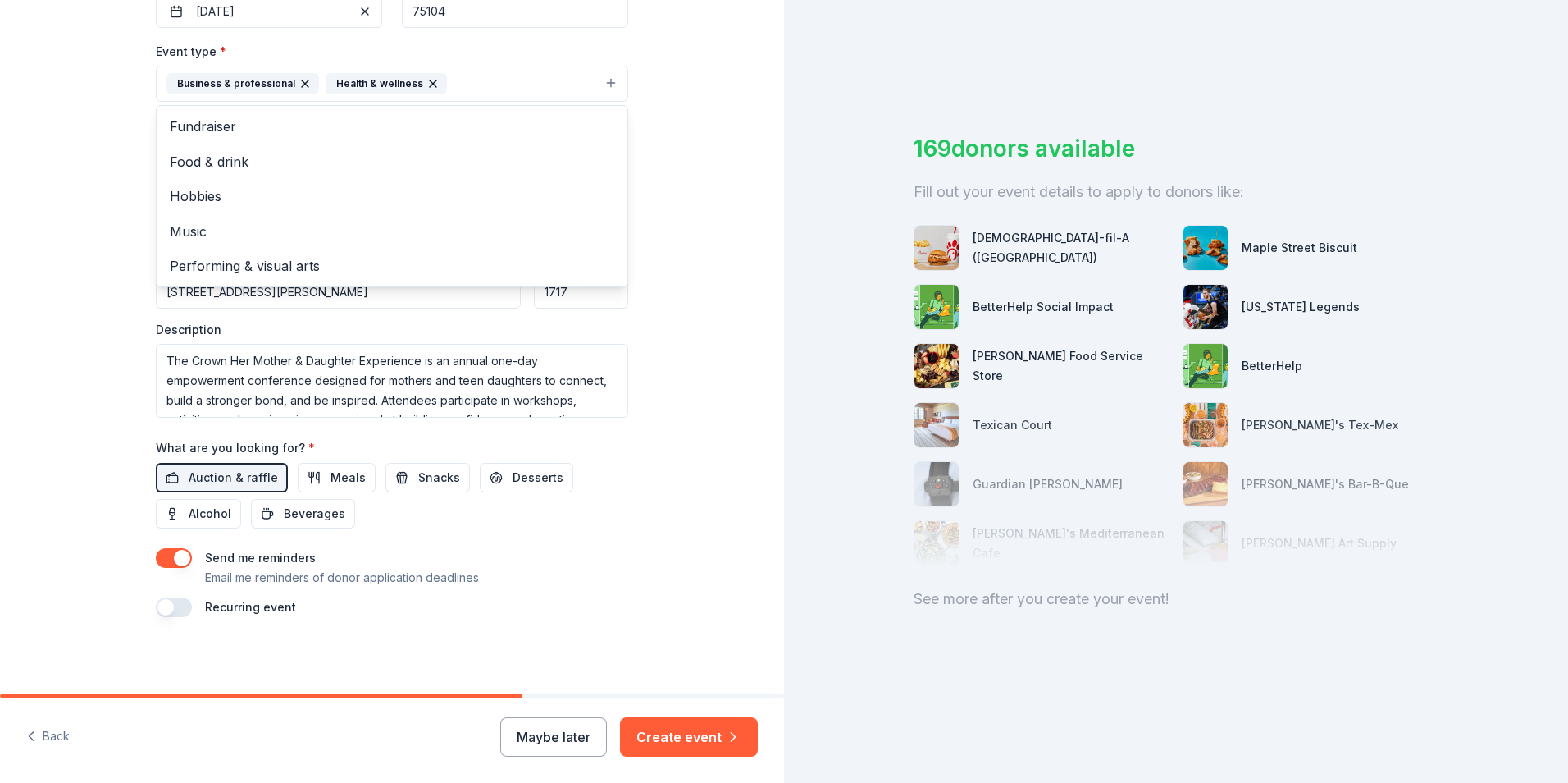
click at [646, 345] on div "Tell us about your event. We'll find in-kind donations you can apply for. Event…" at bounding box center [392, 134] width 524 height 1123
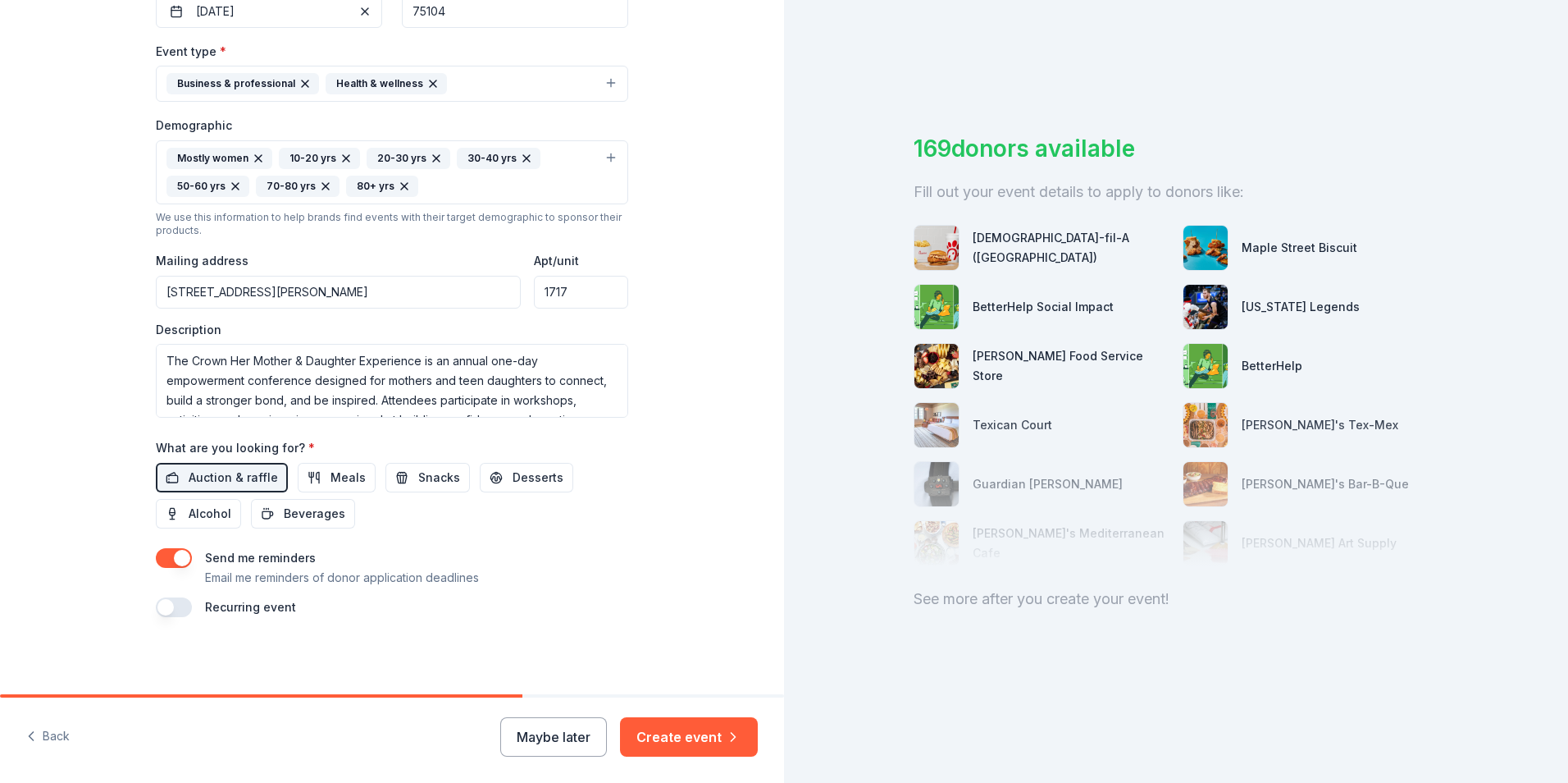
click at [181, 610] on button "button" at bounding box center [174, 607] width 36 height 19
click at [331, 484] on span "Meals" at bounding box center [348, 477] width 36 height 19
click at [418, 478] on span "Snacks" at bounding box center [439, 477] width 42 height 19
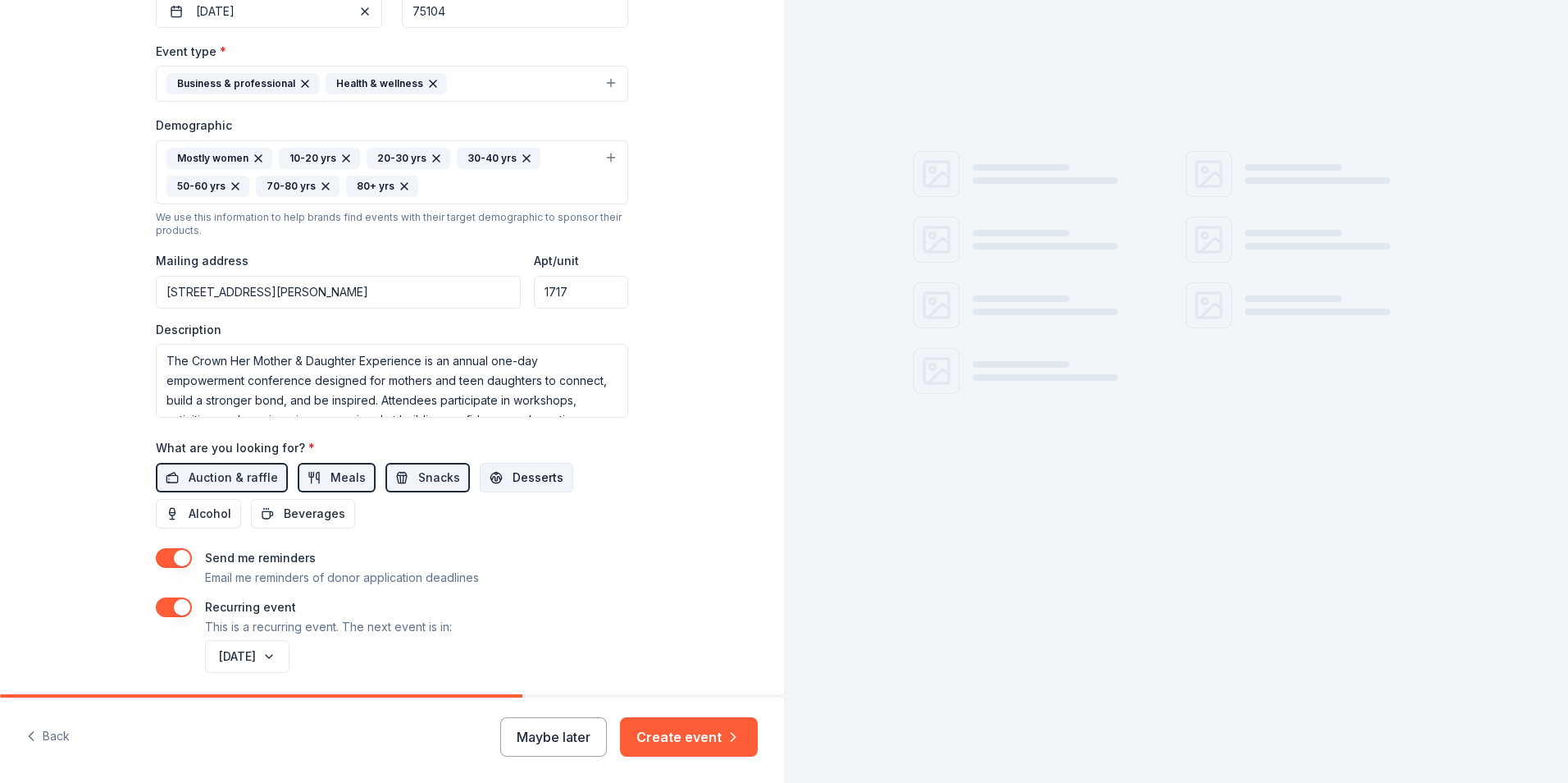
click at [525, 478] on span "Desserts" at bounding box center [538, 477] width 51 height 19
click at [326, 516] on span "Beverages" at bounding box center [314, 513] width 61 height 19
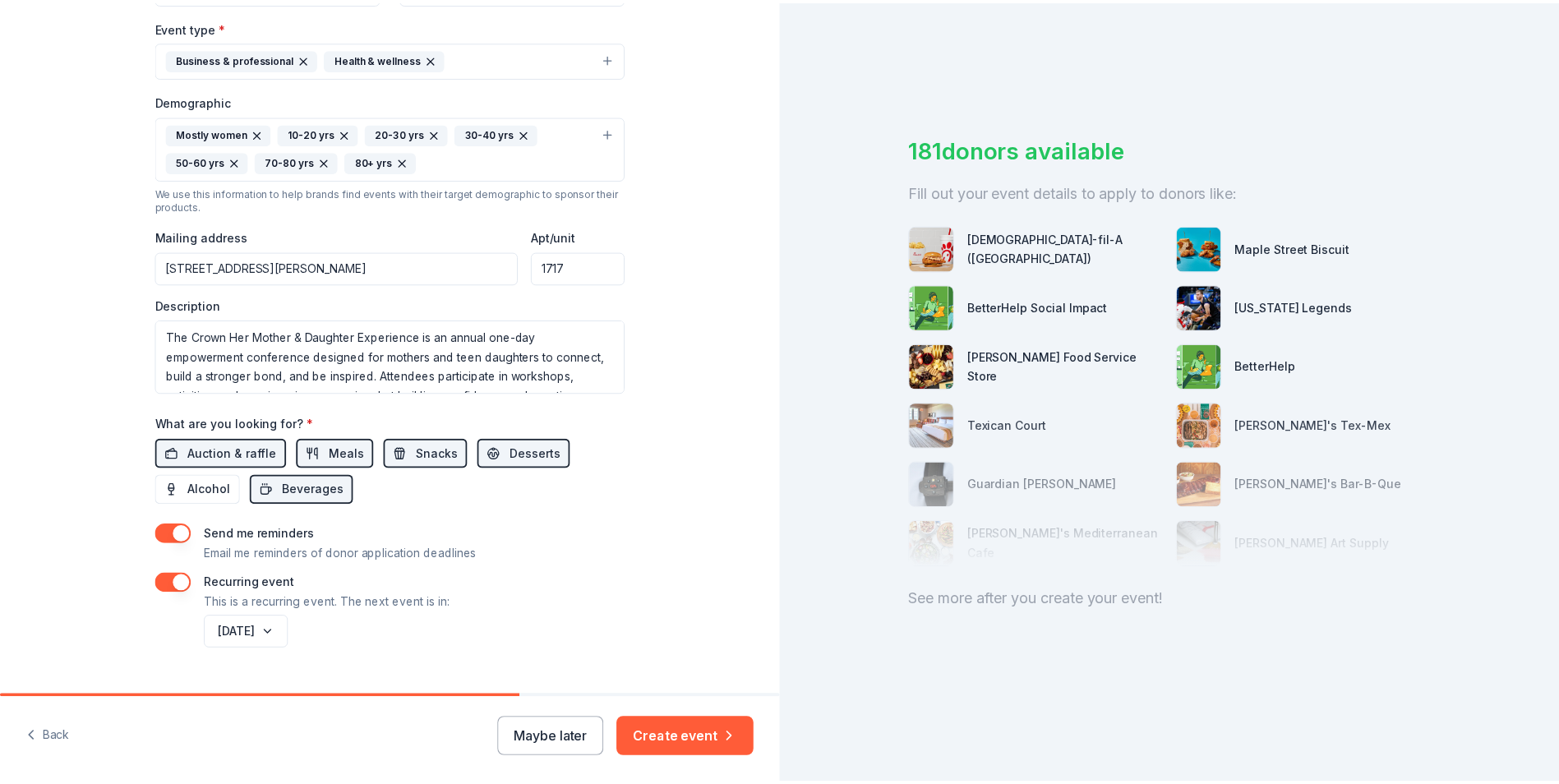
scroll to position [489, 0]
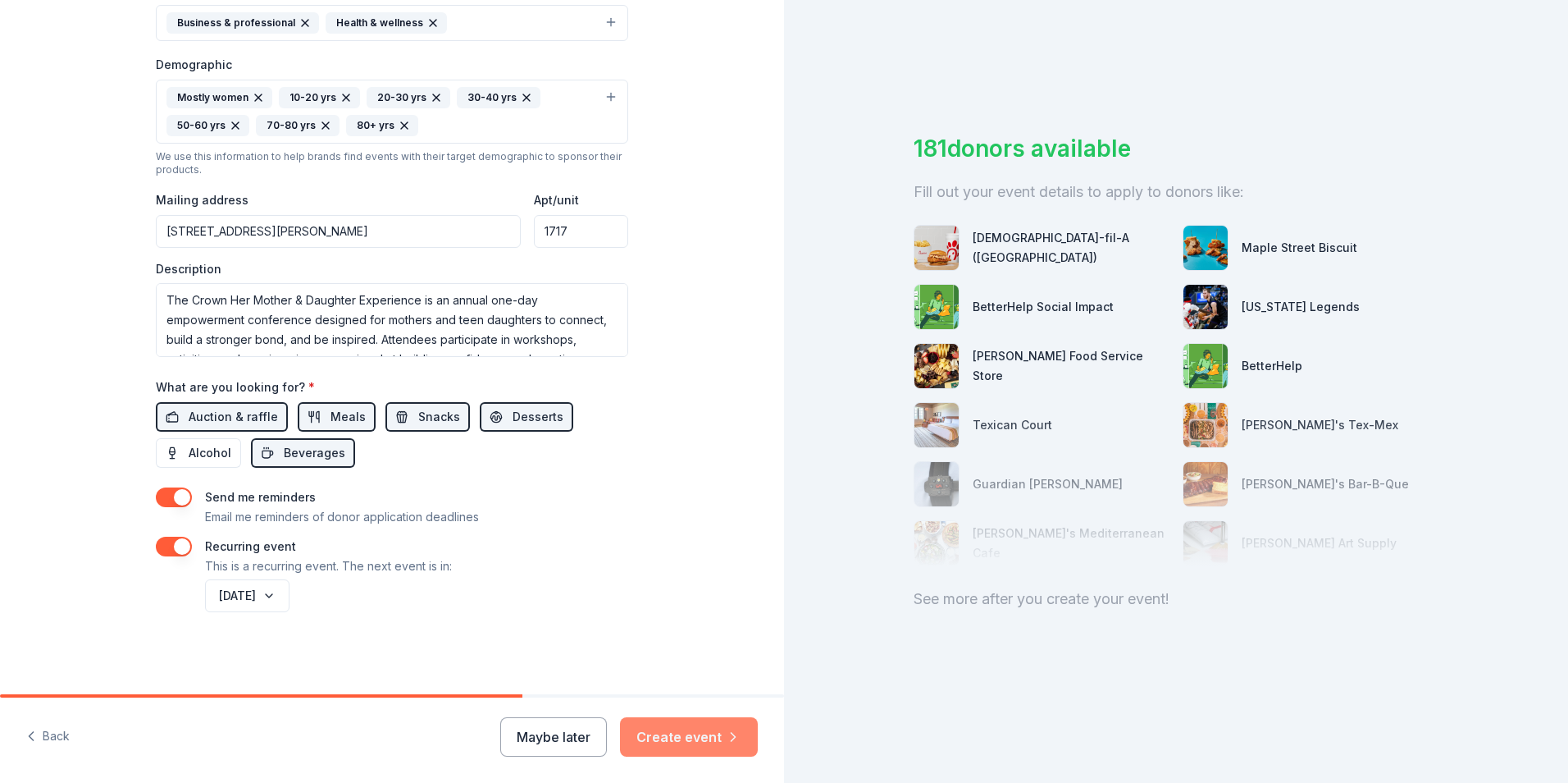
click at [673, 742] on button "Create event" at bounding box center [688, 736] width 137 height 39
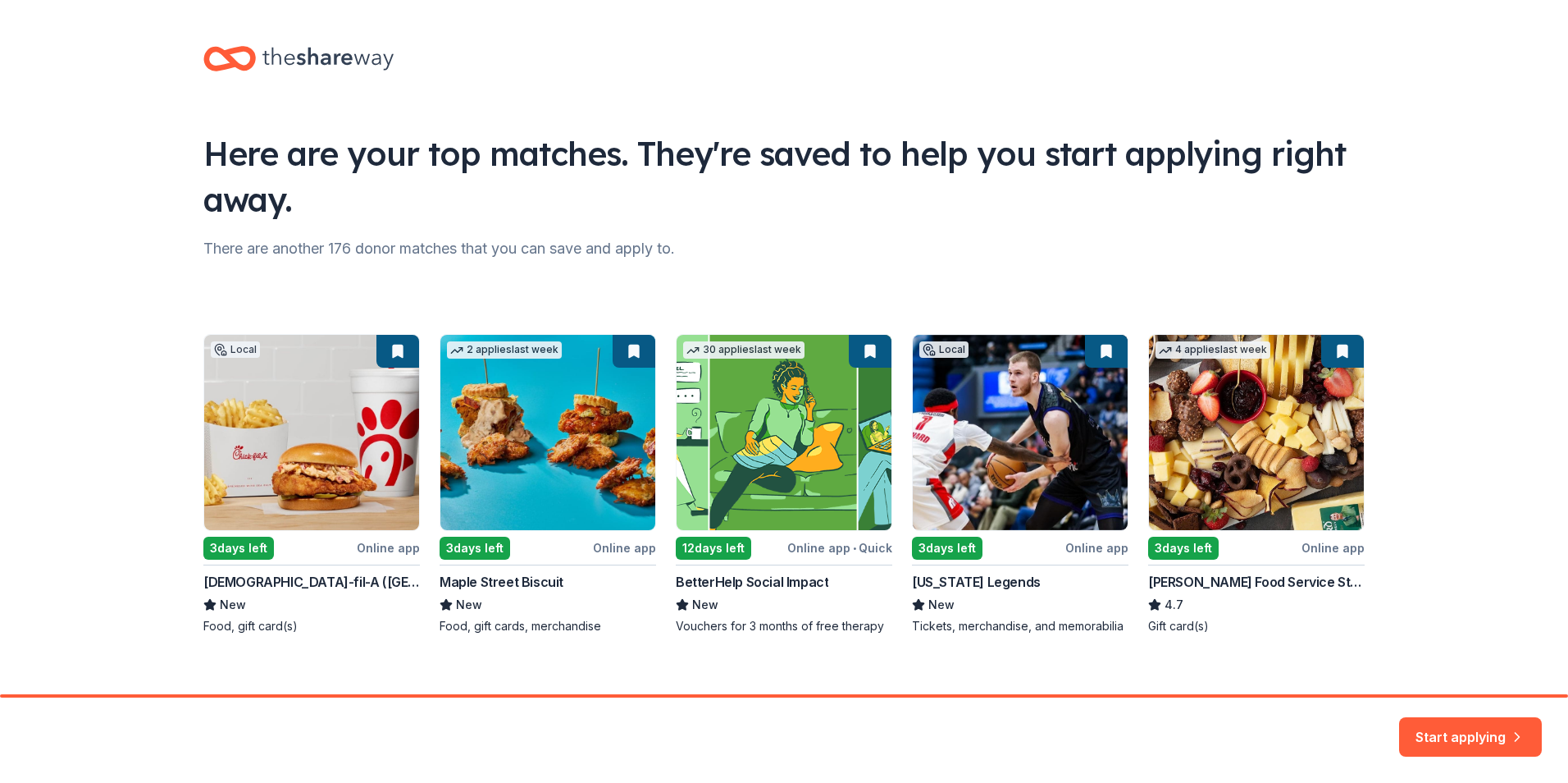
click at [270, 493] on div "Local 3 days left Online app Chick-fil-A (Dallas Frankford Road) New Food, gift…" at bounding box center [784, 484] width 1161 height 300
click at [237, 557] on div "Local 3 days left Online app Chick-fil-A (Dallas Frankford Road) New Food, gift…" at bounding box center [784, 484] width 1161 height 300
click at [514, 511] on div "Local 3 days left Online app Chick-fil-A (Dallas Frankford Road) New Food, gift…" at bounding box center [784, 484] width 1161 height 300
click at [703, 523] on div "Local 3 days left Online app Chick-fil-A (Dallas Frankford Road) New Food, gift…" at bounding box center [784, 484] width 1161 height 300
click at [1484, 722] on button "Start applying" at bounding box center [1470, 726] width 143 height 39
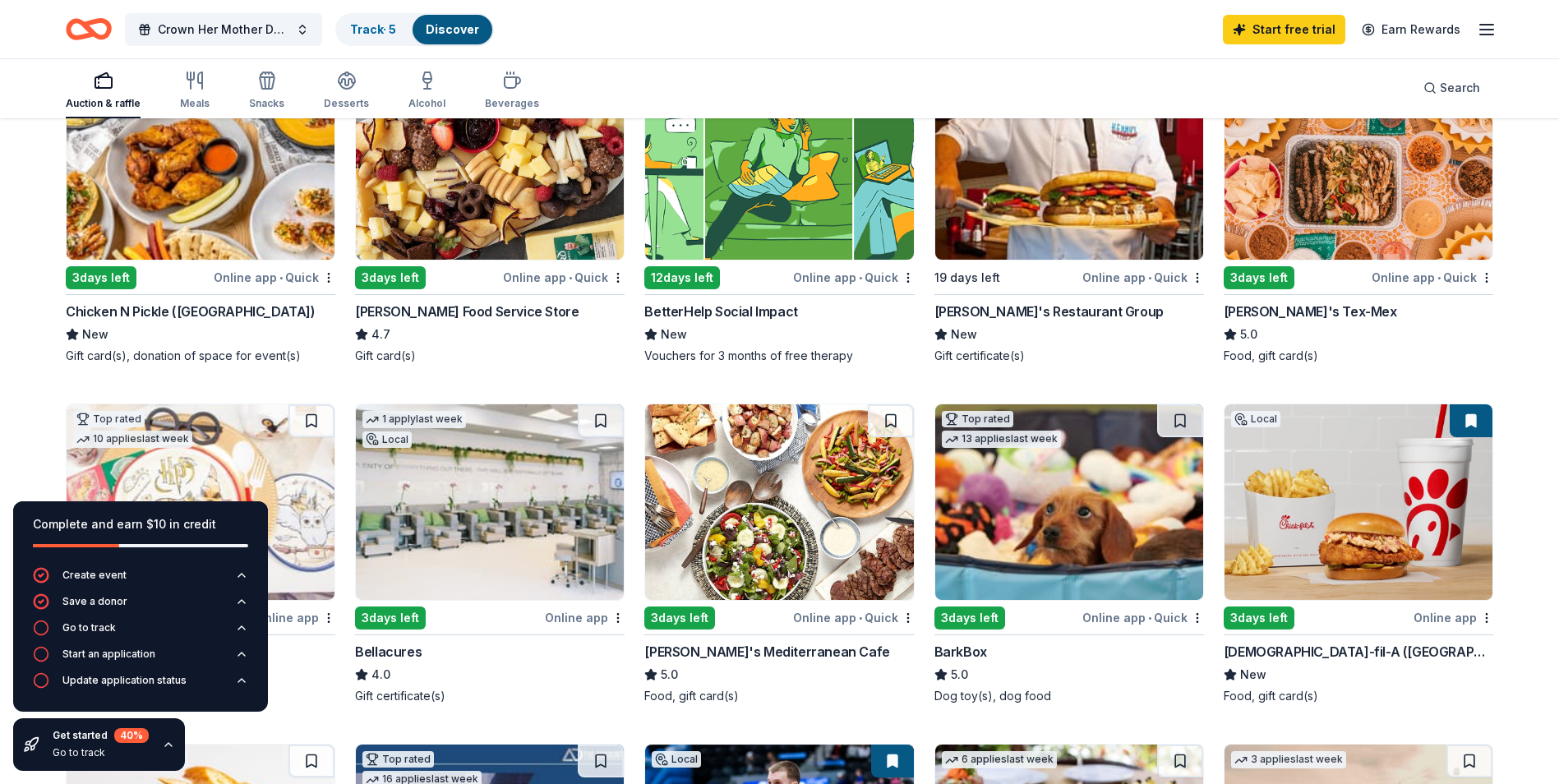
scroll to position [246, 0]
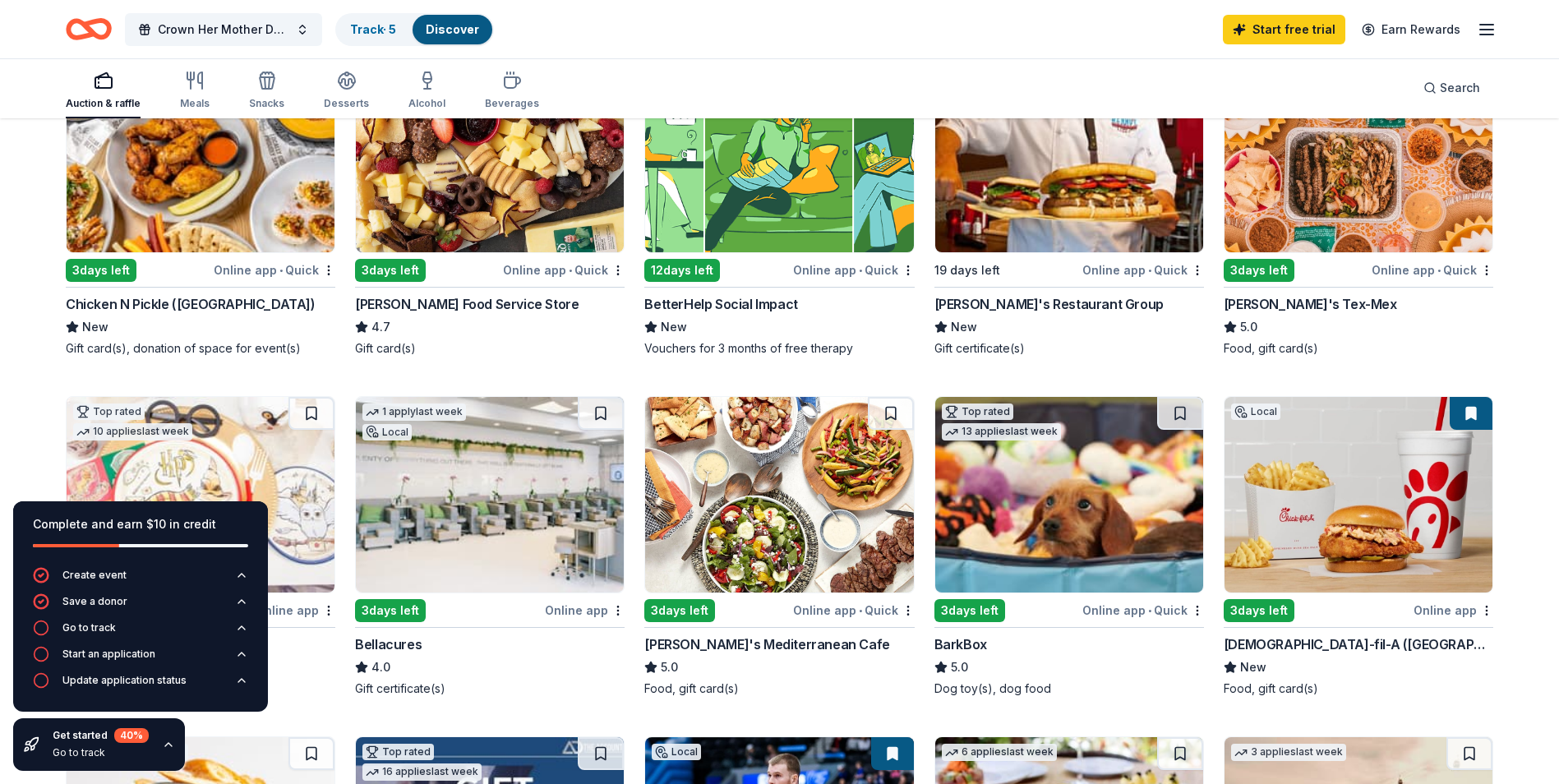
click at [1272, 573] on img at bounding box center [1358, 493] width 268 height 195
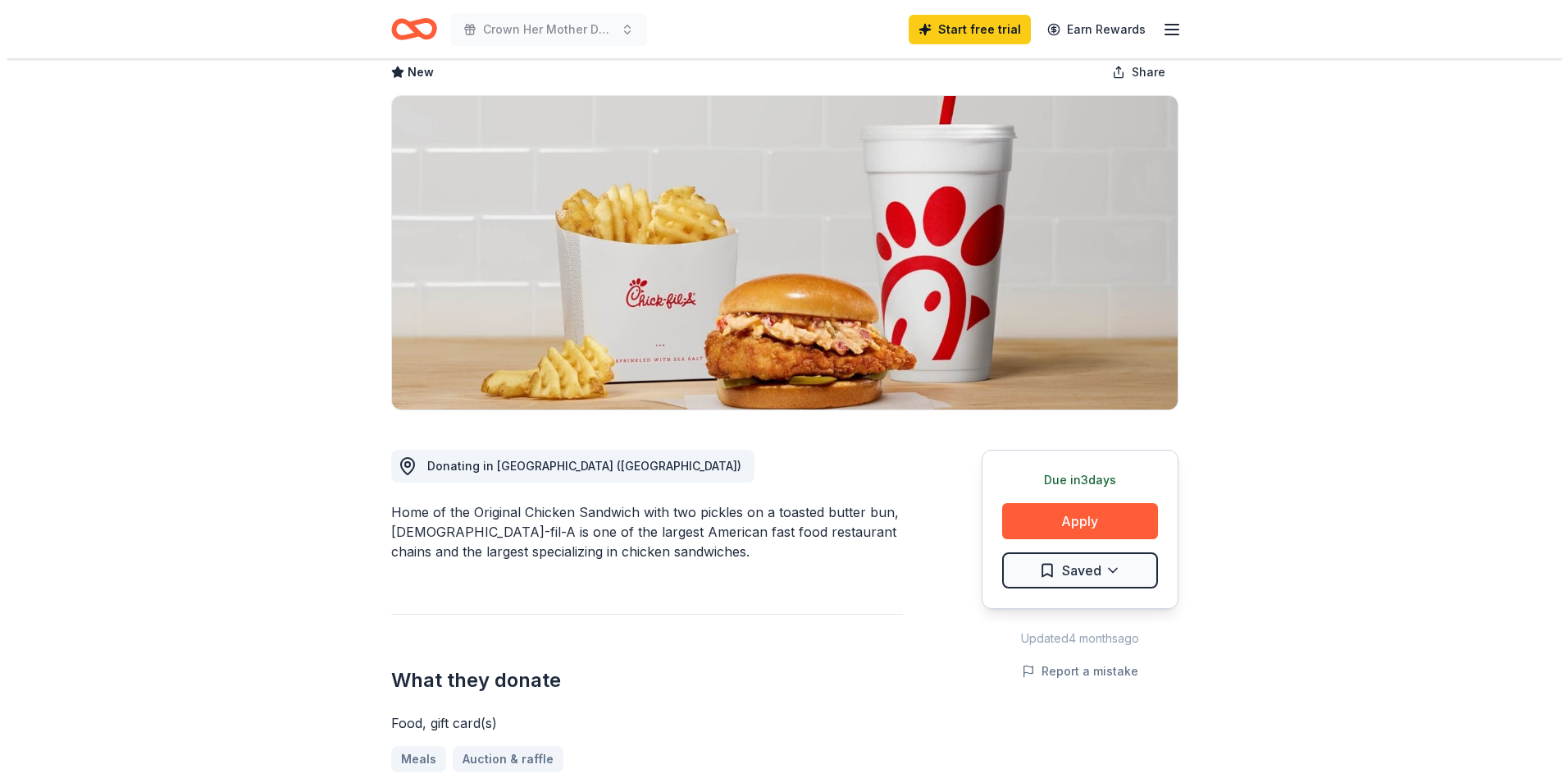
scroll to position [164, 0]
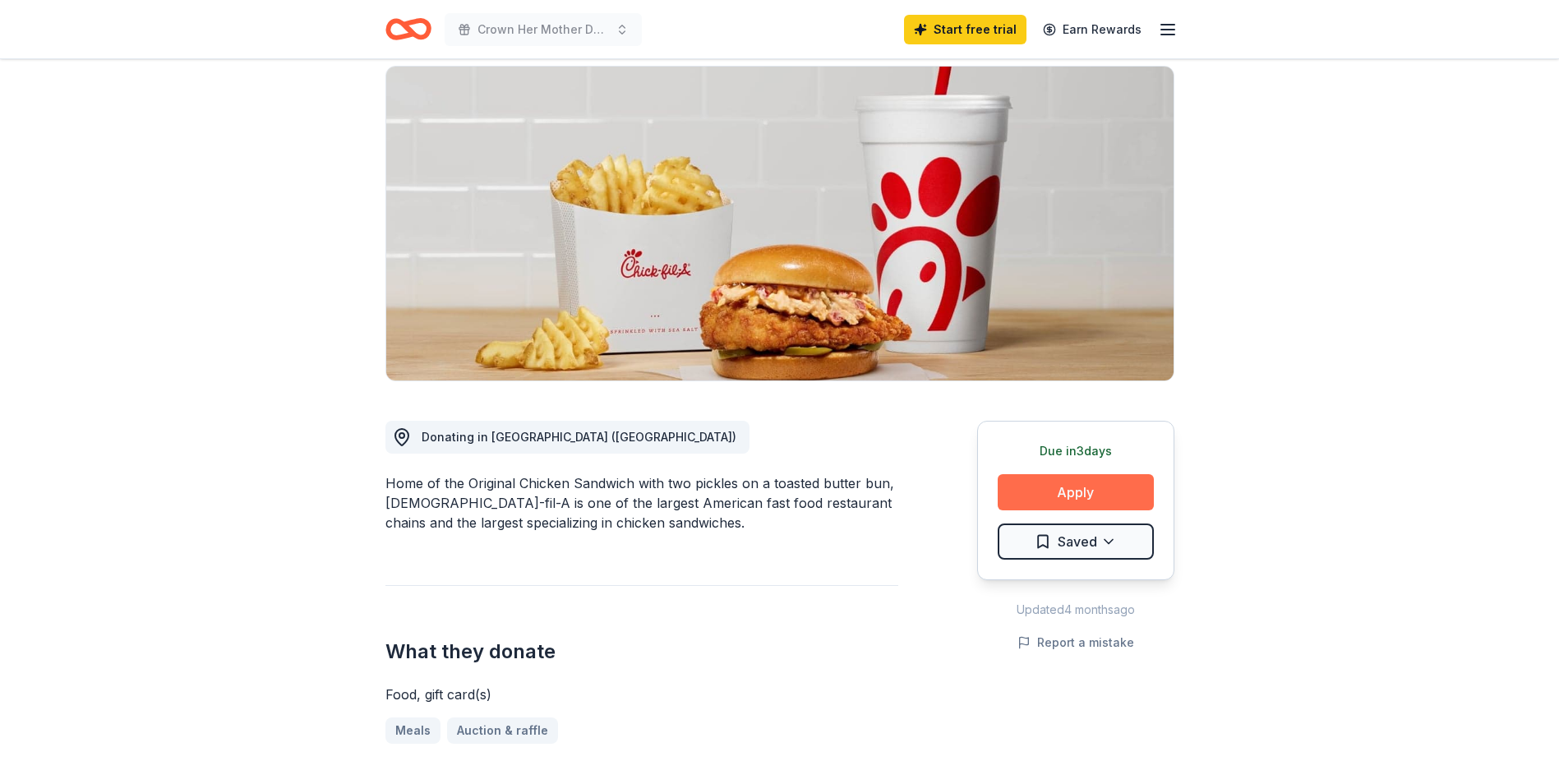
click at [1060, 474] on button "Apply" at bounding box center [1076, 493] width 156 height 37
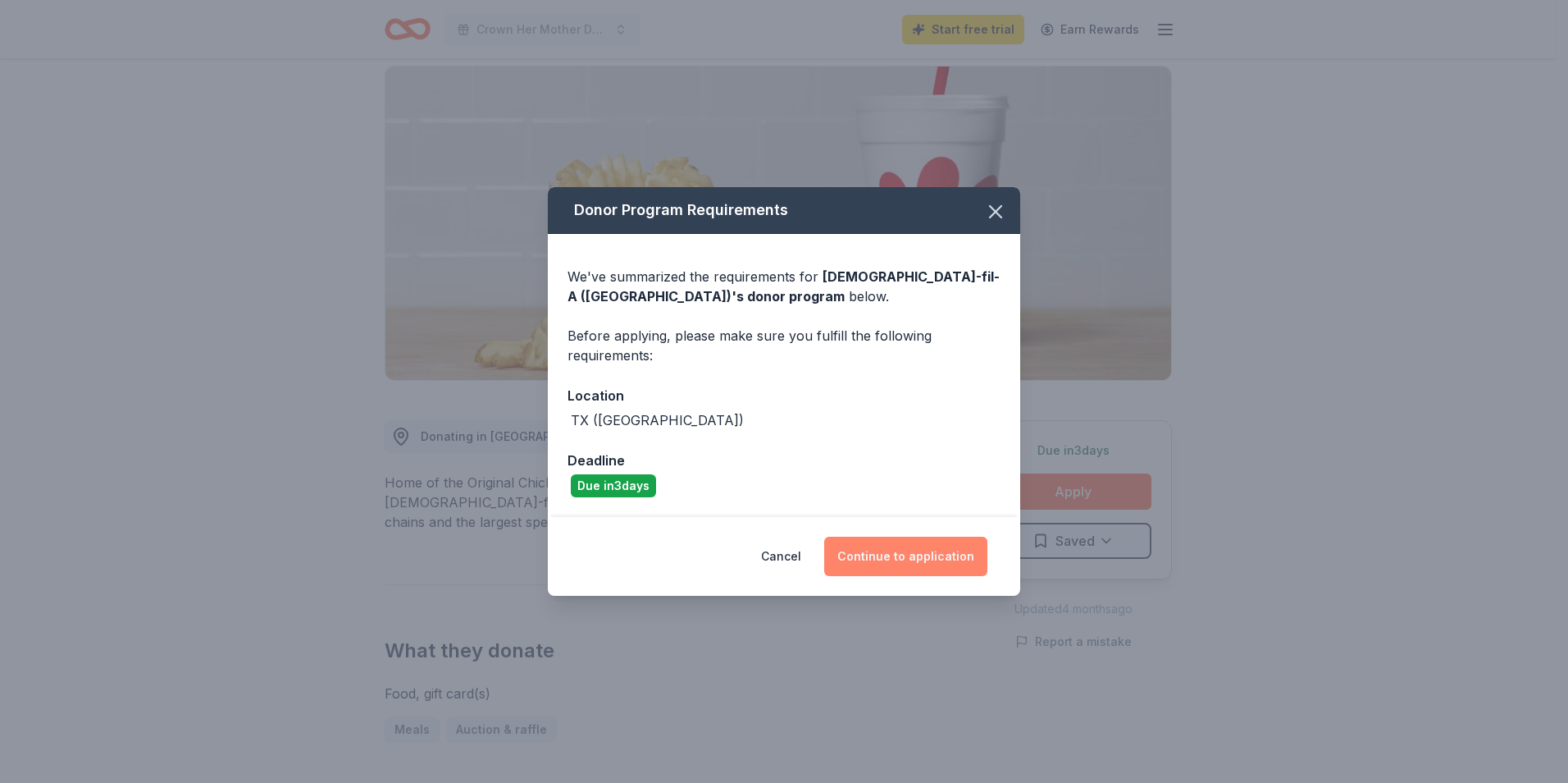
click at [900, 562] on button "Continue to application" at bounding box center [905, 555] width 163 height 39
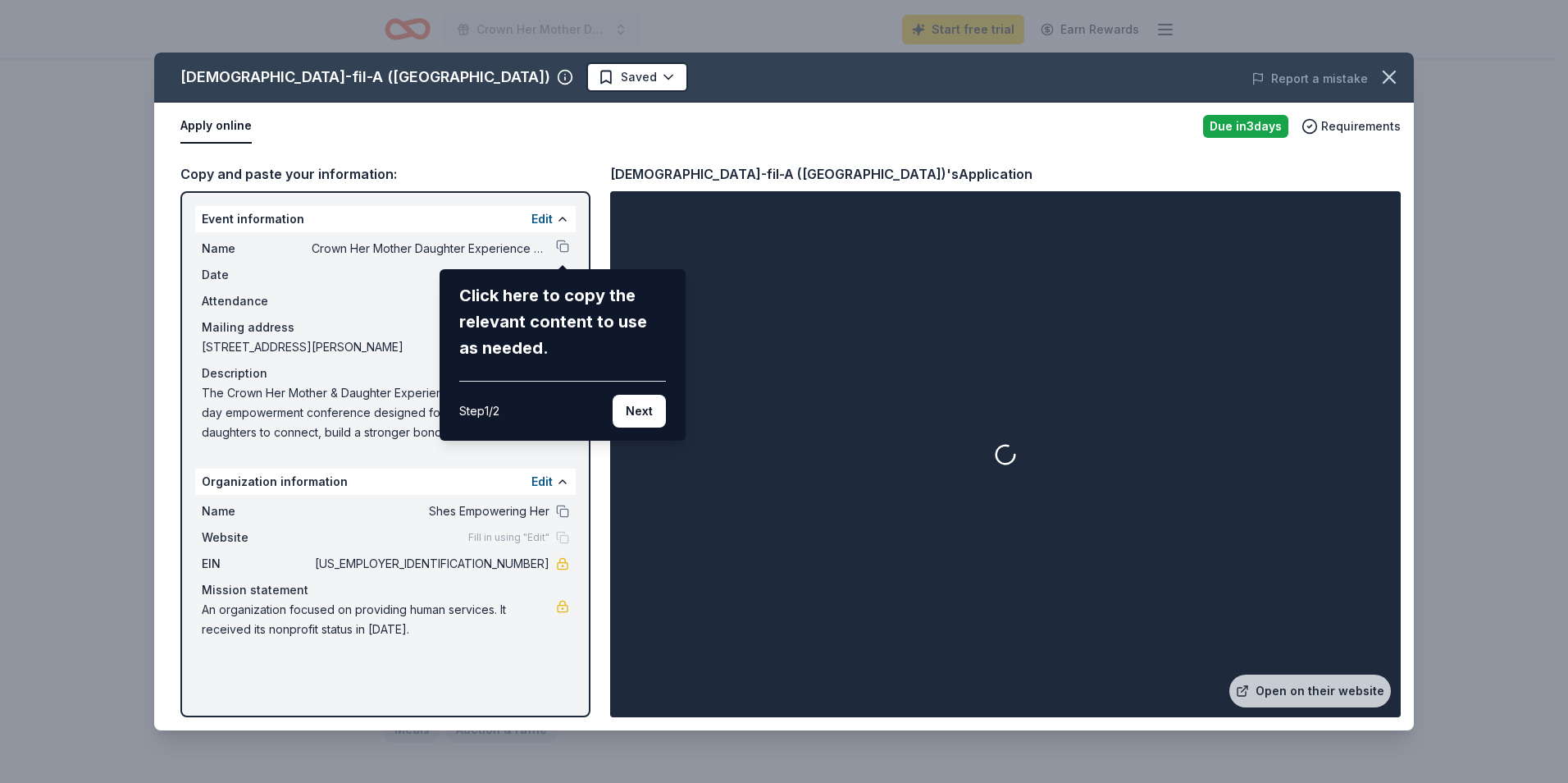
click at [591, 344] on div "Click here to copy the relevant content to use as needed." at bounding box center [562, 322] width 206 height 79
click at [620, 412] on button "Next" at bounding box center [639, 411] width 53 height 33
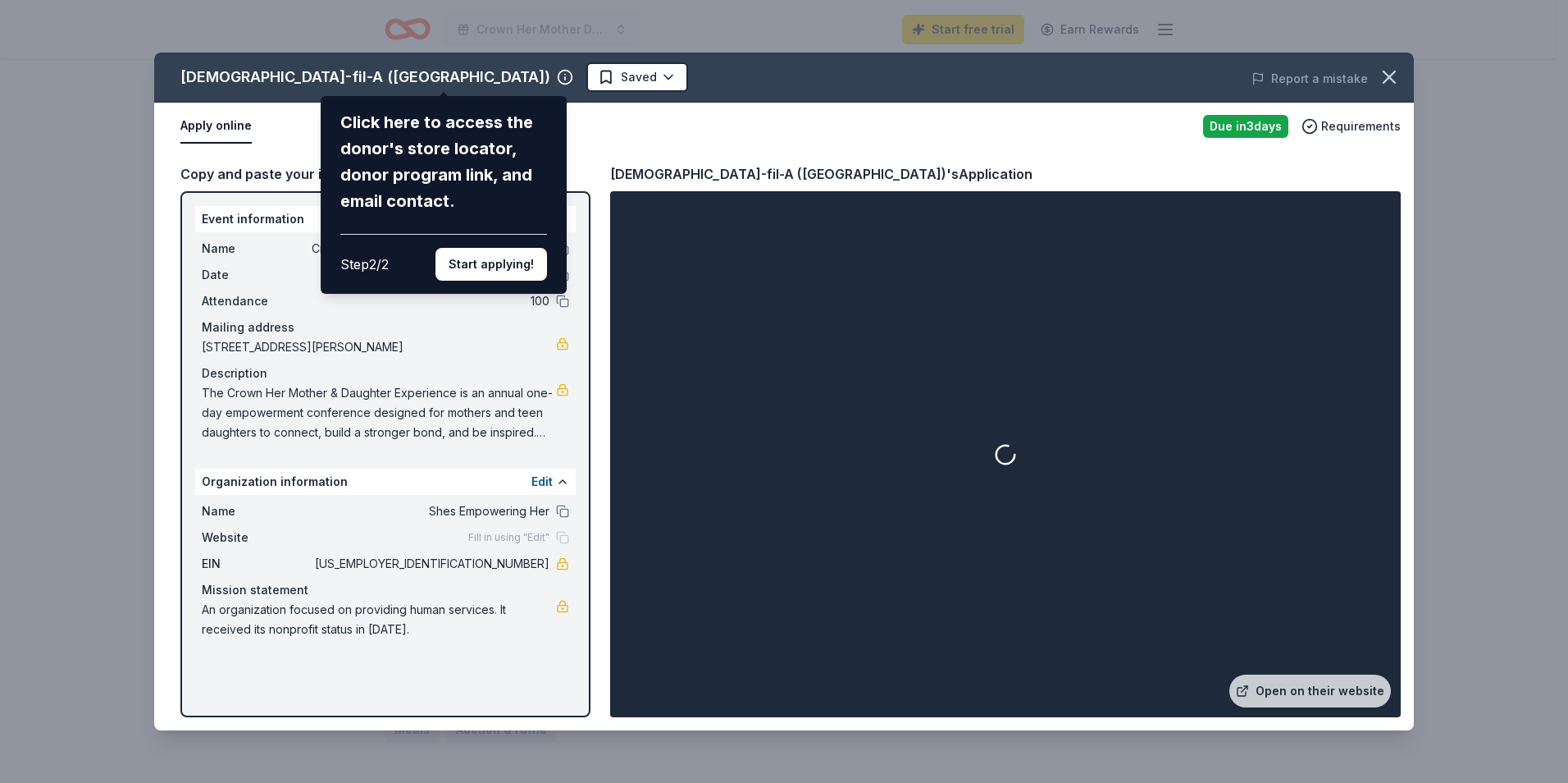
click at [350, 119] on div "Click here to access the donor's store locator, donor program link, and email c…" at bounding box center [443, 161] width 206 height 105
click at [373, 164] on div "Click here to access the donor's store locator, donor program link, and email c…" at bounding box center [443, 161] width 206 height 105
click at [277, 234] on div "Chick-fil-A (Dallas Frankford Road) Click here to access the donor's store loca…" at bounding box center [784, 391] width 1259 height 677
drag, startPoint x: 188, startPoint y: 215, endPoint x: 300, endPoint y: 355, distance: 179.3
click at [300, 355] on div "Chick-fil-A (Dallas Frankford Road) Click here to access the donor's store loca…" at bounding box center [784, 391] width 1259 height 677
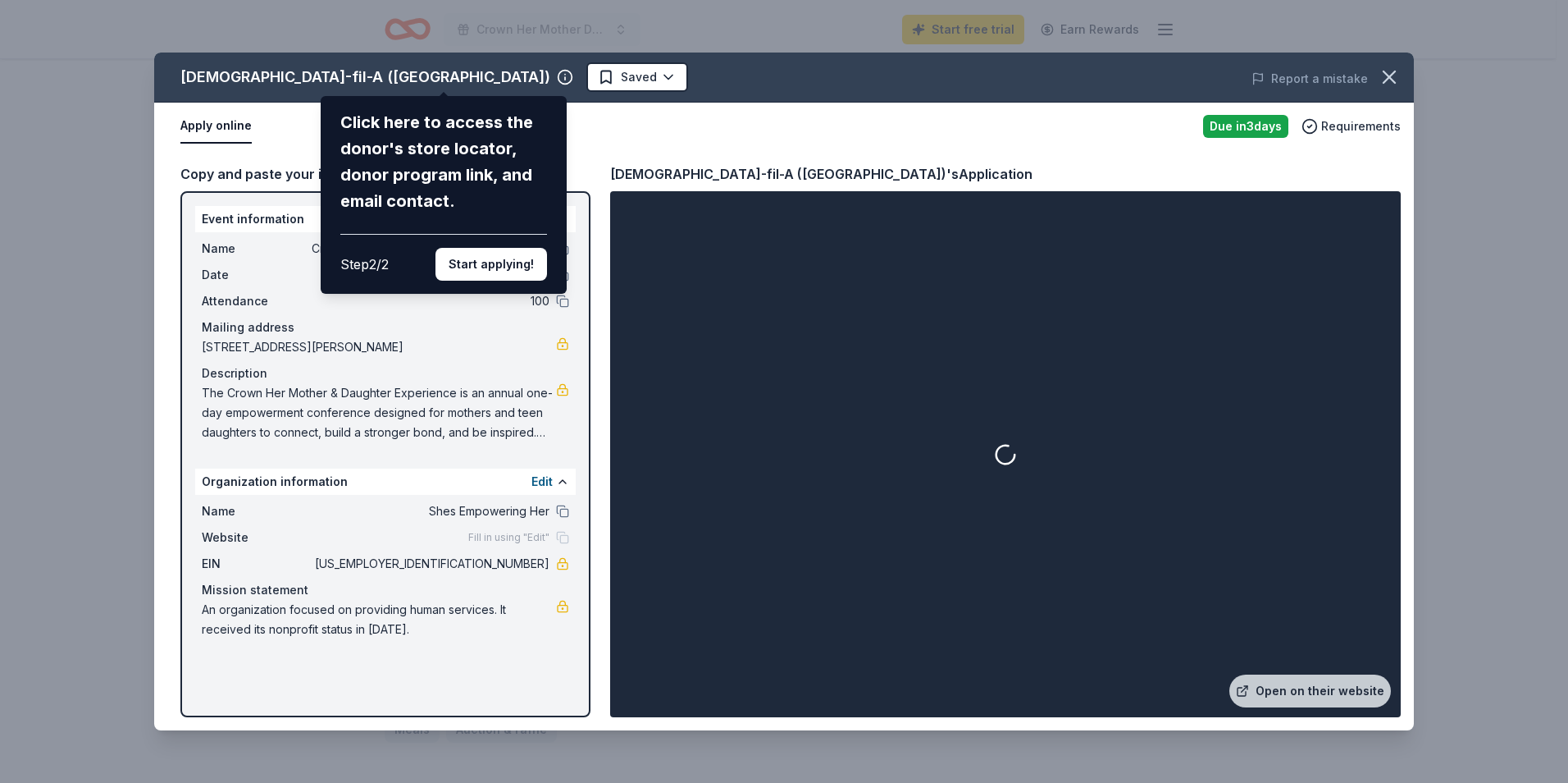
drag, startPoint x: 198, startPoint y: 345, endPoint x: 362, endPoint y: 380, distance: 167.7
click at [361, 358] on div "Chick-fil-A (Dallas Frankford Road) Click here to access the donor's store loca…" at bounding box center [784, 391] width 1259 height 677
click at [469, 273] on button "Start applying!" at bounding box center [491, 264] width 111 height 33
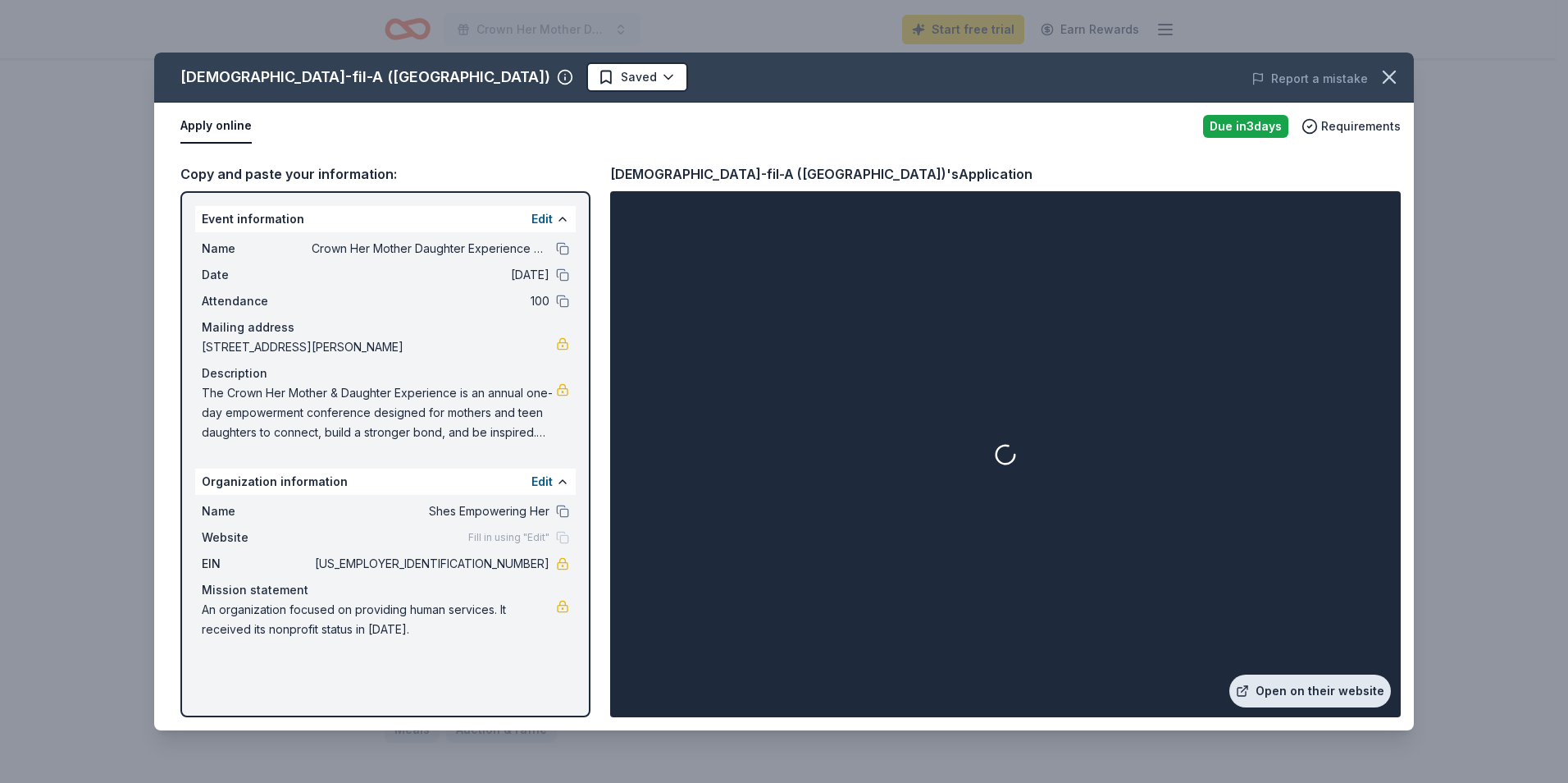
click at [1293, 691] on link "Open on their website" at bounding box center [1310, 691] width 161 height 33
click at [1312, 125] on icon "button" at bounding box center [1310, 126] width 4 height 3
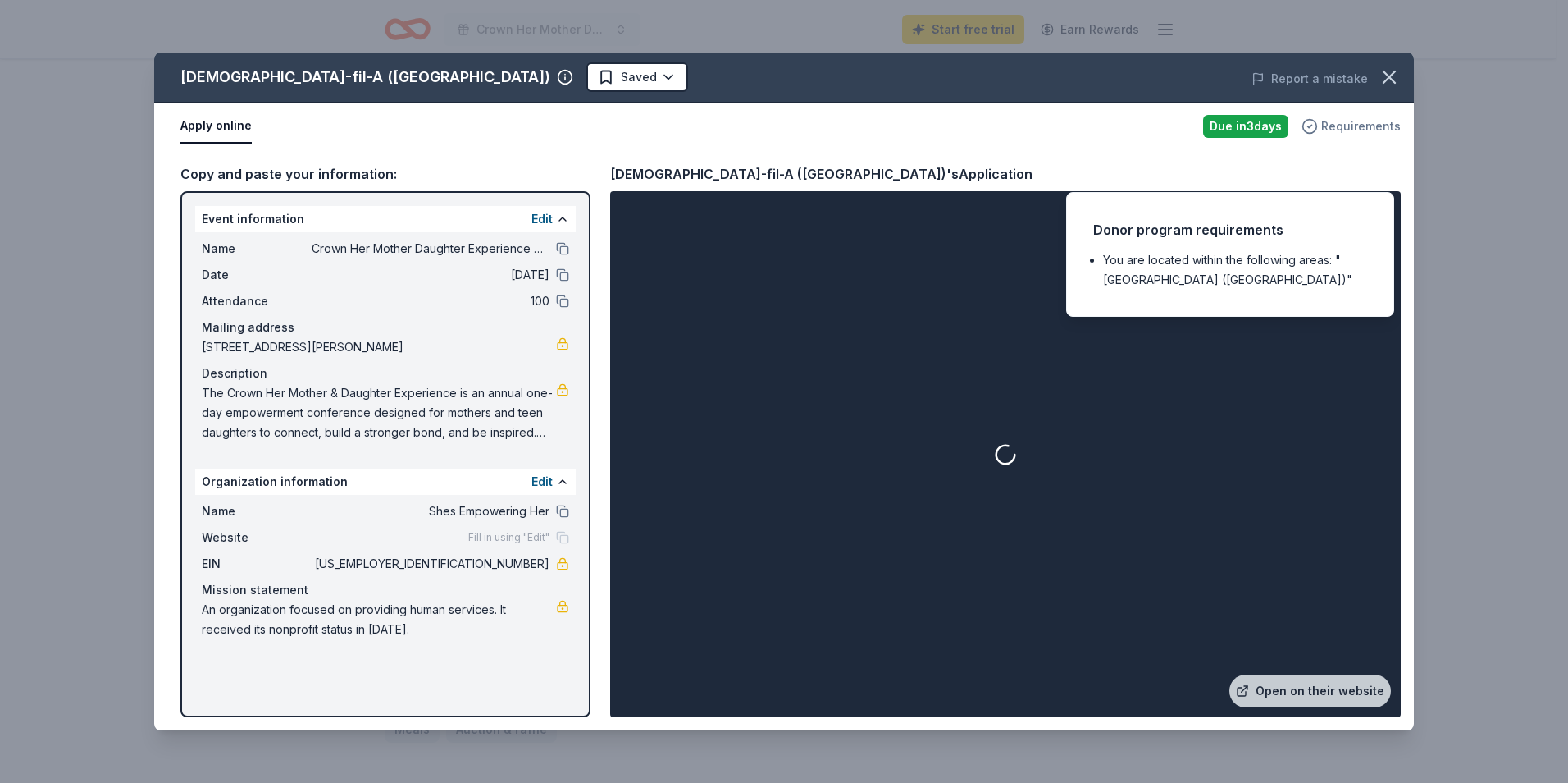
click at [1312, 125] on icon "button" at bounding box center [1310, 126] width 4 height 3
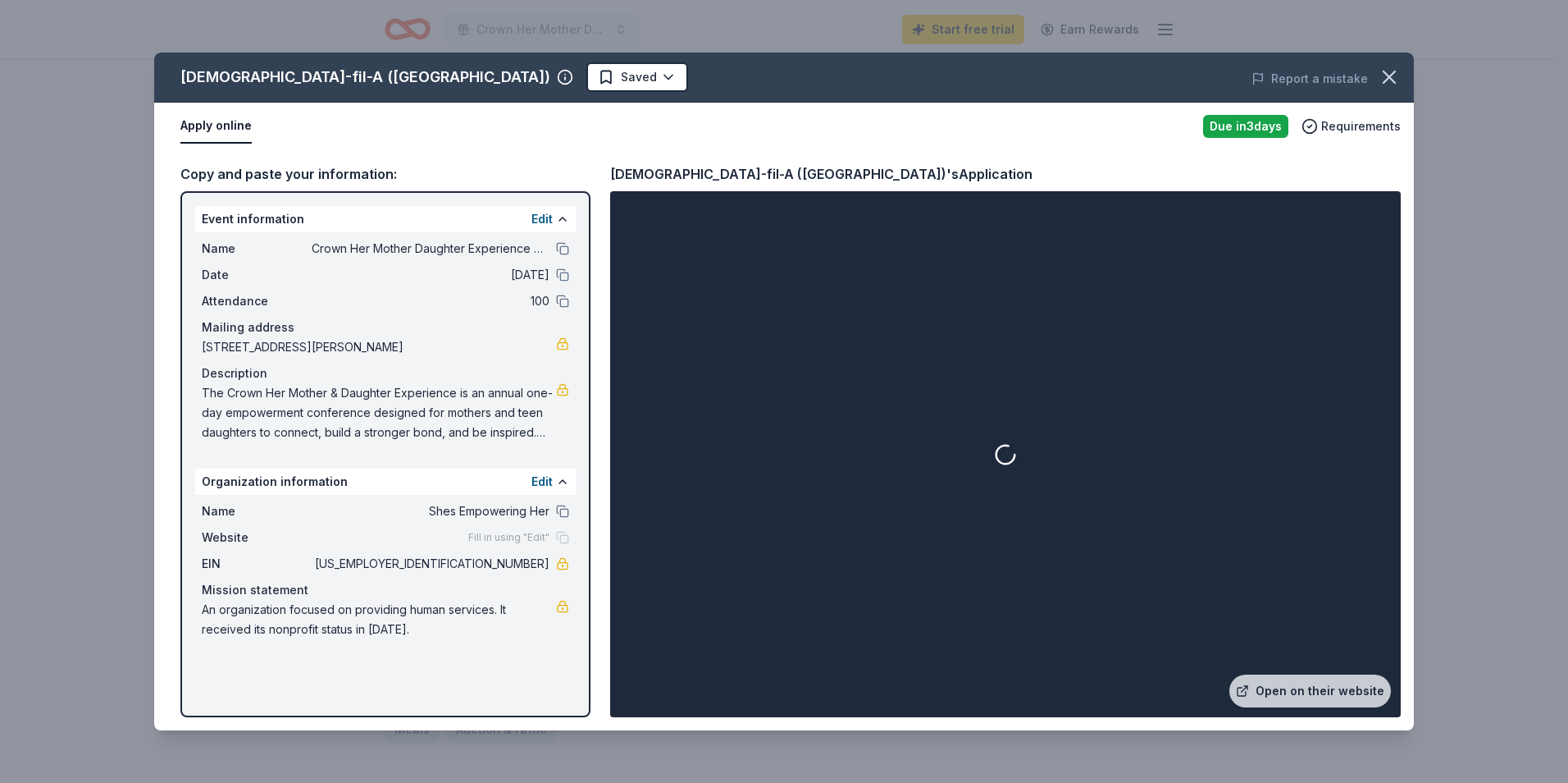
drag, startPoint x: 201, startPoint y: 244, endPoint x: 533, endPoint y: 283, distance: 334.3
click at [533, 283] on div "Name Crown Her Mother Daughter Experience Conference Date 11/08/25 Attendance 1…" at bounding box center [385, 340] width 380 height 216
drag, startPoint x: 199, startPoint y: 389, endPoint x: 486, endPoint y: 424, distance: 289.1
click at [482, 412] on div "Name Crown Her Mother Daughter Experience Conference Date 11/08/25 Attendance 1…" at bounding box center [385, 340] width 380 height 216
click at [493, 429] on span "The Crown Her Mother & Daughter Experience is an annual one-day empowerment con…" at bounding box center [378, 412] width 354 height 59
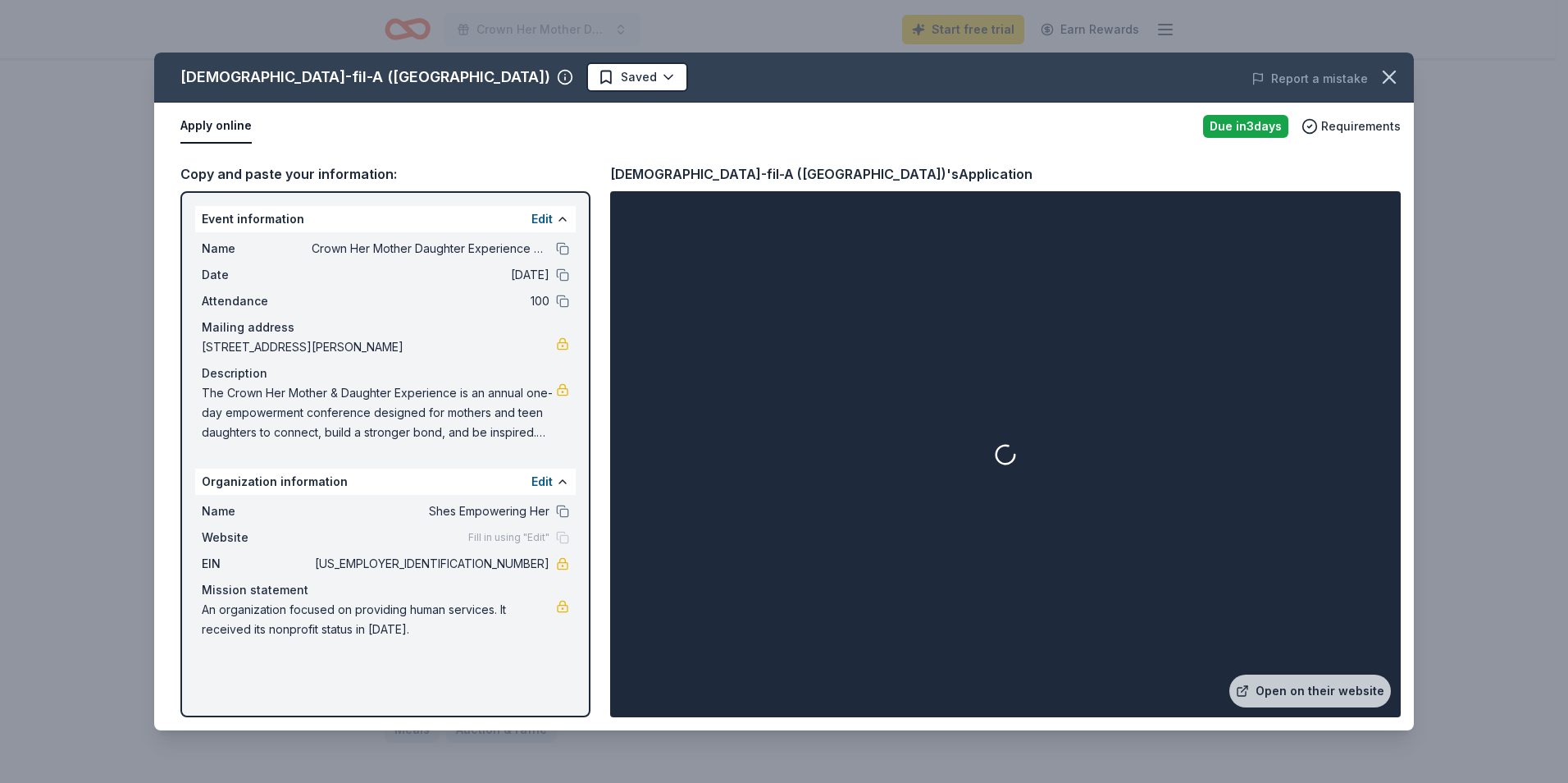
click at [501, 429] on span "The Crown Her Mother & Daughter Experience is an annual one-day empowerment con…" at bounding box center [378, 412] width 354 height 59
click at [537, 219] on button "Edit" at bounding box center [542, 219] width 21 height 19
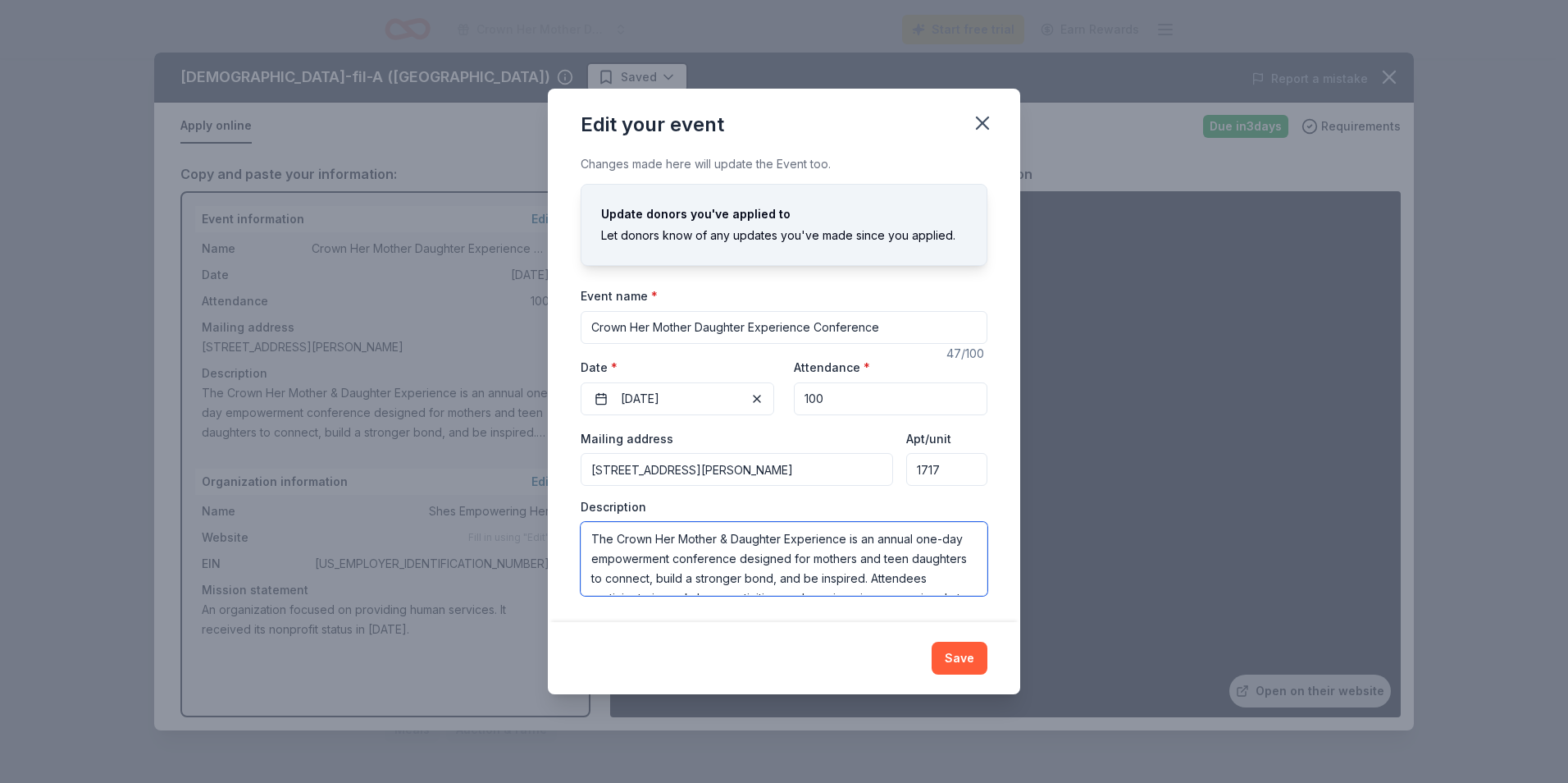
scroll to position [79, 0]
drag, startPoint x: 591, startPoint y: 541, endPoint x: 1031, endPoint y: 615, distance: 446.2
click at [1031, 615] on div "Edit your event Changes made here will update the Event too. Update donors you'…" at bounding box center [784, 391] width 1568 height 783
click at [979, 122] on icon "button" at bounding box center [982, 123] width 23 height 23
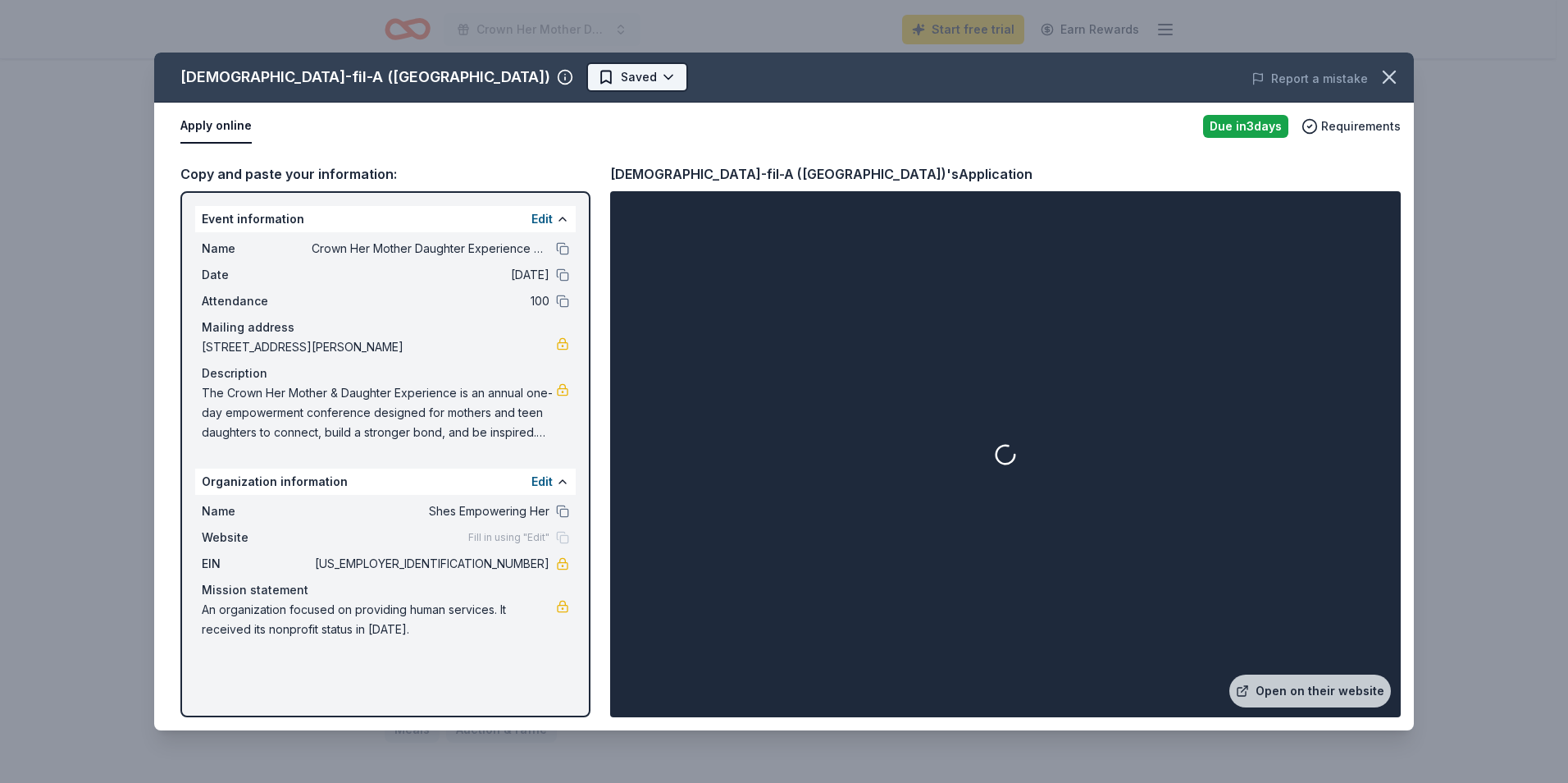
click at [545, 71] on html "Crown Her Mother Daughter Experience Conference Start free trial Earn Rewards D…" at bounding box center [784, 227] width 1568 height 783
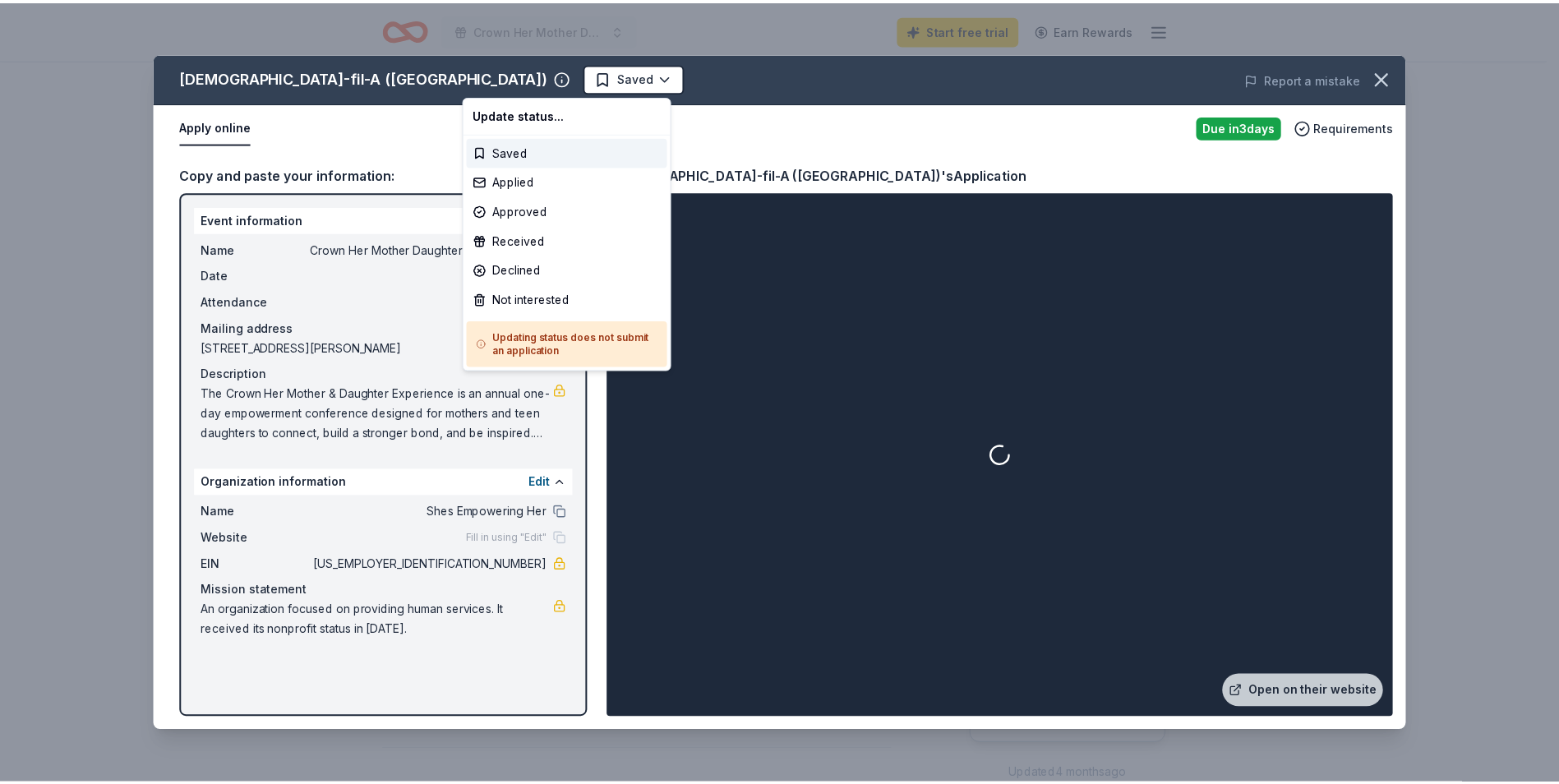
scroll to position [0, 0]
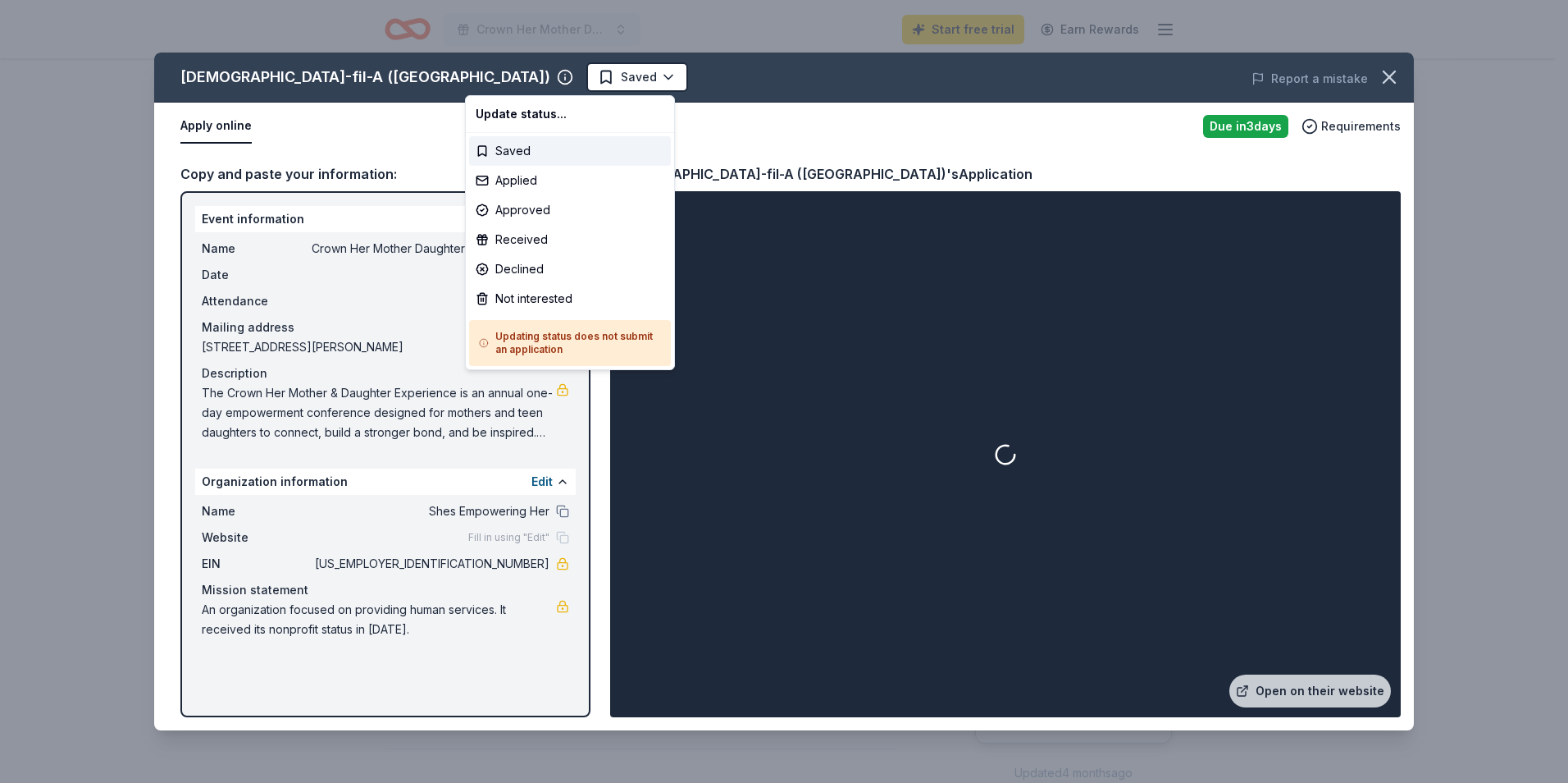
click at [598, 405] on html "Crown Her Mother Daughter Experience Conference Start free trial Earn Rewards D…" at bounding box center [784, 391] width 1568 height 783
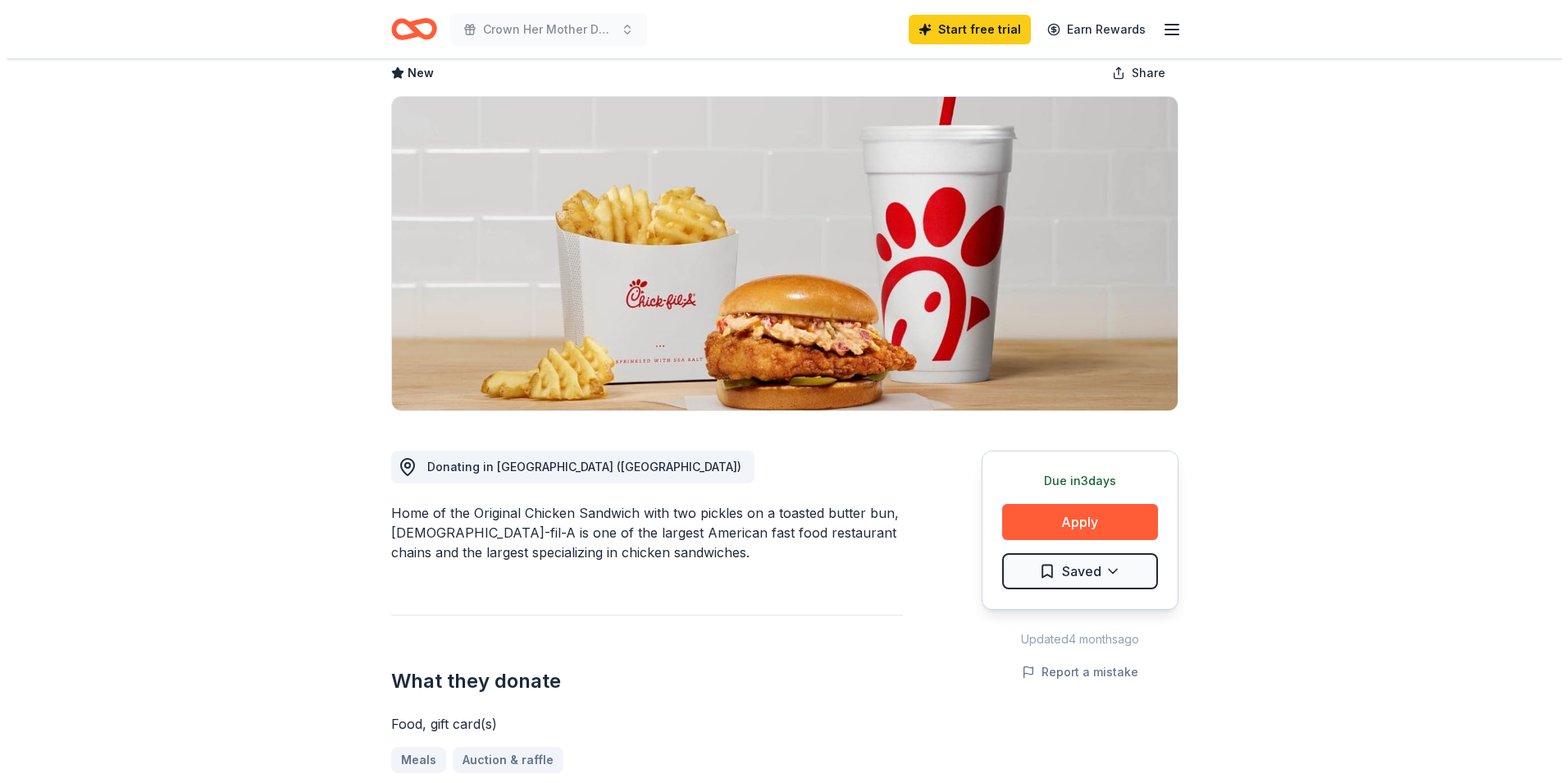
scroll to position [164, 0]
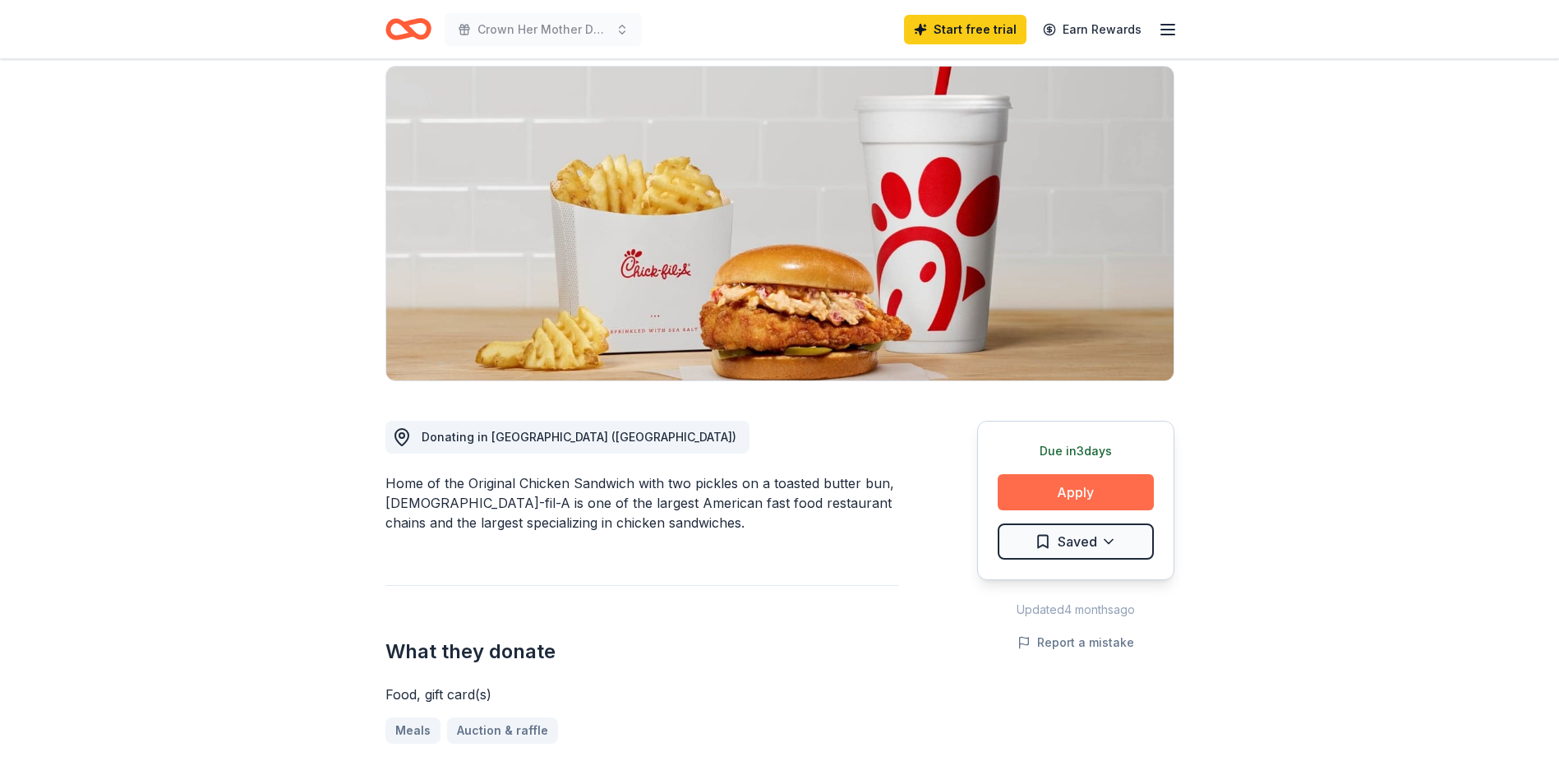
click at [1062, 474] on button "Apply" at bounding box center [1076, 493] width 156 height 37
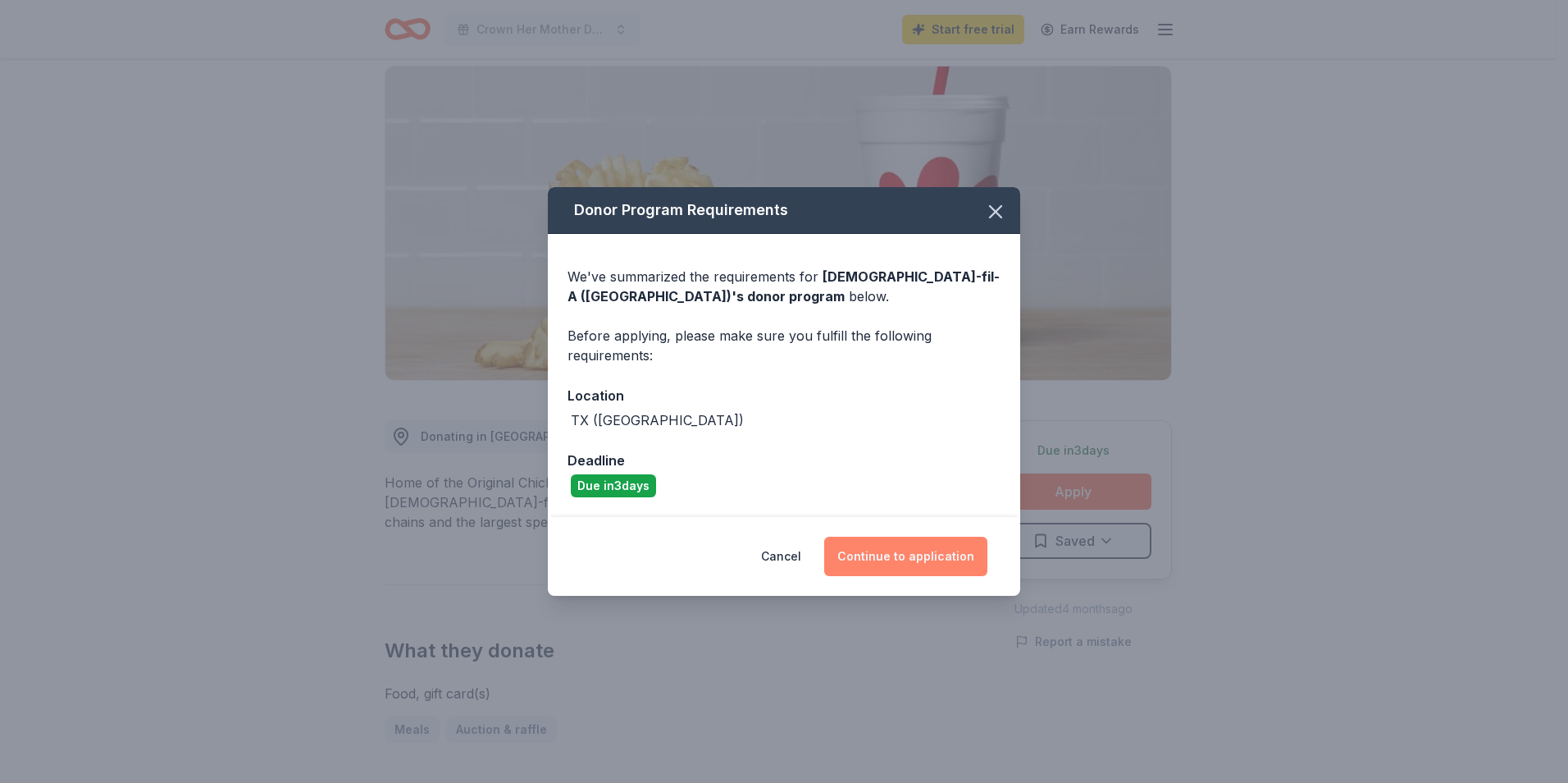
click at [906, 562] on button "Continue to application" at bounding box center [905, 555] width 163 height 39
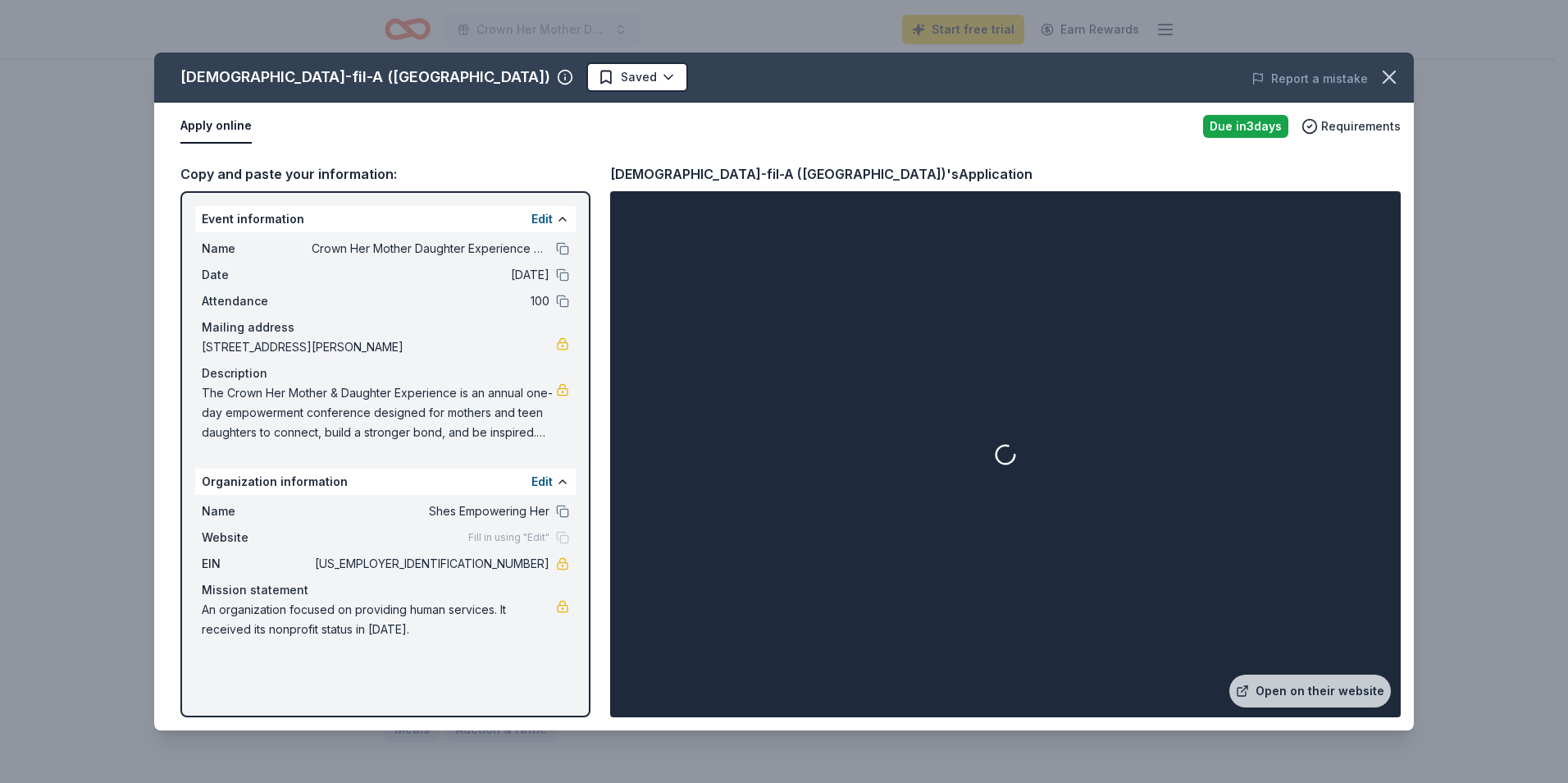
click at [1411, 710] on div "Copy and paste your information: Event information Edit Name Crown Her Mother D…" at bounding box center [784, 440] width 1259 height 580
click at [1369, 727] on div "Copy and paste your information: Event information Edit Name Crown Her Mother D…" at bounding box center [784, 440] width 1259 height 580
click at [1458, 692] on div "[DEMOGRAPHIC_DATA]-fil-A ([GEOGRAPHIC_DATA]) Saved Report a mistake Apply onlin…" at bounding box center [784, 391] width 1568 height 783
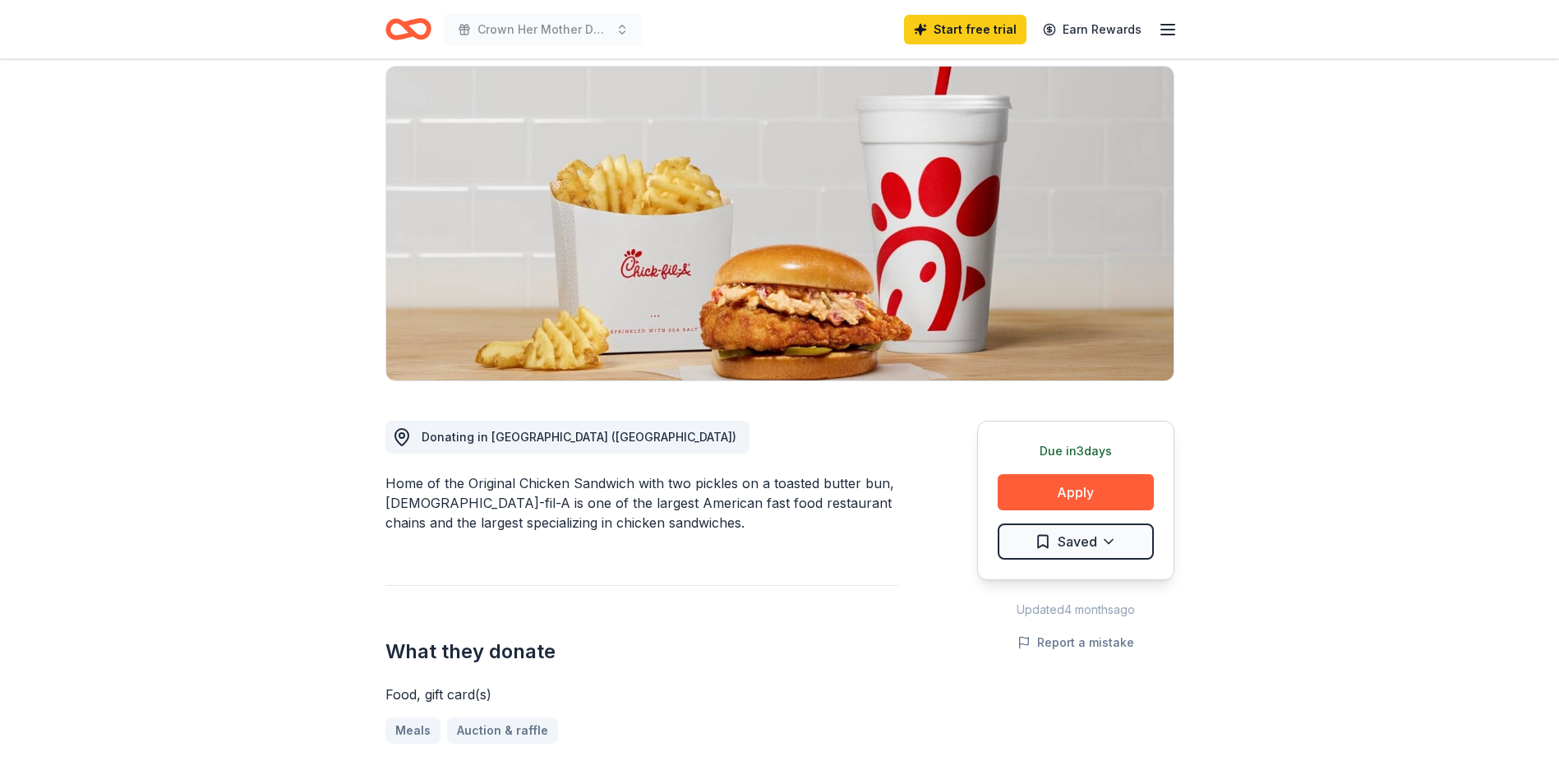
click at [1159, 705] on div "Due in 3 days Apply Saved Updated 4 months ago Report a mistake" at bounding box center [1075, 748] width 197 height 735
click at [1074, 474] on button "Apply" at bounding box center [1076, 493] width 156 height 37
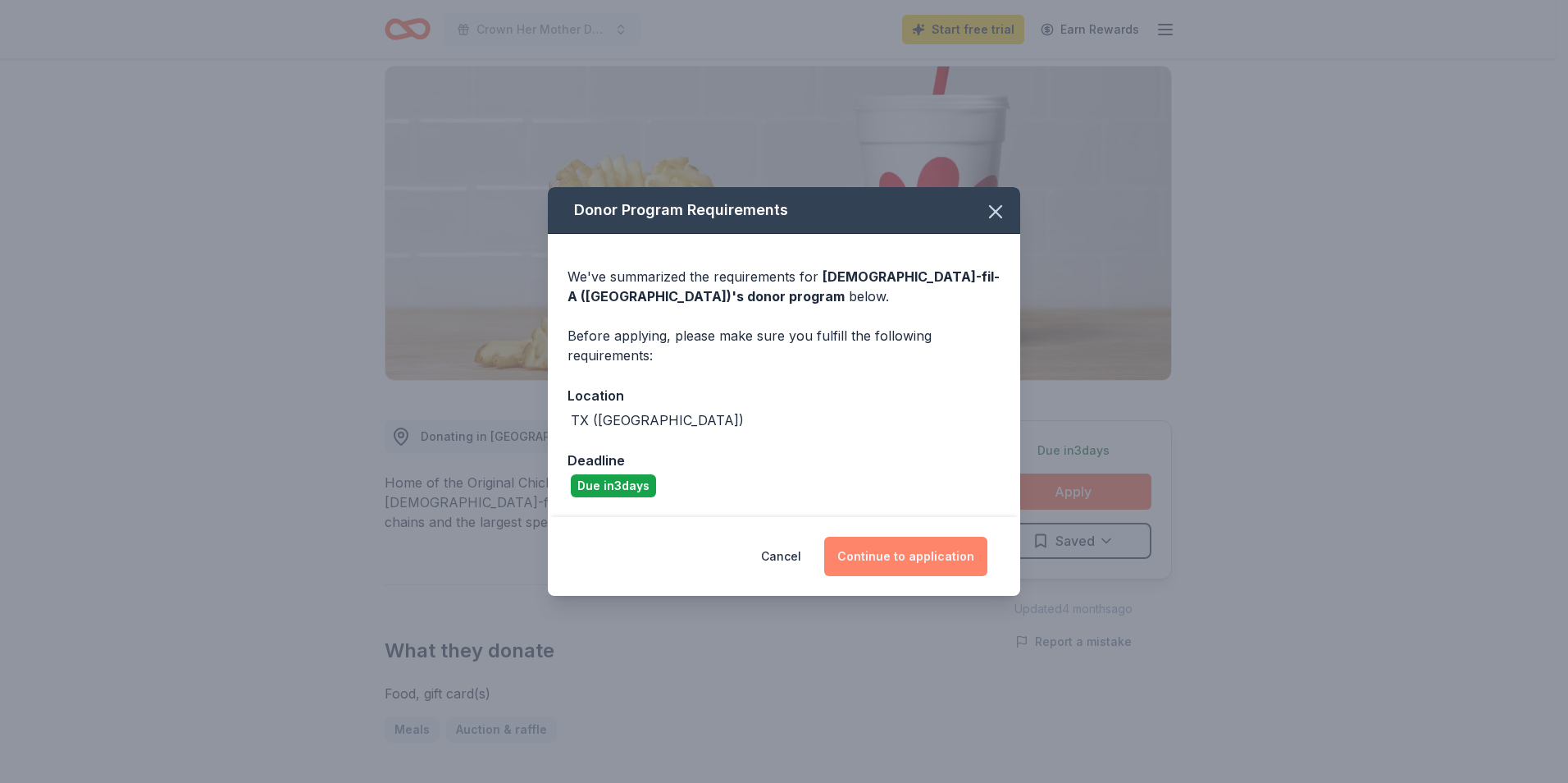
click at [880, 558] on button "Continue to application" at bounding box center [905, 555] width 163 height 39
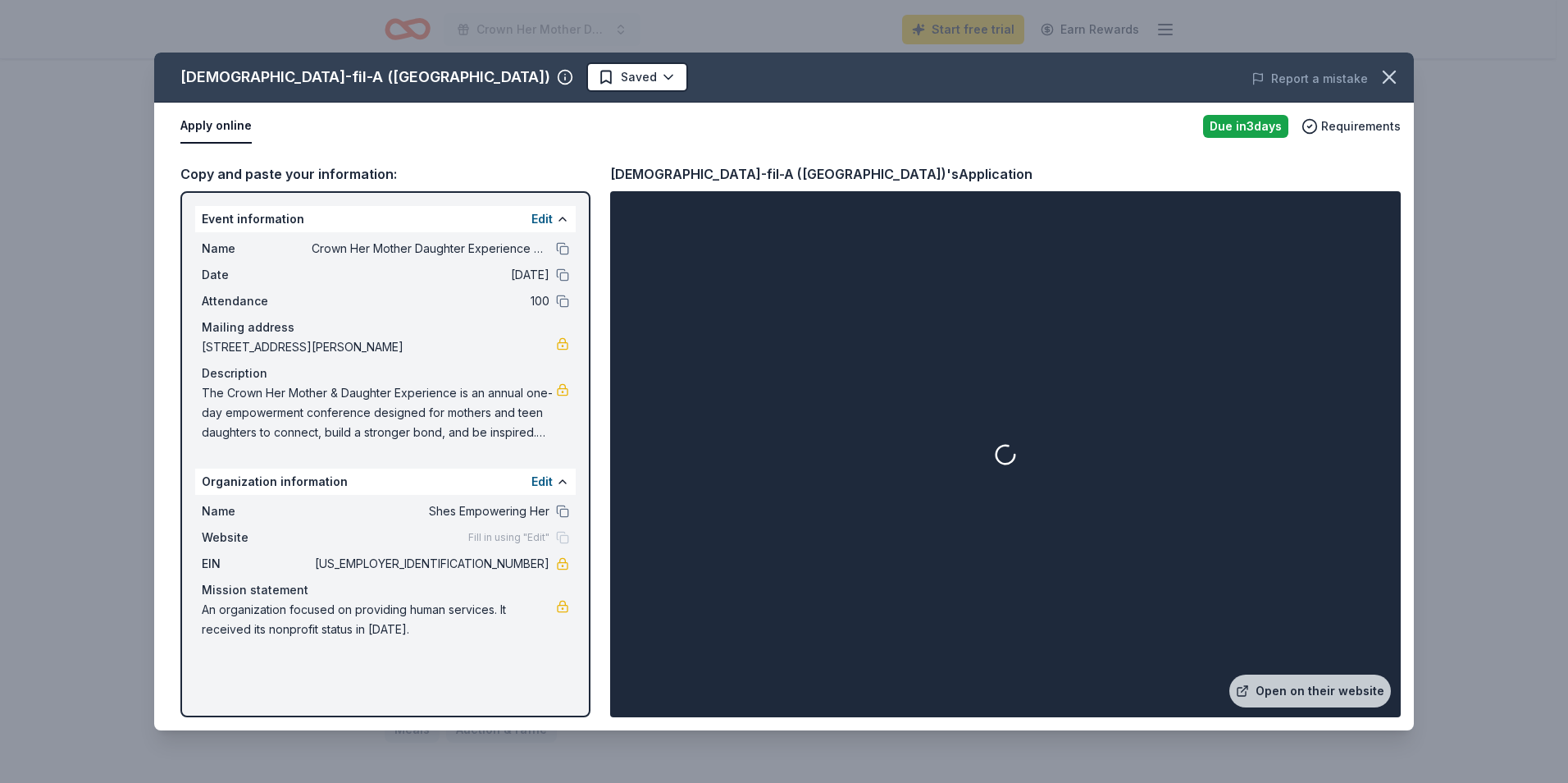
click at [226, 126] on button "Apply online" at bounding box center [216, 127] width 71 height 35
click at [1289, 690] on link "Open on their website" at bounding box center [1310, 691] width 161 height 33
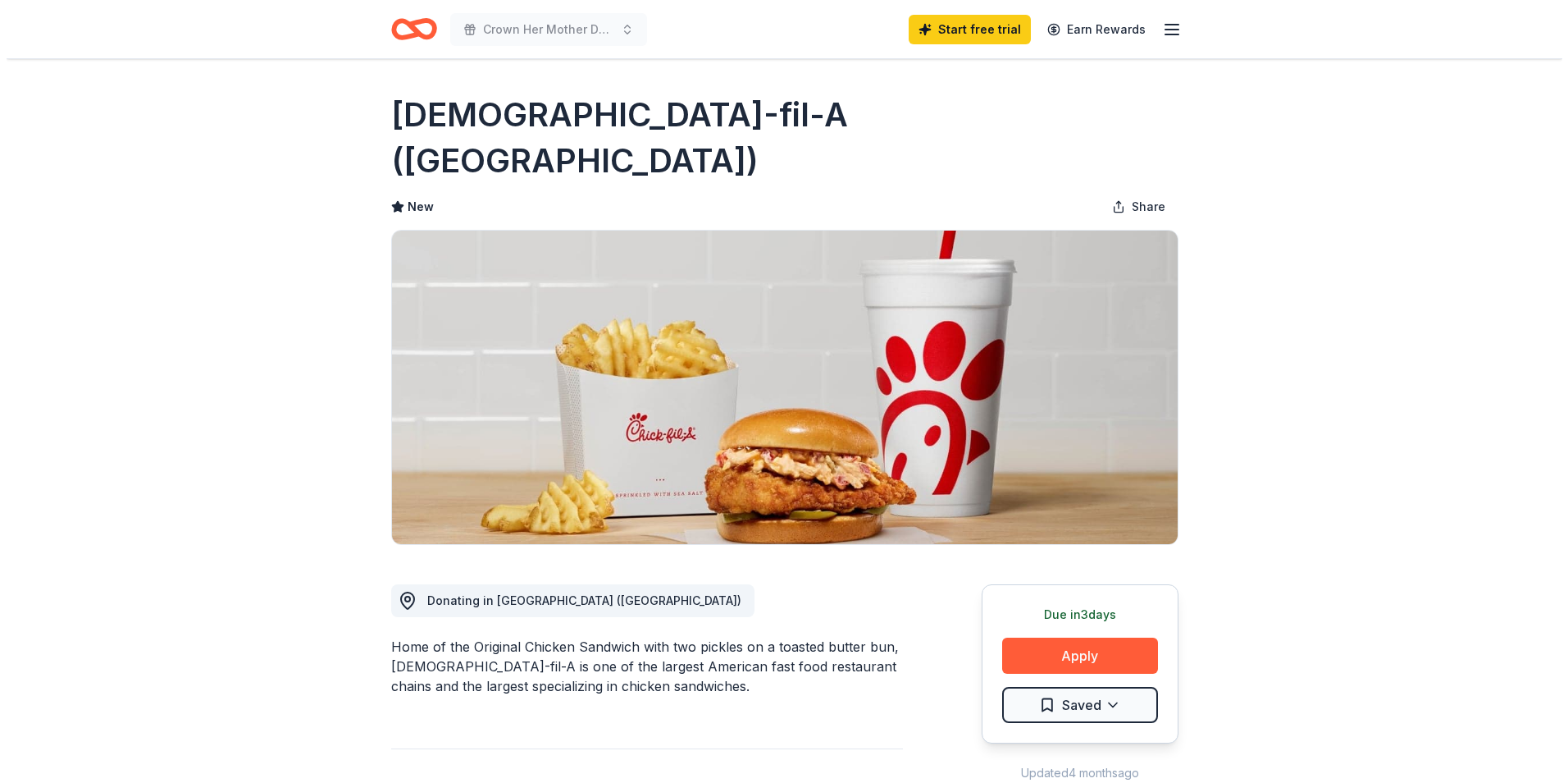
scroll to position [164, 0]
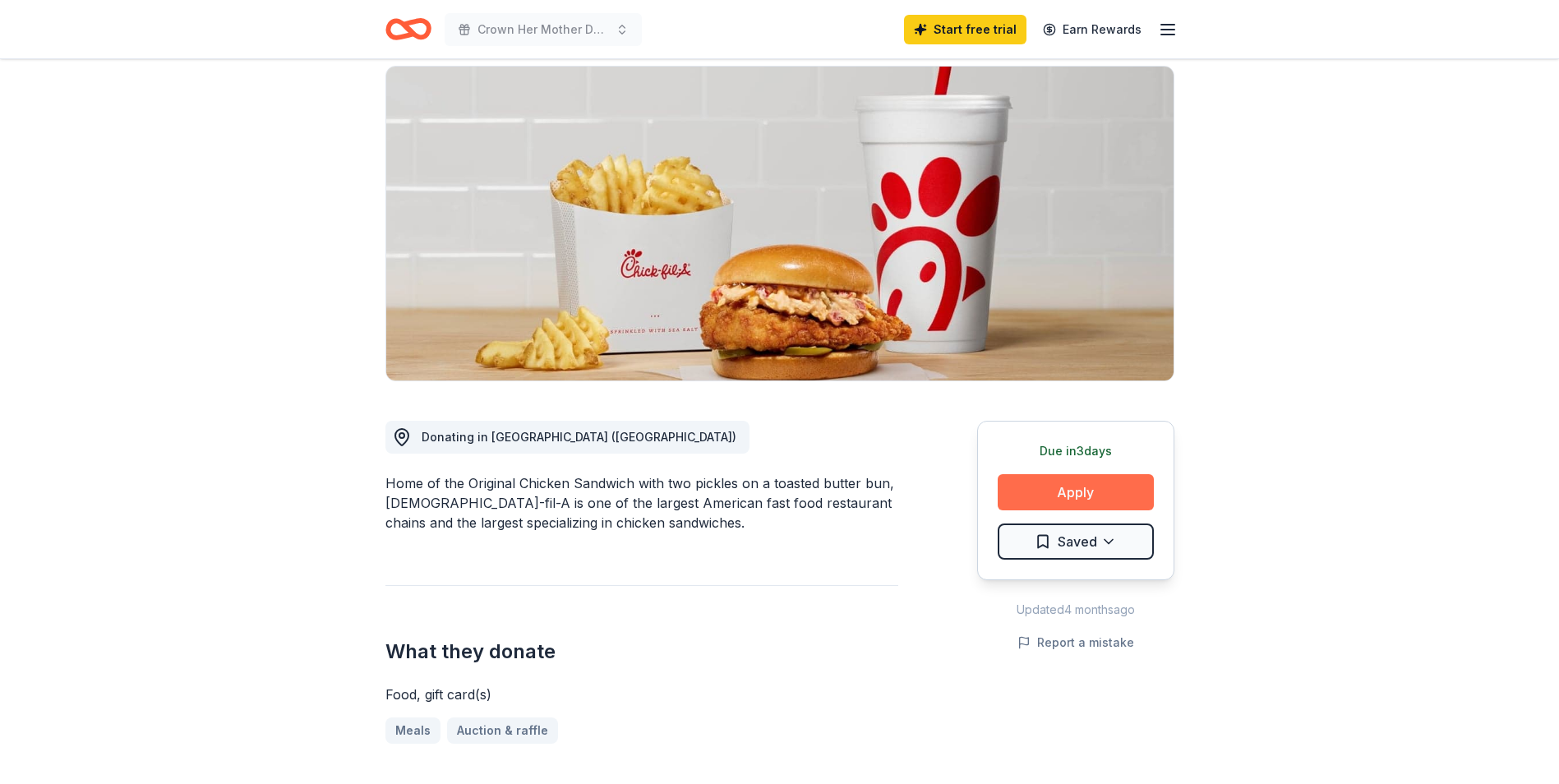
click at [1072, 474] on button "Apply" at bounding box center [1076, 493] width 156 height 37
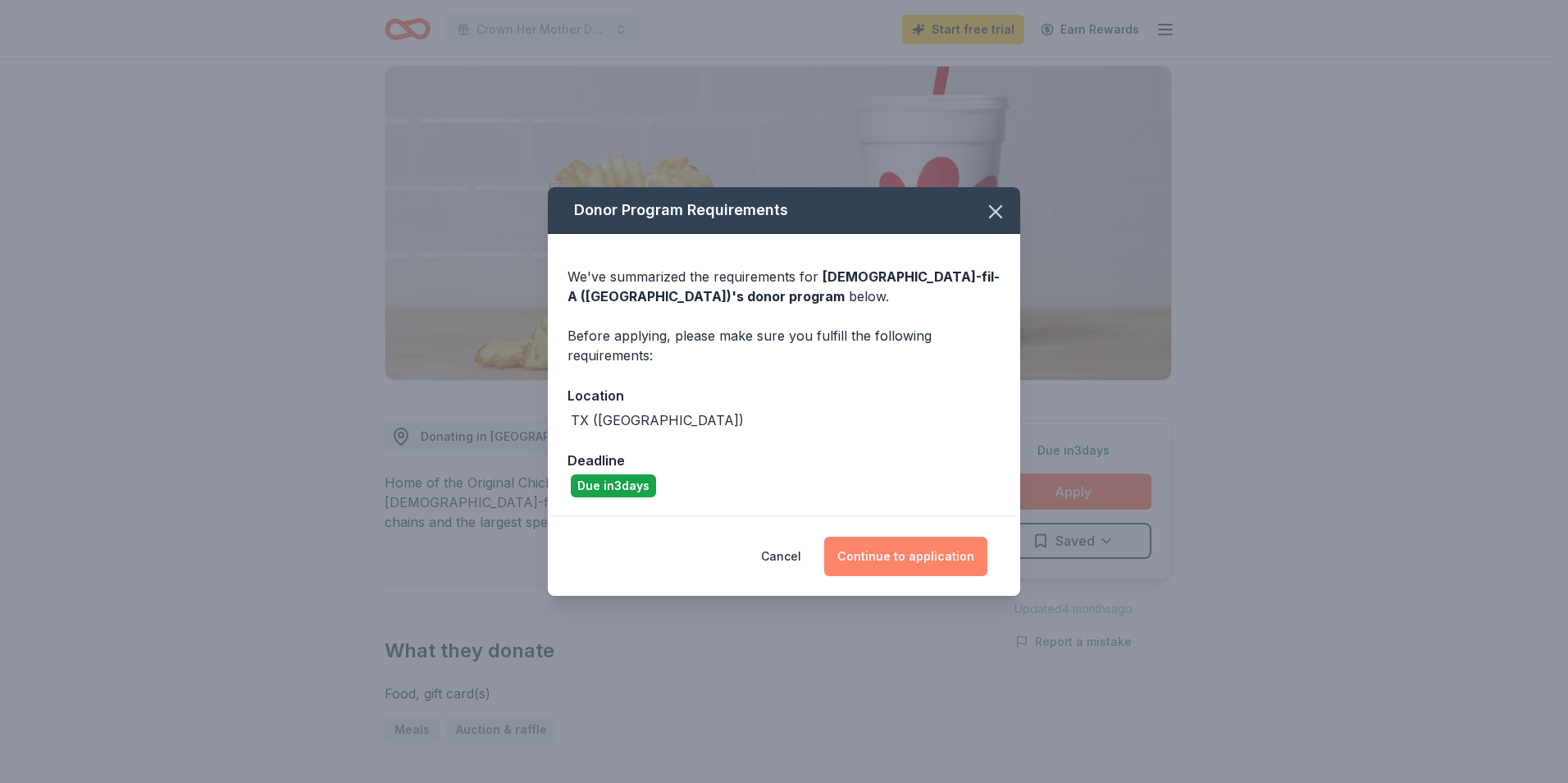
click at [907, 565] on button "Continue to application" at bounding box center [905, 555] width 163 height 39
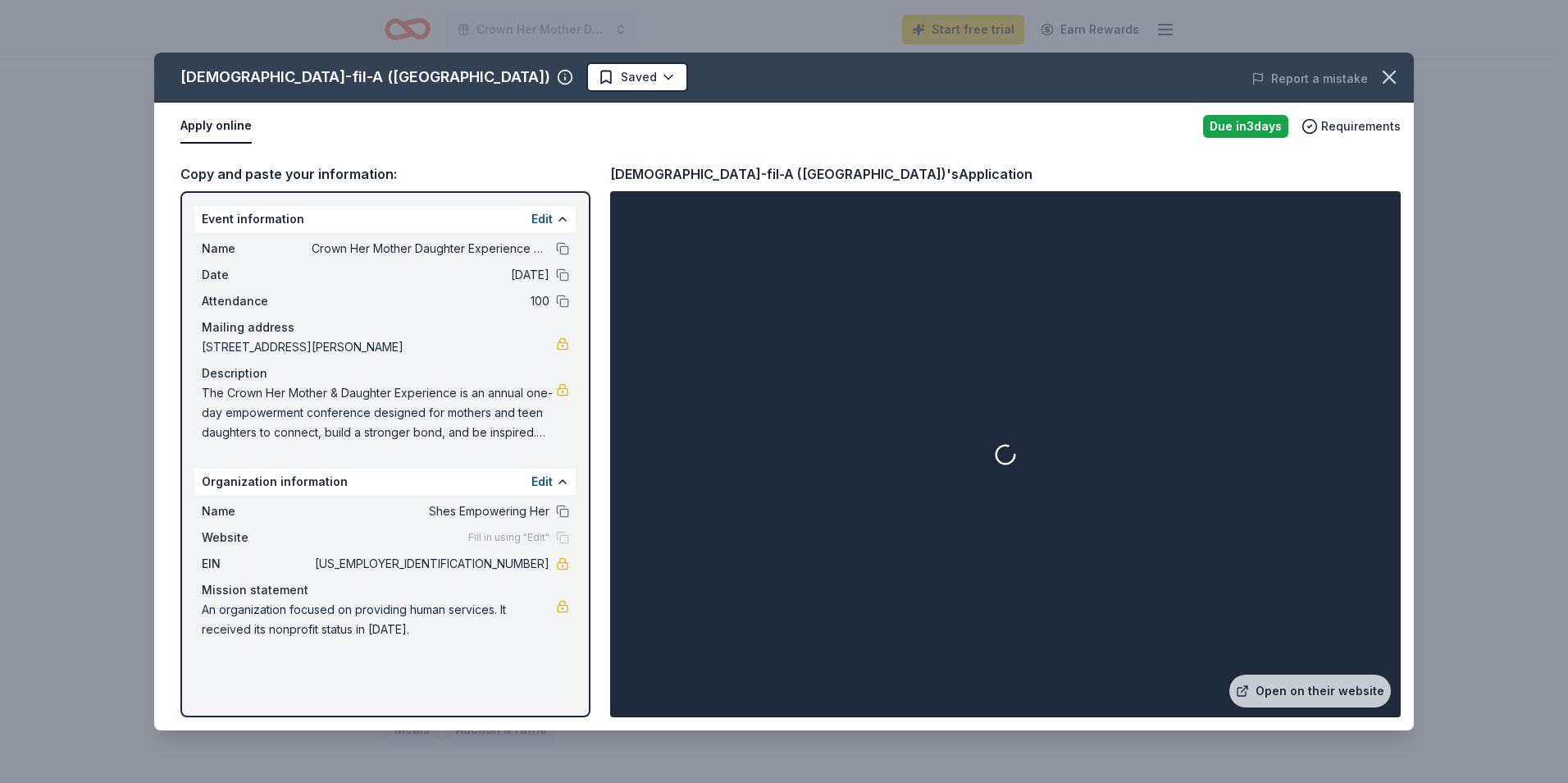
click at [352, 487] on div "Organization information Edit" at bounding box center [385, 481] width 380 height 26
drag, startPoint x: 362, startPoint y: 482, endPoint x: 217, endPoint y: 482, distance: 145.0
click at [217, 482] on div "Organization information Edit" at bounding box center [385, 481] width 380 height 26
click at [601, 661] on div "Copy and paste your information: Event information Edit Name Crown Her Mother D…" at bounding box center [784, 440] width 1259 height 580
